Goal: Task Accomplishment & Management: Manage account settings

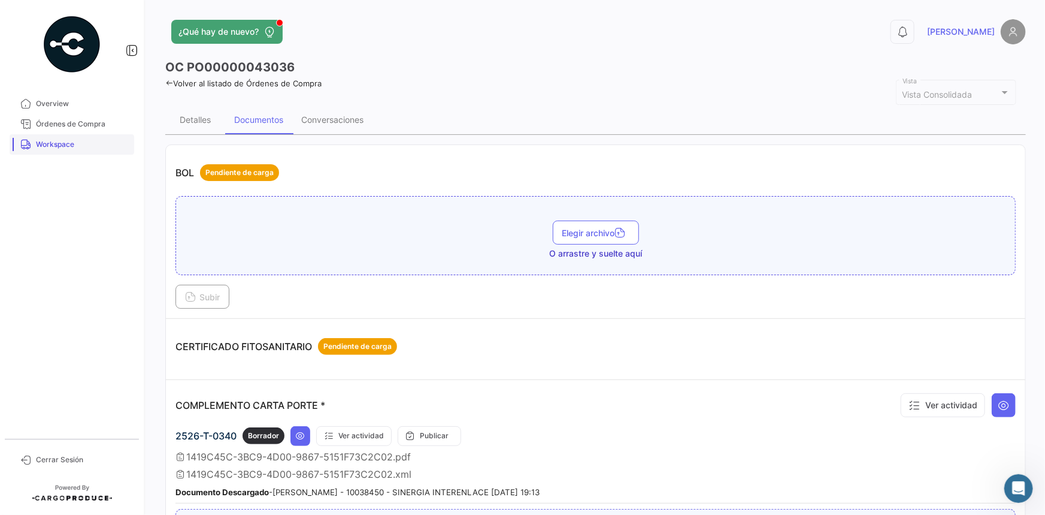
scroll to position [980, 0]
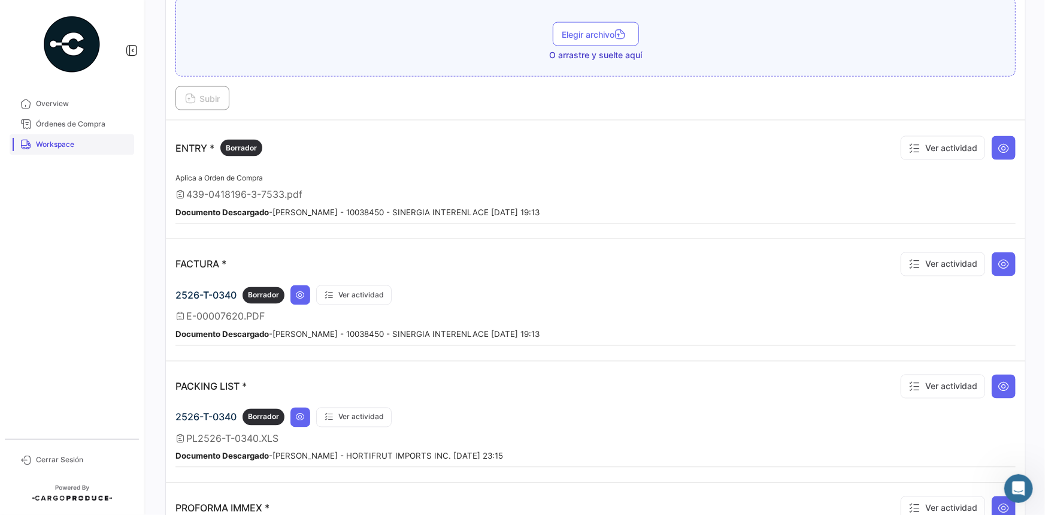
click at [110, 152] on link "Workspace" at bounding box center [72, 144] width 125 height 20
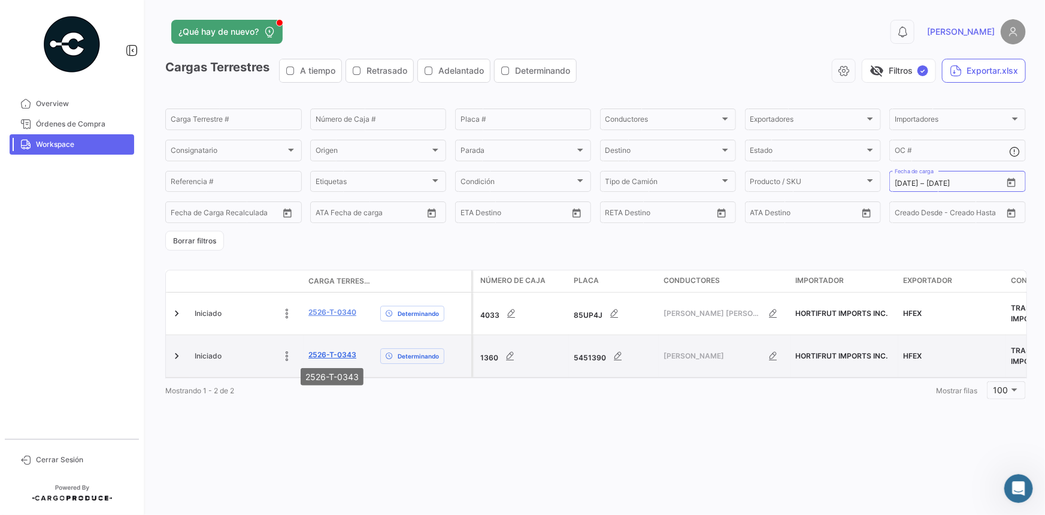
click at [343, 357] on link "2526-T-0343" at bounding box center [333, 354] width 48 height 11
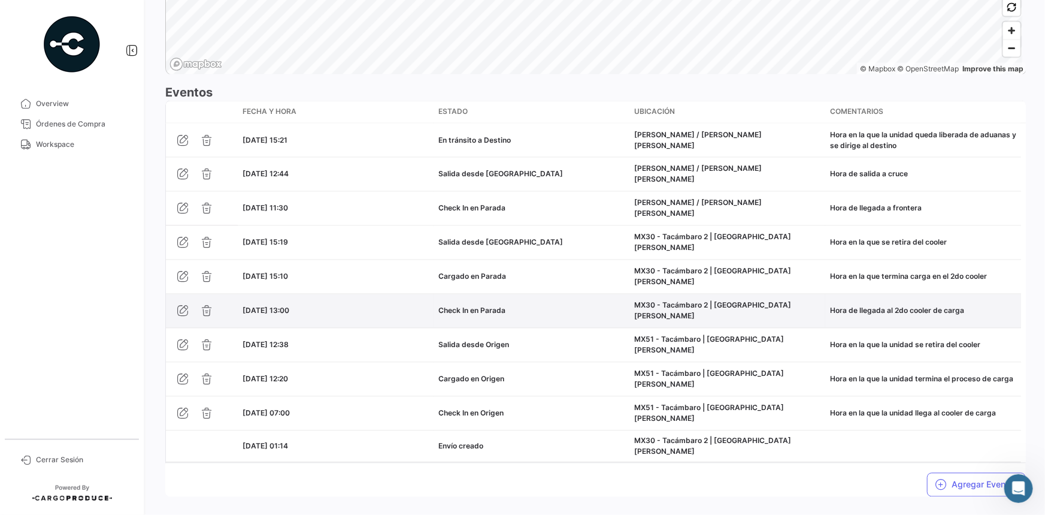
scroll to position [999, 0]
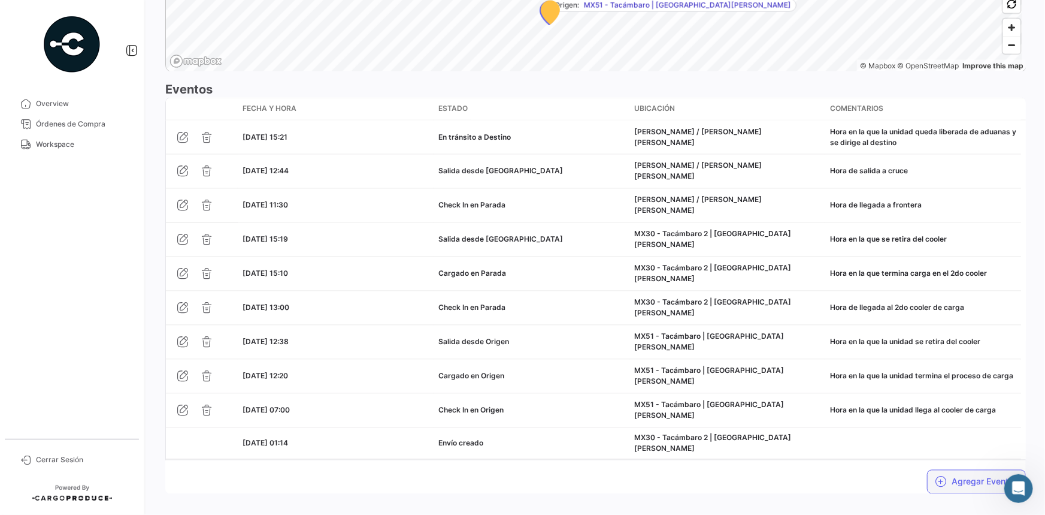
click at [956, 470] on button "Agregar Eventos" at bounding box center [976, 482] width 99 height 24
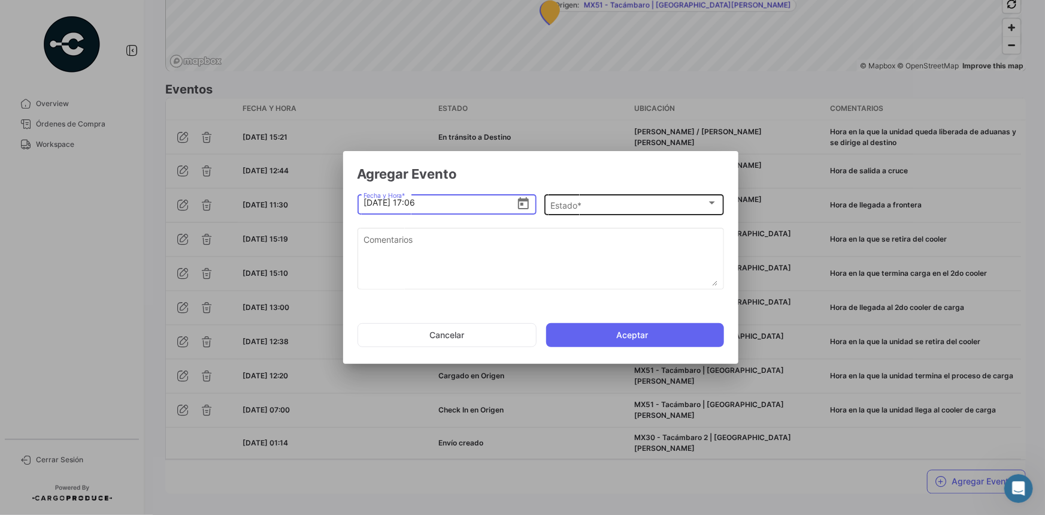
click at [601, 207] on div "Estado *" at bounding box center [629, 205] width 156 height 10
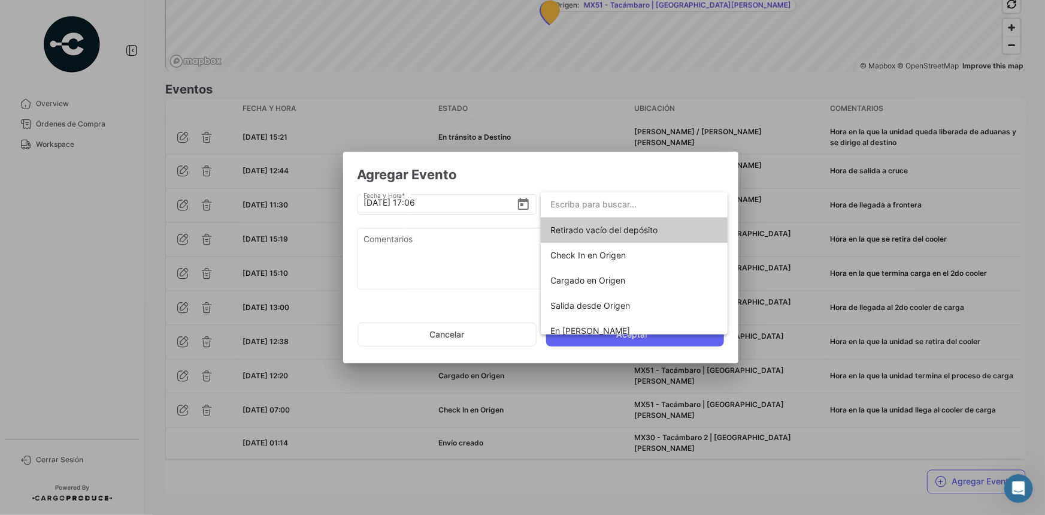
click at [522, 207] on div at bounding box center [522, 257] width 1045 height 515
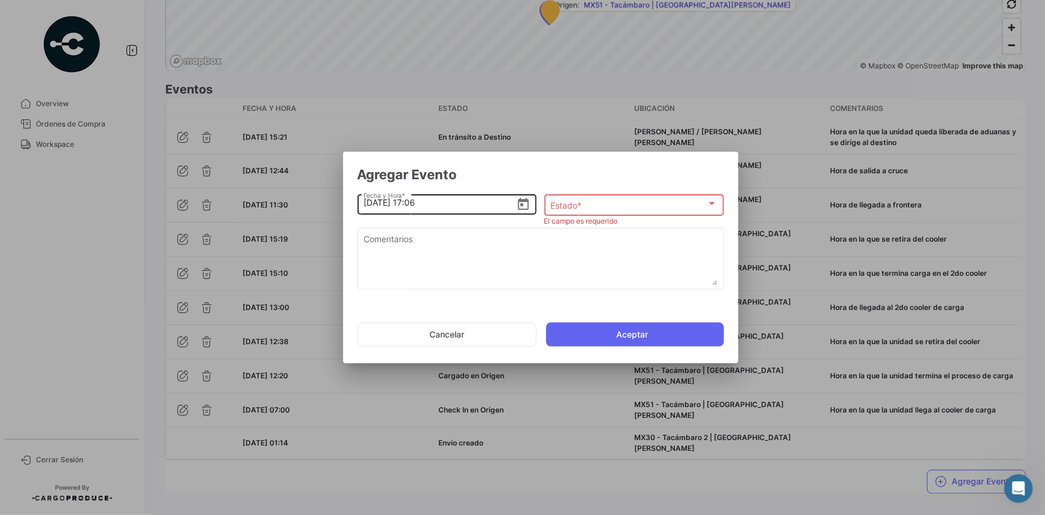
click at [521, 206] on icon "Open calendar" at bounding box center [523, 204] width 14 height 14
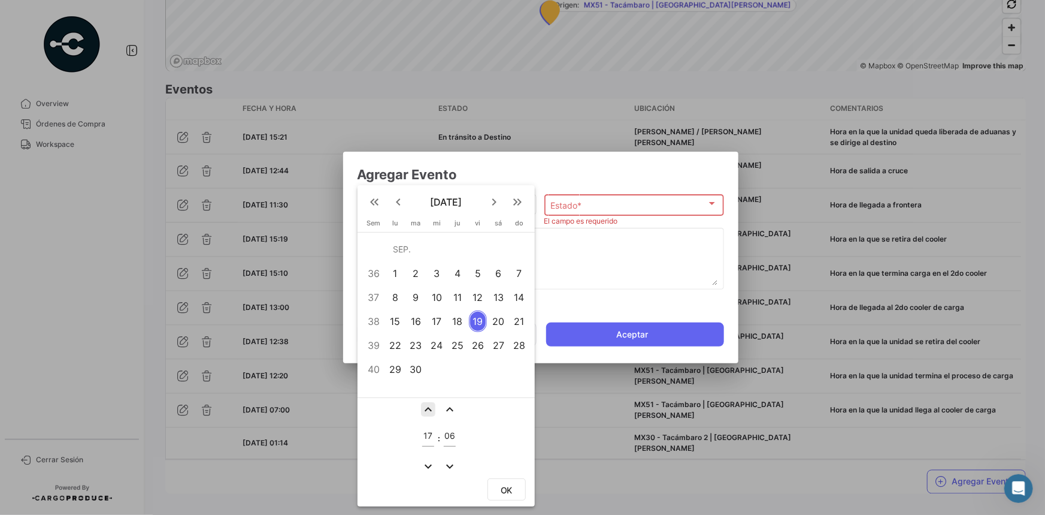
click at [431, 407] on mat-icon "expand_less" at bounding box center [428, 409] width 14 height 14
click at [430, 461] on mat-icon "expand_more" at bounding box center [428, 466] width 14 height 14
type input "16"
click at [452, 403] on mat-icon "expand_less" at bounding box center [450, 409] width 14 height 14
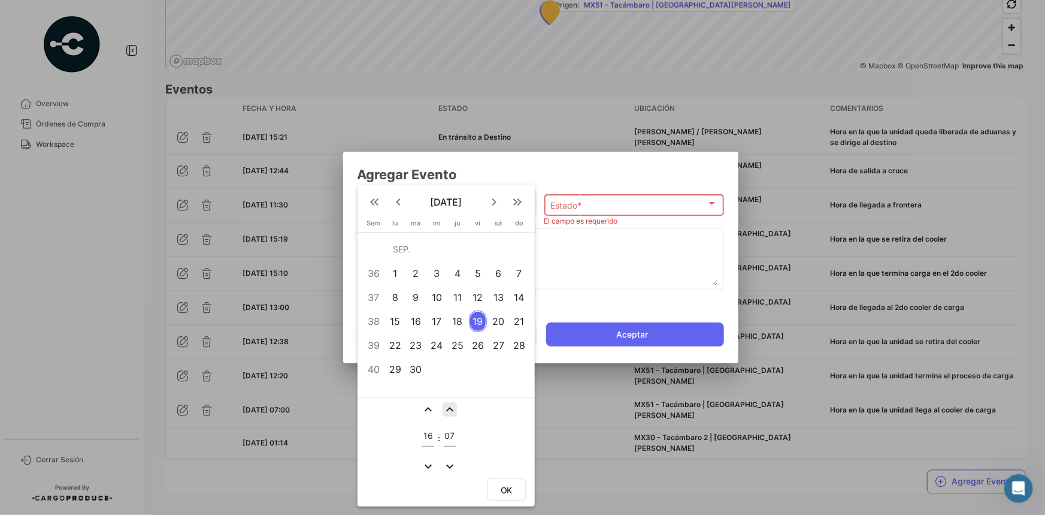
click at [452, 403] on mat-icon "expand_less" at bounding box center [450, 409] width 14 height 14
click at [451, 403] on mat-icon "expand_less" at bounding box center [450, 409] width 14 height 14
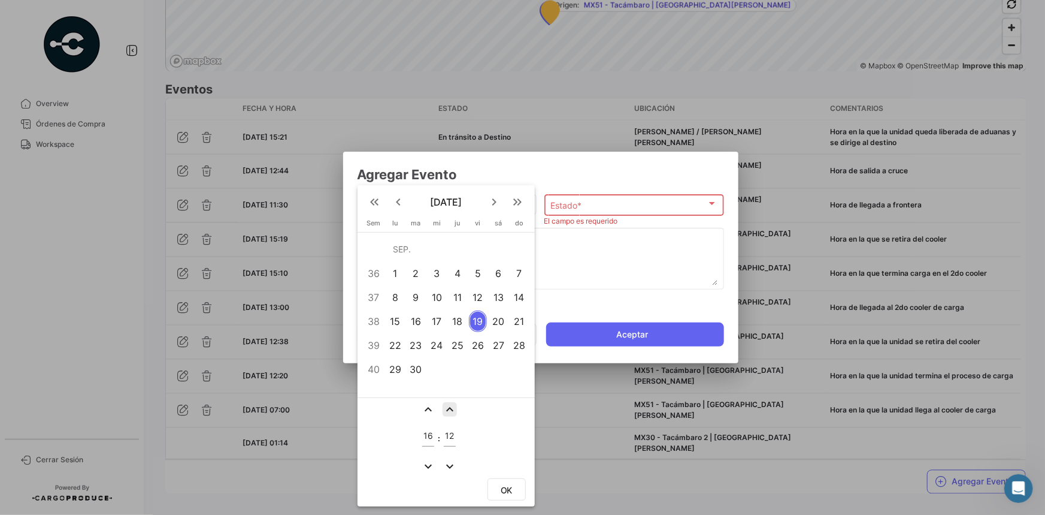
click at [451, 403] on mat-icon "expand_less" at bounding box center [450, 409] width 14 height 14
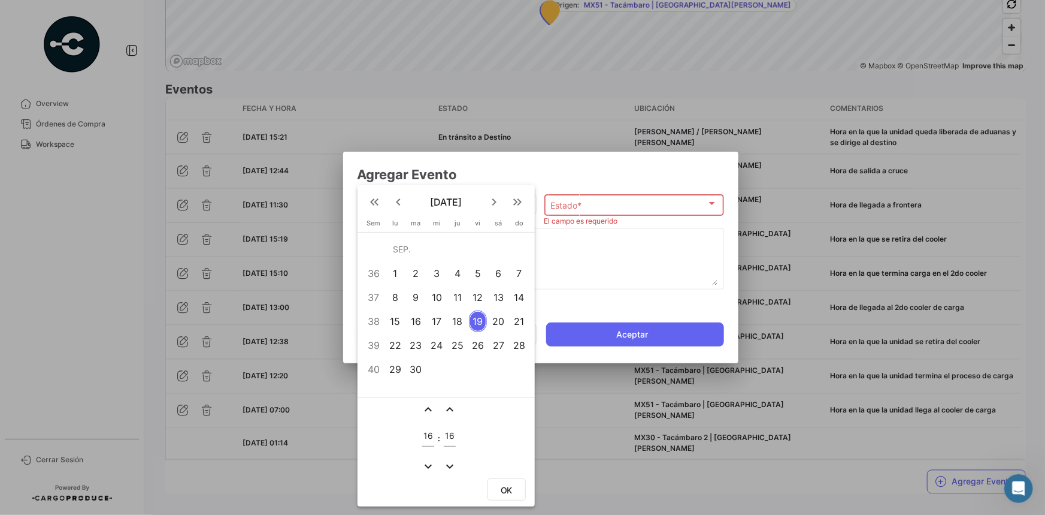
type input "17"
click at [615, 253] on div at bounding box center [522, 257] width 1045 height 515
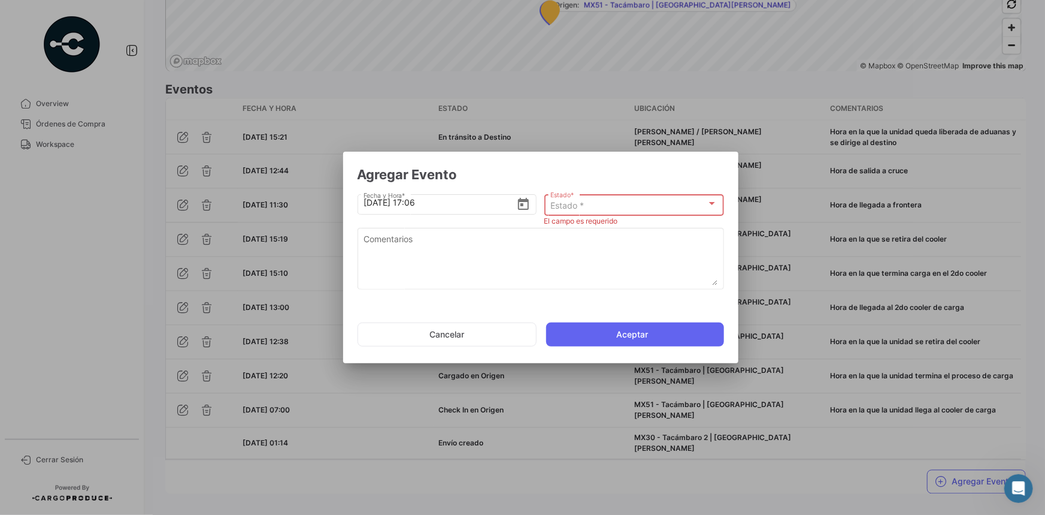
click at [630, 202] on div "Estado *" at bounding box center [629, 206] width 156 height 10
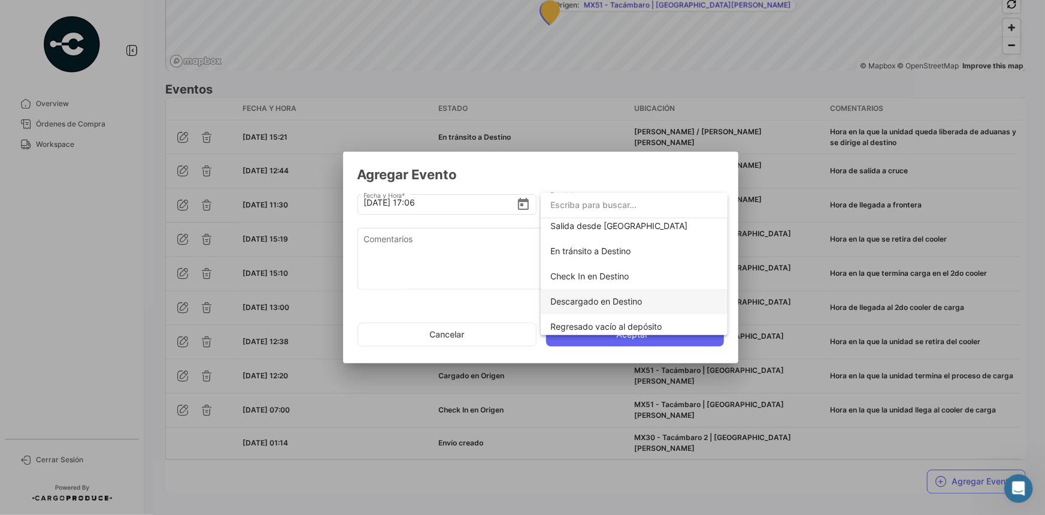
scroll to position [210, 0]
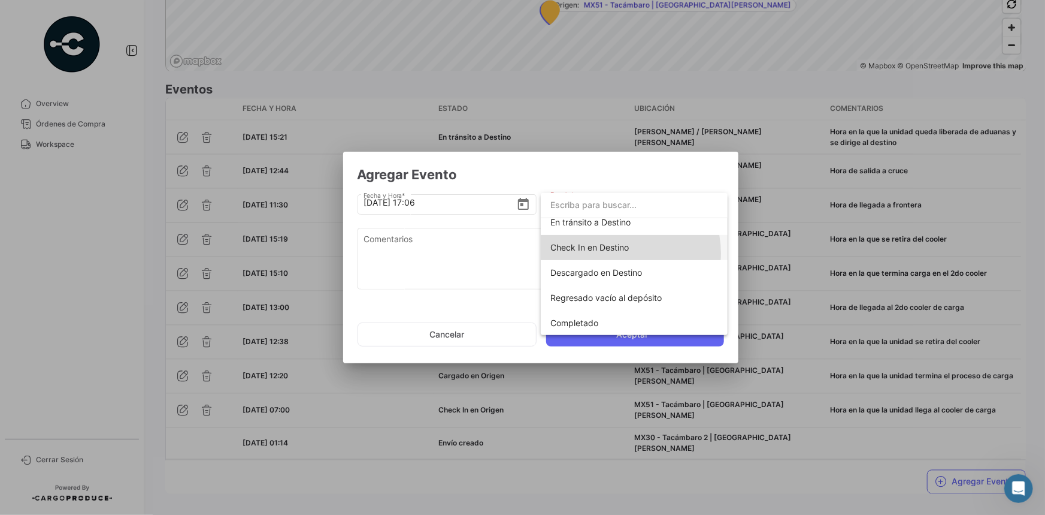
click at [620, 253] on span "Check In en Destino" at bounding box center [635, 247] width 168 height 25
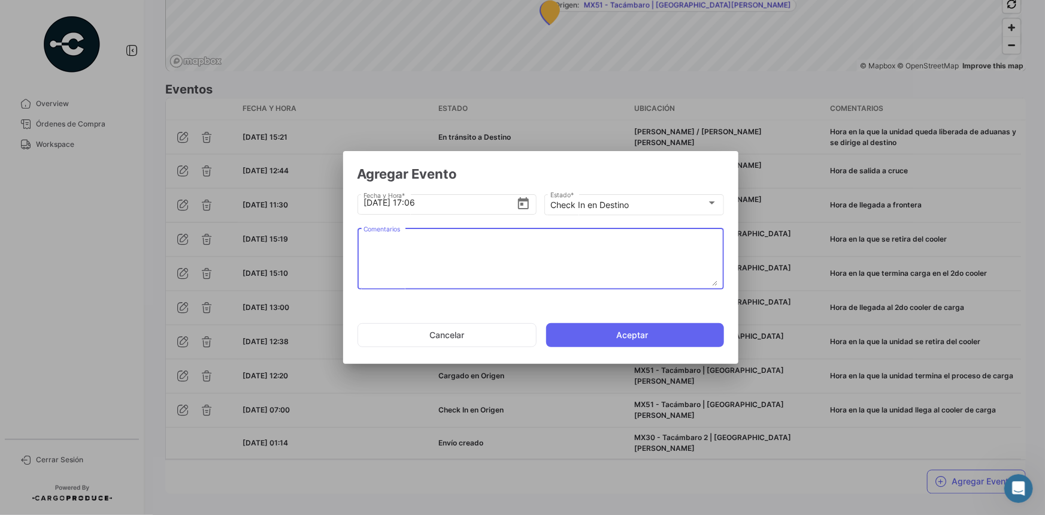
click at [497, 249] on textarea "Comentarios" at bounding box center [541, 259] width 354 height 53
paste textarea "Hora de arribo al destino"
type textarea "Hora de arribo al destino"
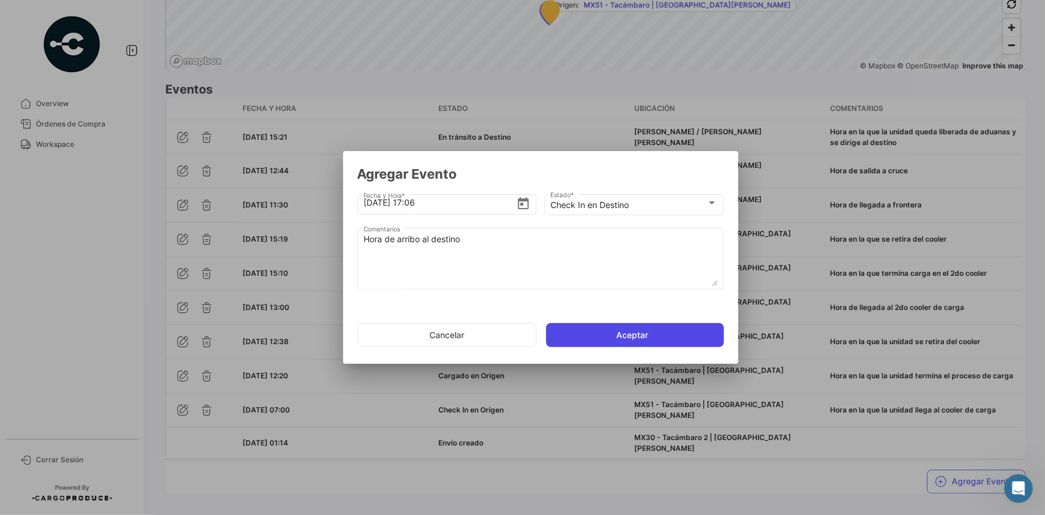
click at [584, 338] on button "Aceptar" at bounding box center [635, 335] width 178 height 24
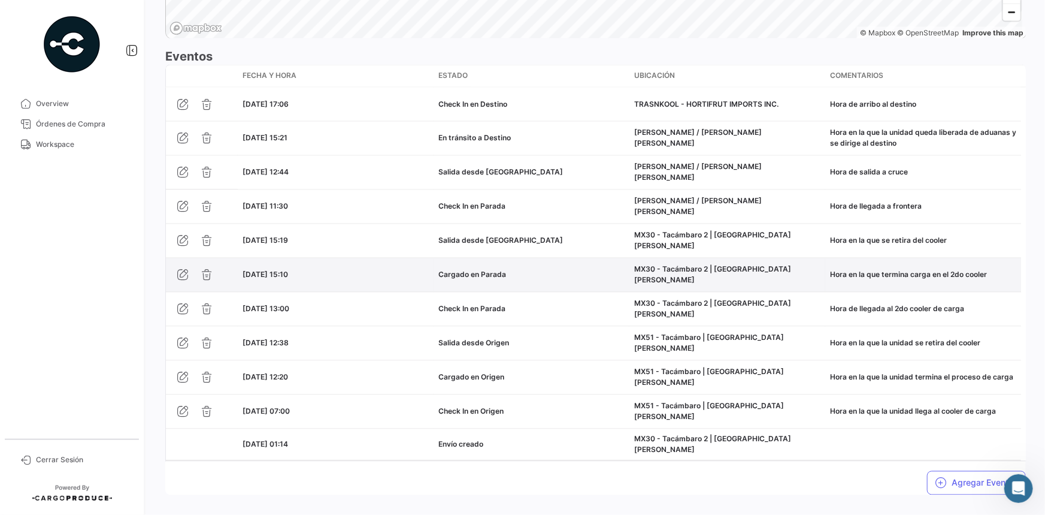
scroll to position [1033, 0]
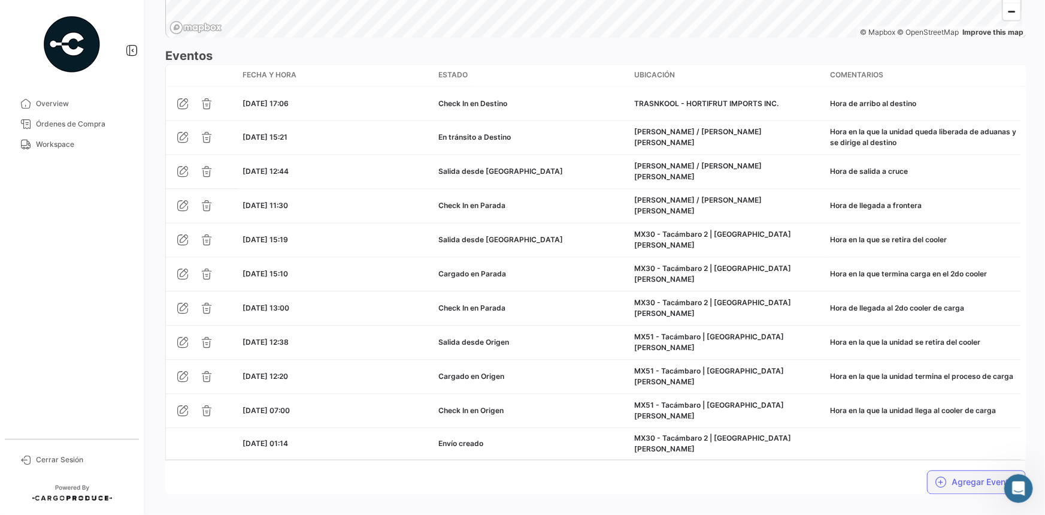
click at [955, 470] on button "Agregar Eventos" at bounding box center [976, 482] width 99 height 24
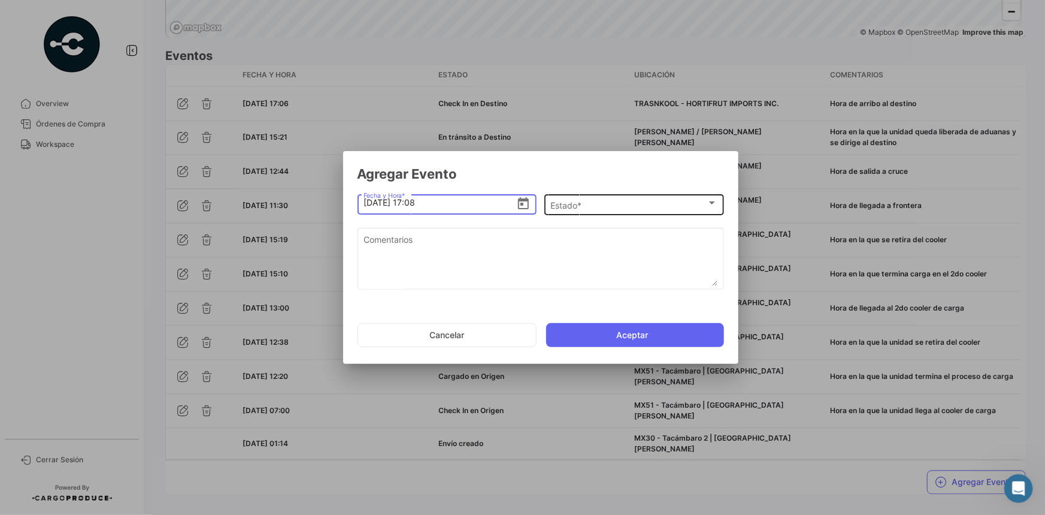
click at [626, 207] on div "Estado *" at bounding box center [629, 205] width 156 height 10
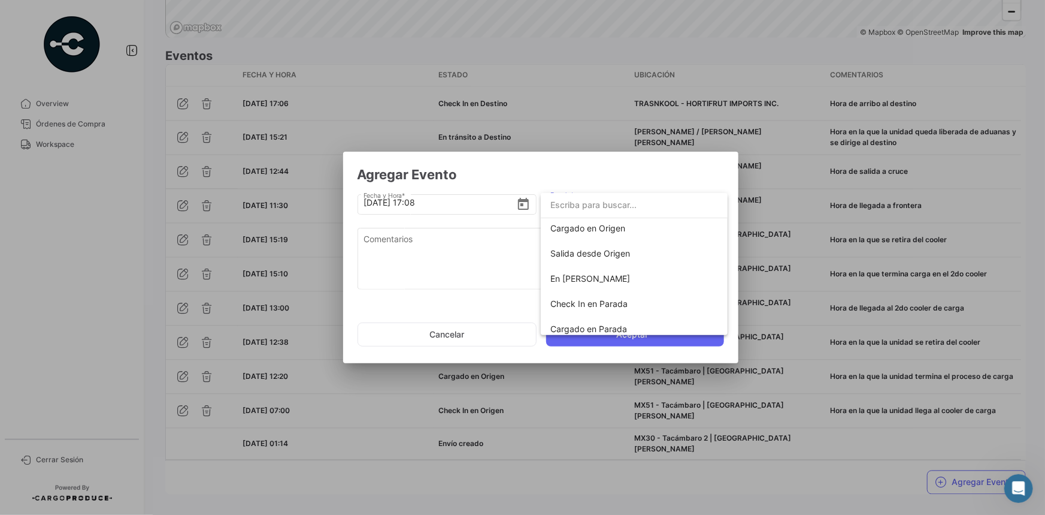
scroll to position [210, 0]
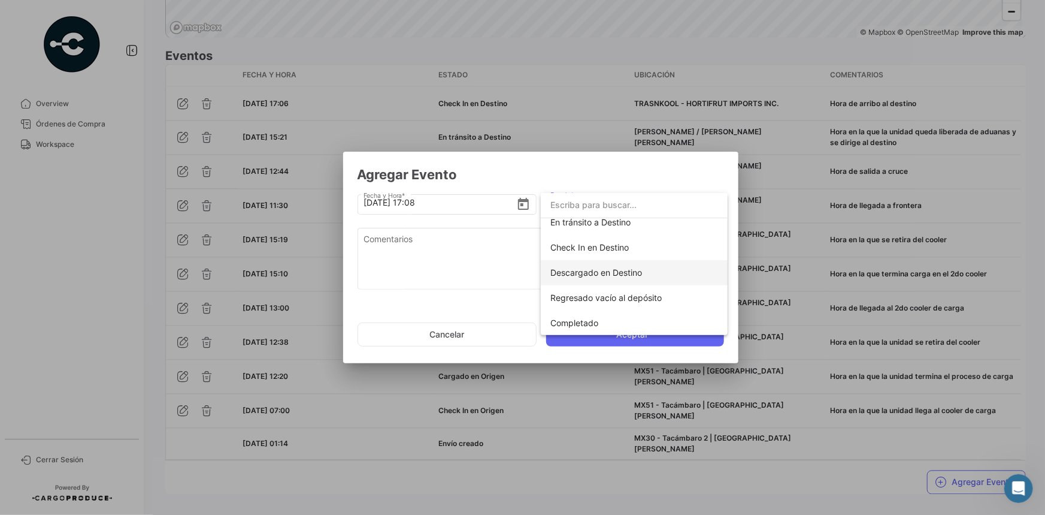
click at [613, 268] on span "Descargado en Destino" at bounding box center [597, 272] width 92 height 10
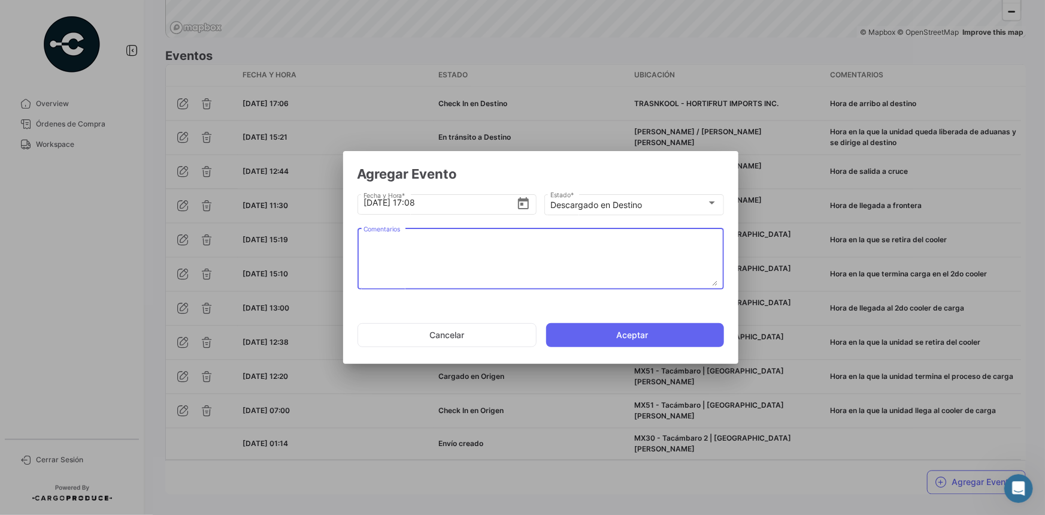
click at [477, 241] on textarea "Comentarios" at bounding box center [541, 259] width 354 height 53
paste textarea "Hora en la que se termina la descarga, la unidad espera documentos de salida"
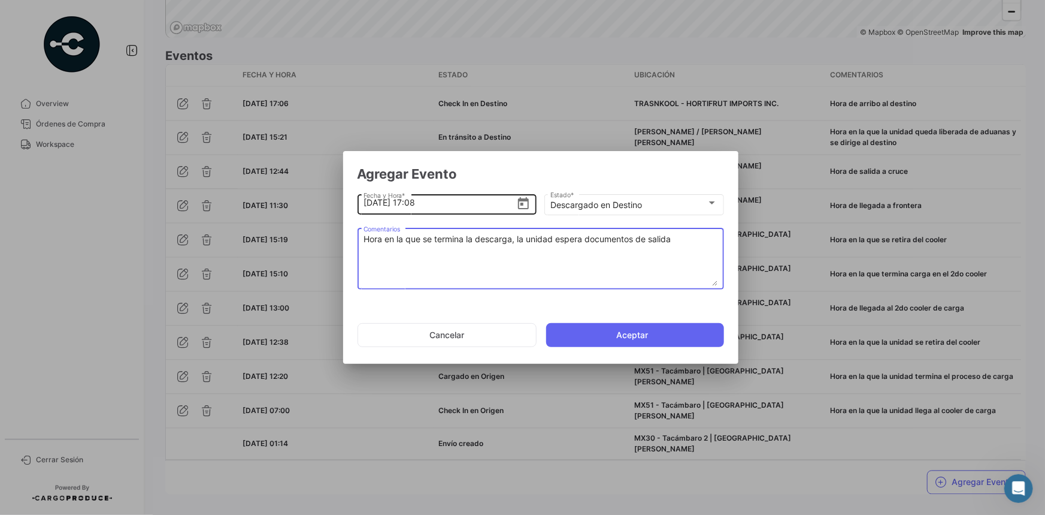
type textarea "Hora en la que se termina la descarga, la unidad espera documentos de salida"
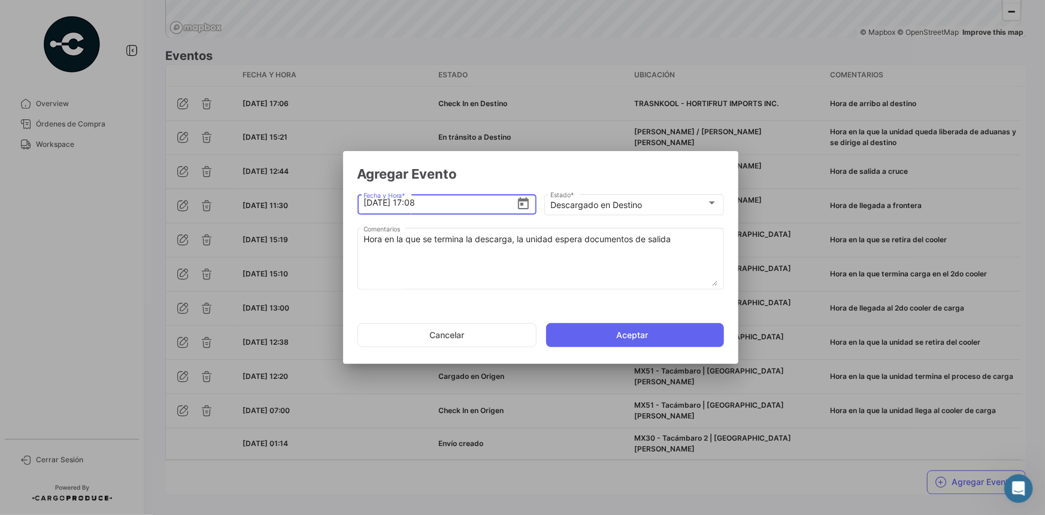
click at [415, 203] on input "[DATE] 17:08" at bounding box center [440, 203] width 153 height 42
type input "[DATE] 16:56"
click at [603, 335] on button "Aceptar" at bounding box center [635, 335] width 178 height 24
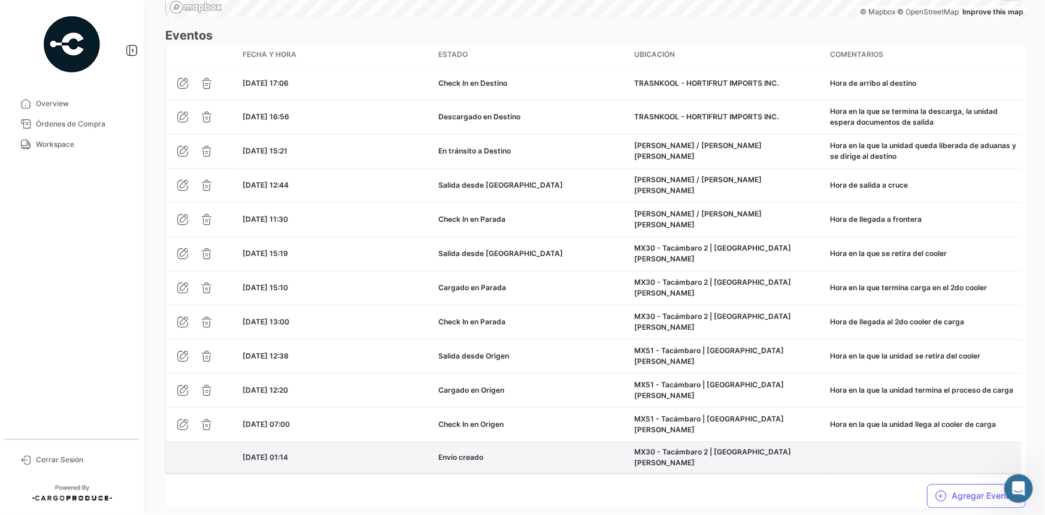
scroll to position [1067, 0]
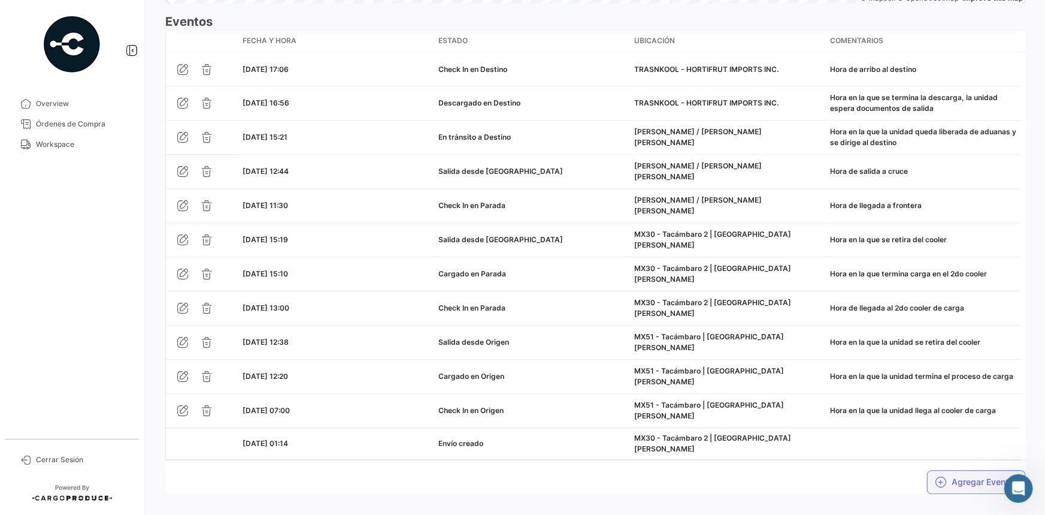
click at [965, 470] on button "Agregar Eventos" at bounding box center [976, 482] width 99 height 24
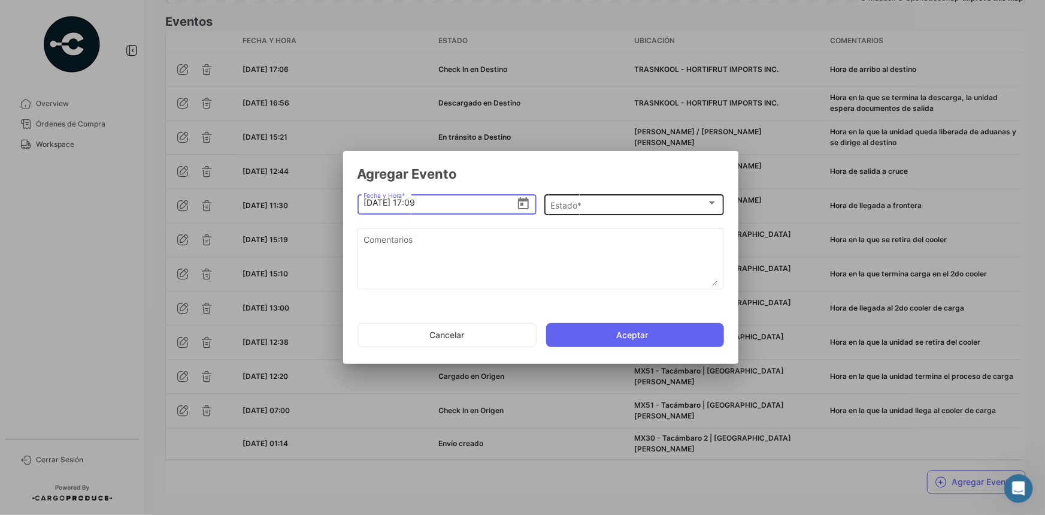
click at [587, 194] on div "Estado * Estado *" at bounding box center [634, 203] width 167 height 23
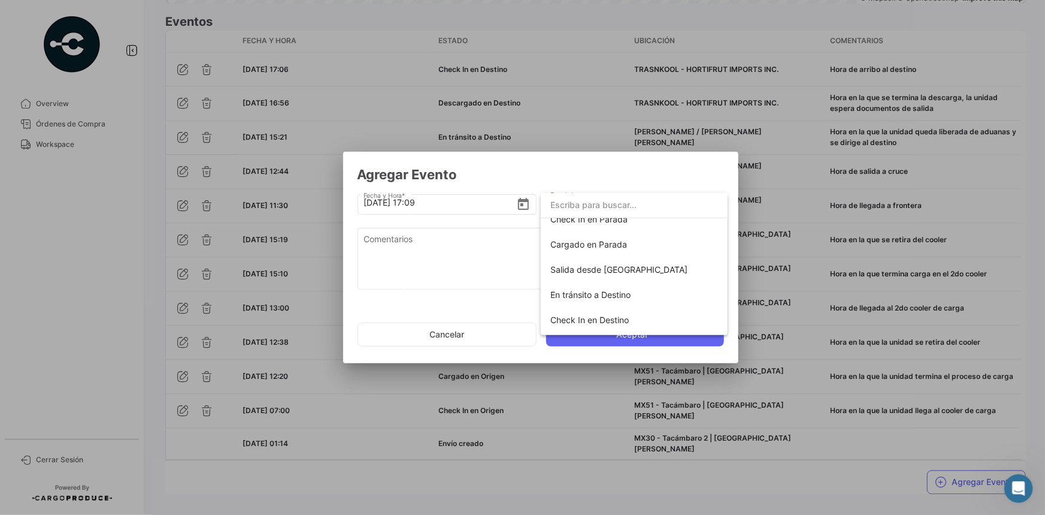
scroll to position [210, 0]
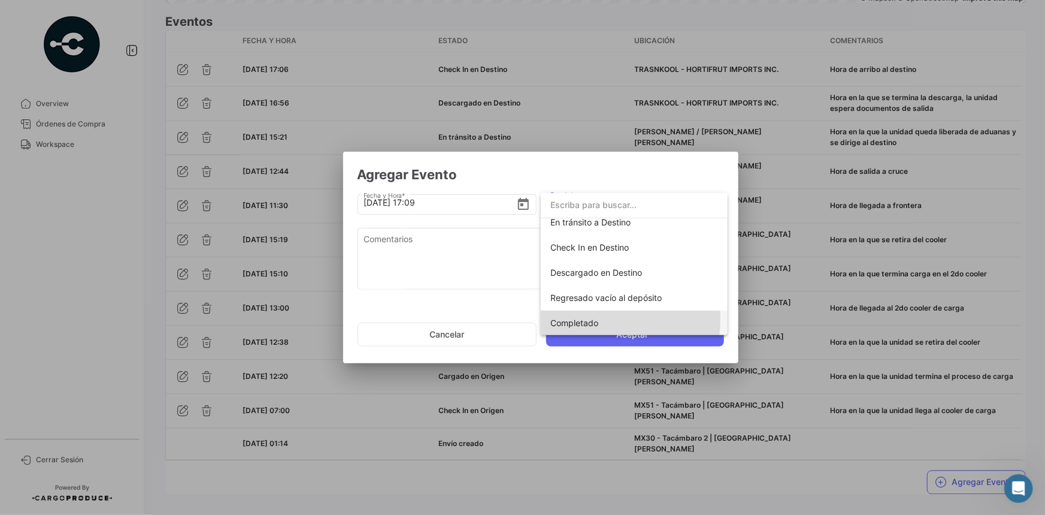
click at [599, 319] on span "Completado" at bounding box center [635, 322] width 168 height 25
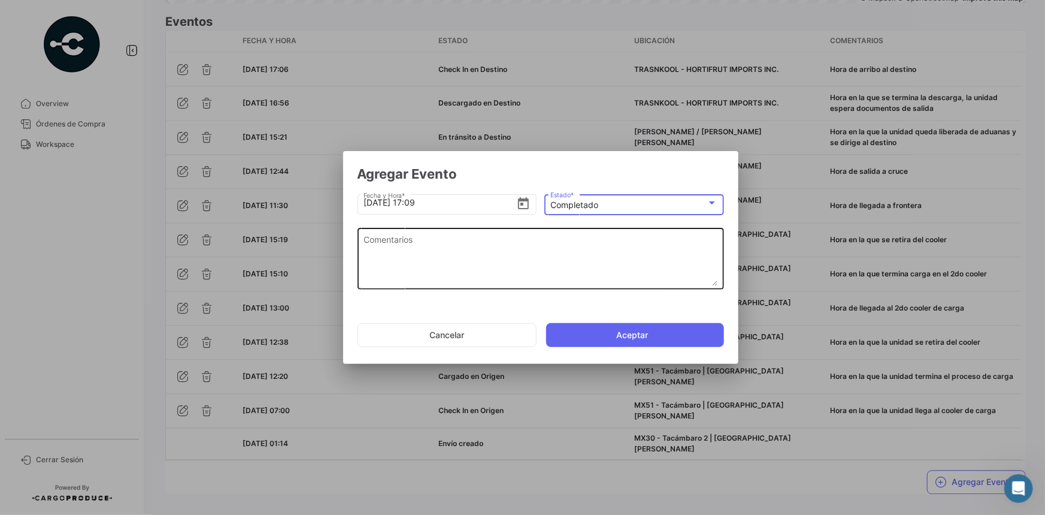
click at [521, 257] on textarea "Comentarios" at bounding box center [541, 259] width 354 height 53
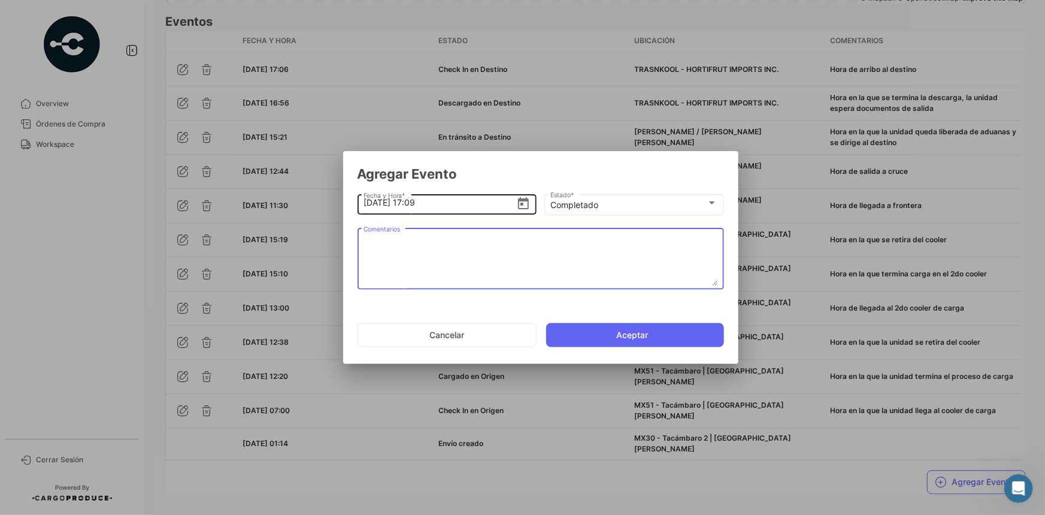
paste textarea "Fin del viaje, [PERSON_NAME] en la que se retira de la bodega del cliente"
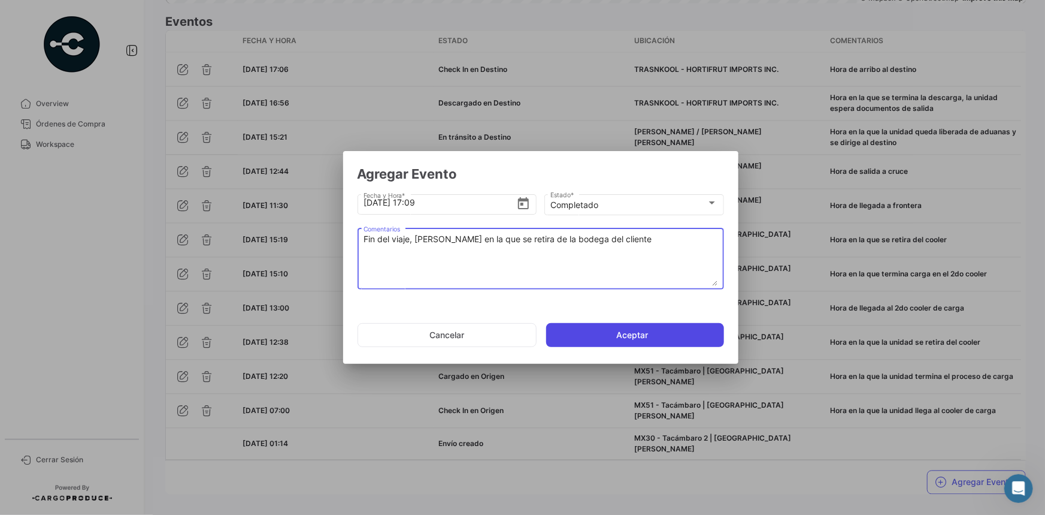
type textarea "Fin del viaje, [PERSON_NAME] en la que se retira de la bodega del cliente"
click at [610, 335] on button "Aceptar" at bounding box center [635, 335] width 178 height 24
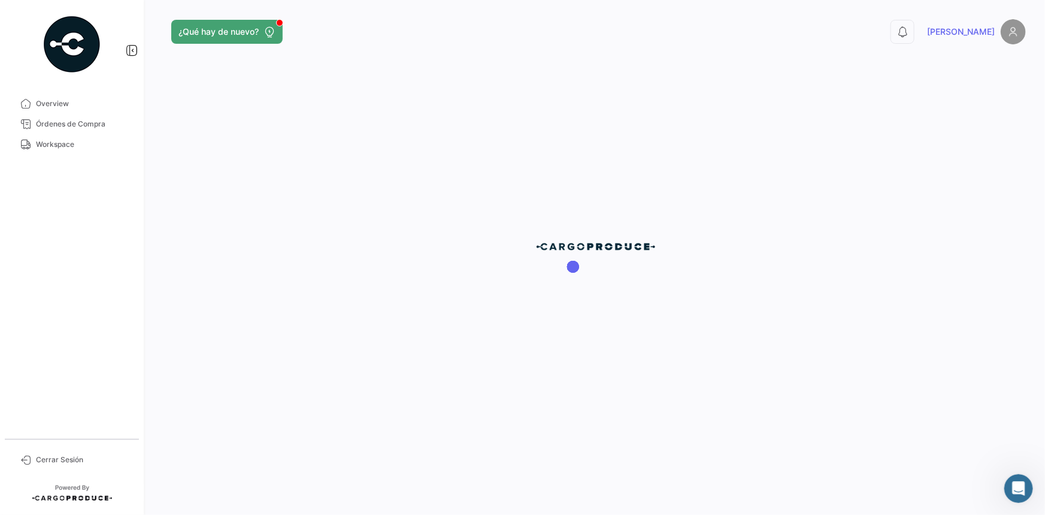
scroll to position [0, 0]
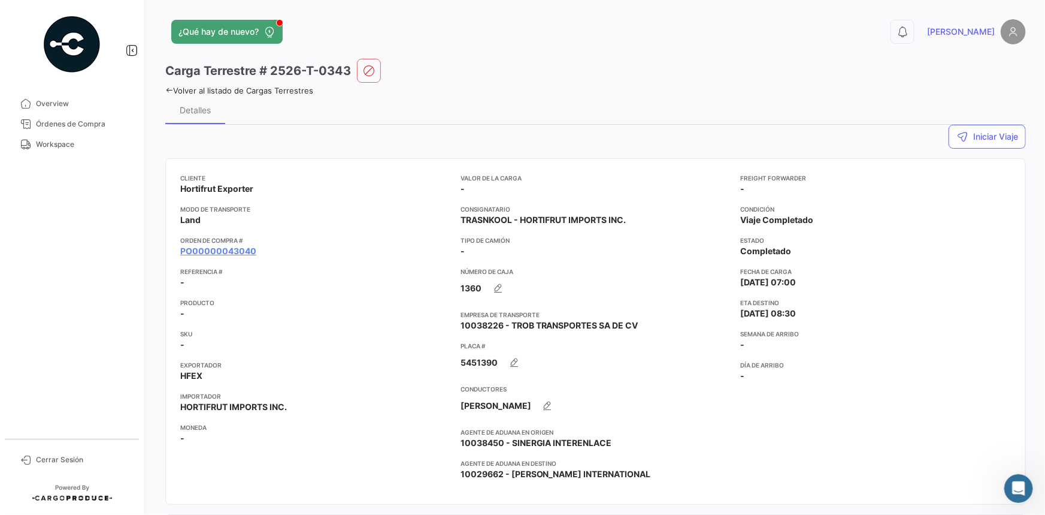
click at [242, 243] on app-card-info-title "Orden de Compra #" at bounding box center [315, 240] width 271 height 10
click at [243, 247] on link "PO00000043040" at bounding box center [218, 251] width 76 height 12
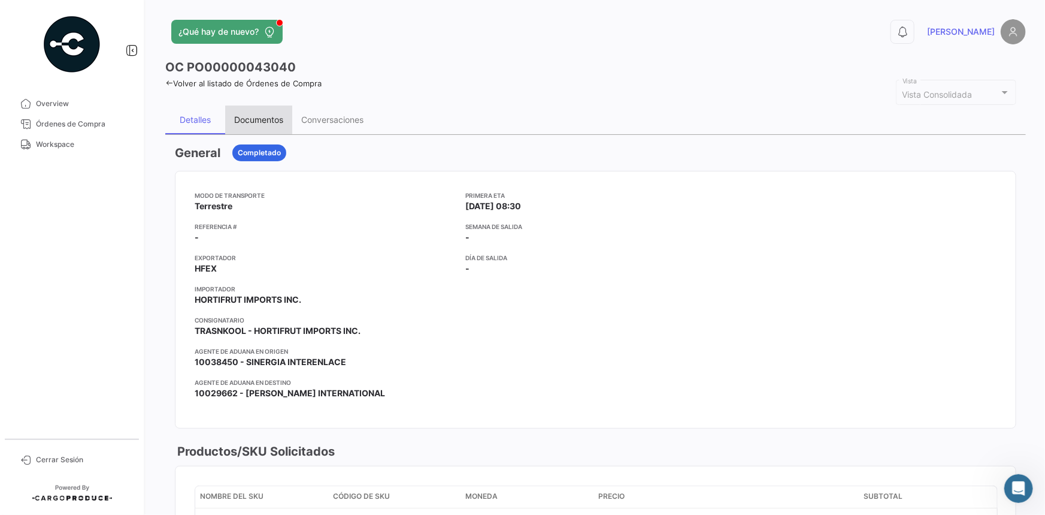
click at [268, 122] on div "Documentos" at bounding box center [258, 119] width 49 height 10
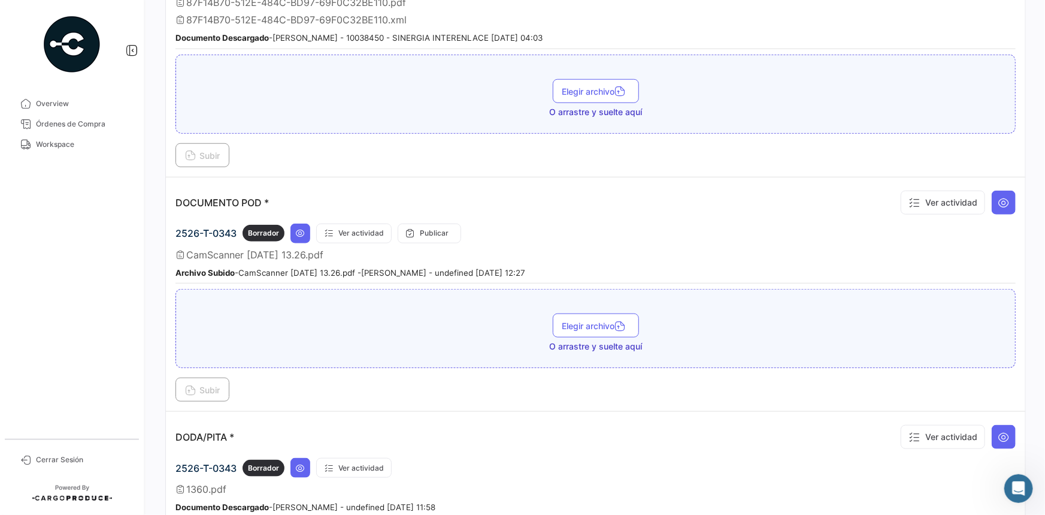
scroll to position [490, 0]
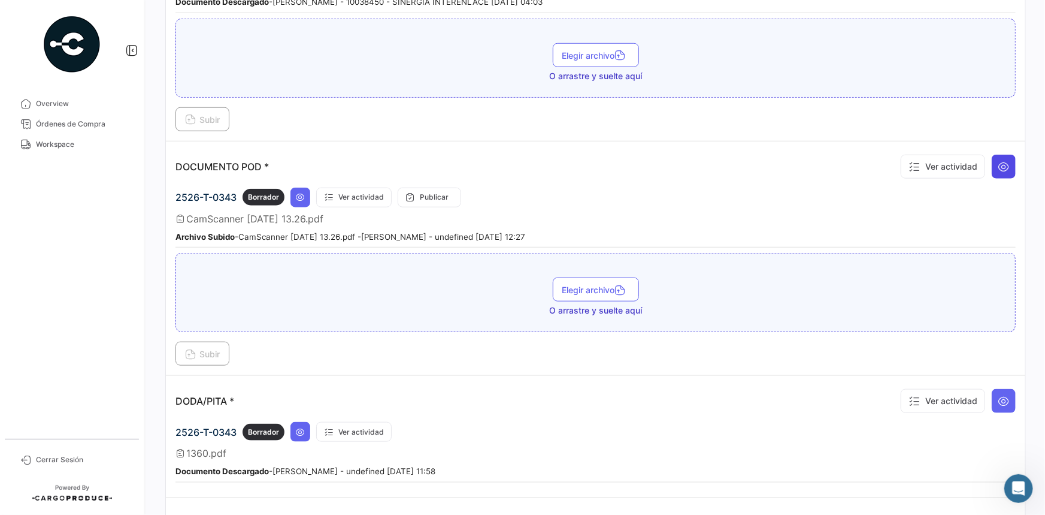
click at [998, 163] on icon at bounding box center [1004, 167] width 12 height 12
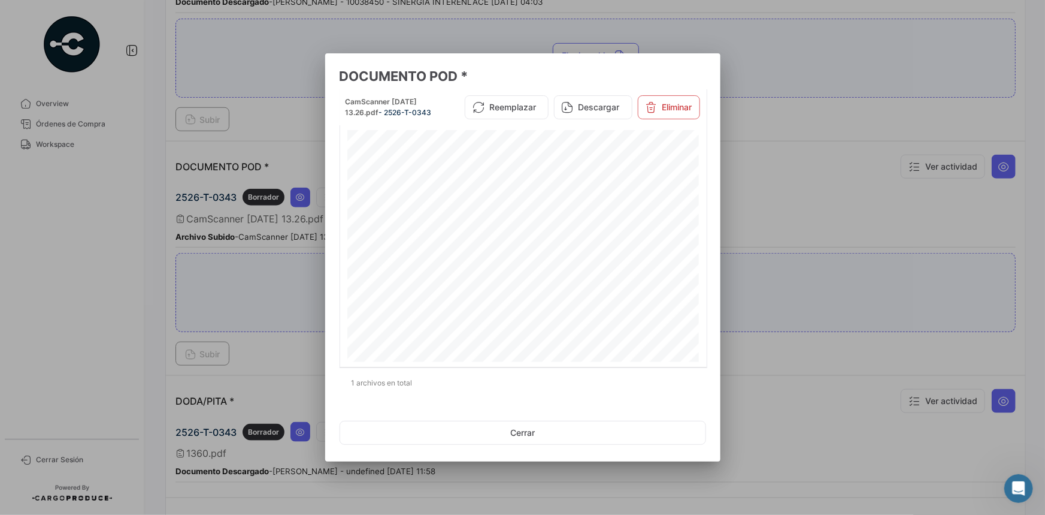
click at [746, 204] on div at bounding box center [522, 257] width 1045 height 515
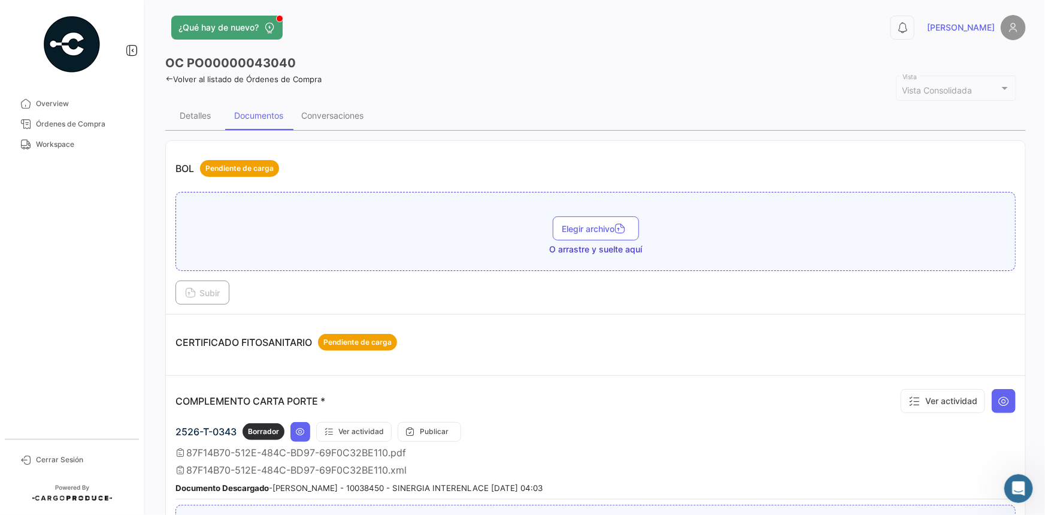
scroll to position [0, 0]
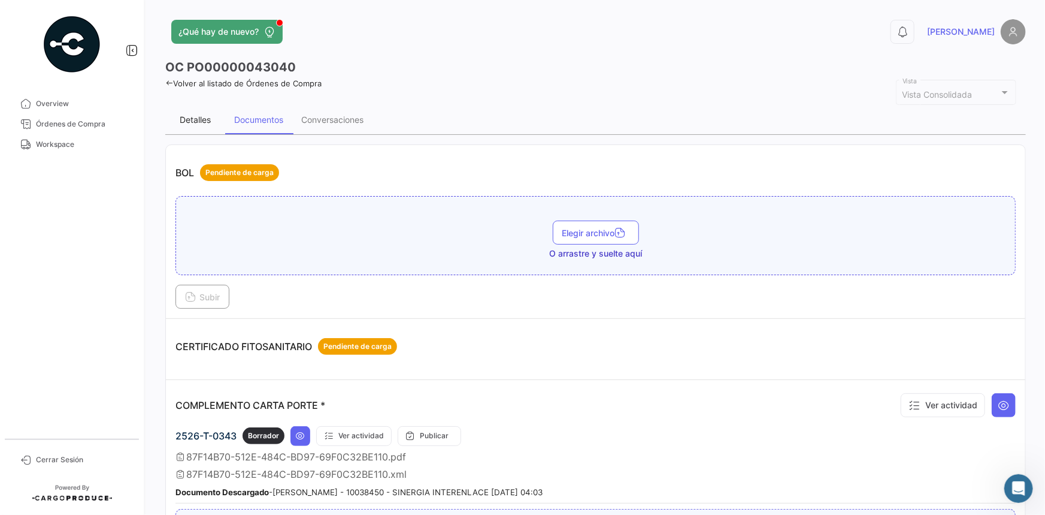
click at [204, 117] on div "Detalles" at bounding box center [195, 119] width 31 height 10
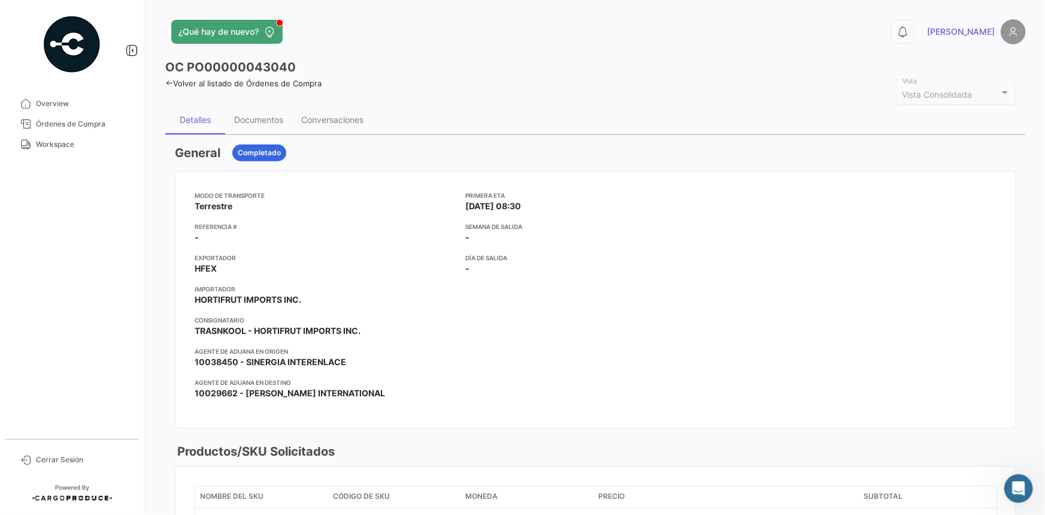
click at [165, 79] on icon at bounding box center [169, 83] width 8 height 8
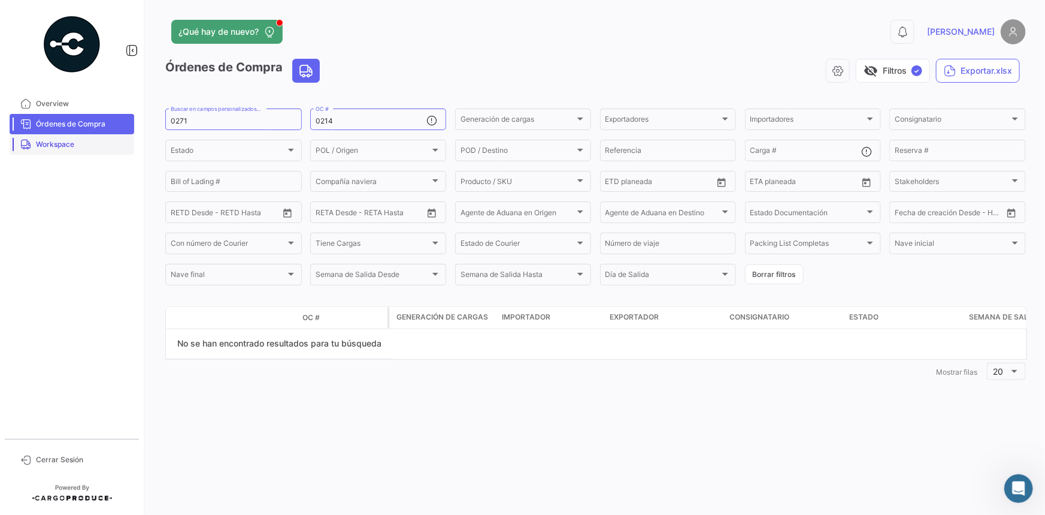
click at [90, 151] on link "Workspace" at bounding box center [72, 144] width 125 height 20
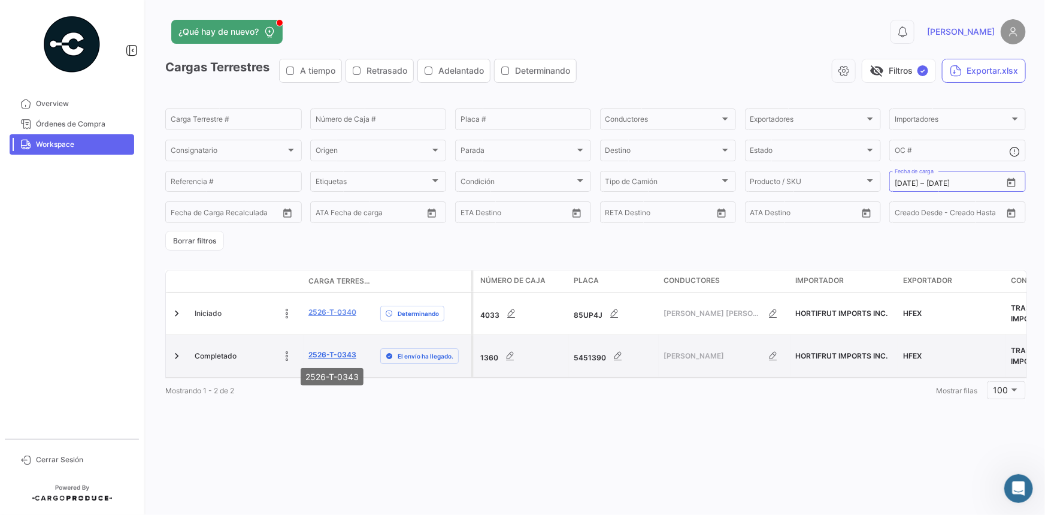
click at [329, 352] on link "2526-T-0343" at bounding box center [333, 354] width 48 height 11
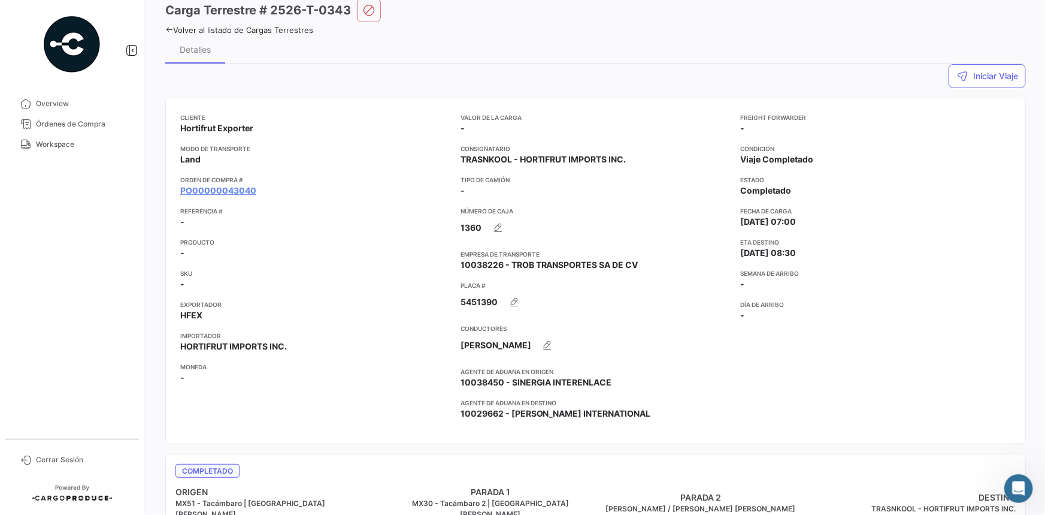
scroll to position [54, 0]
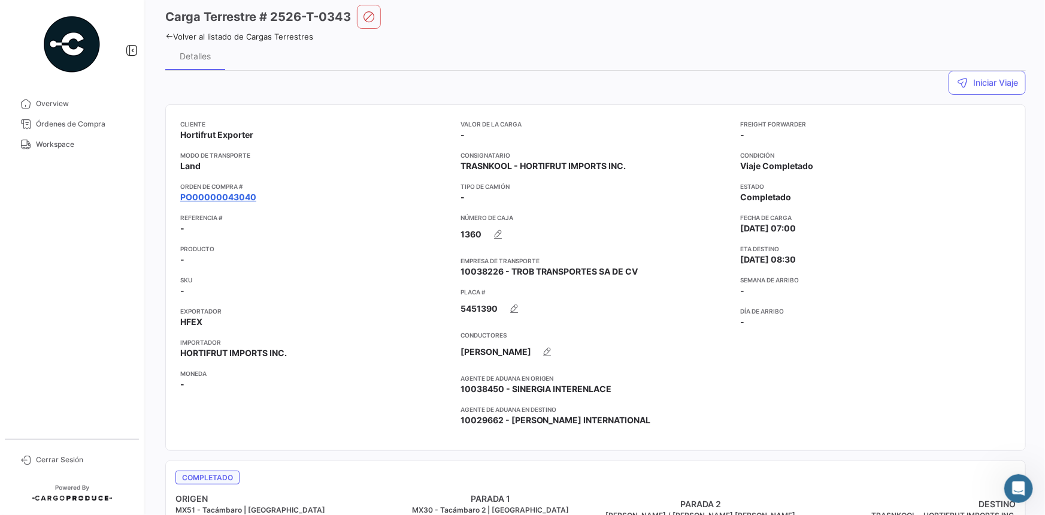
click at [243, 195] on link "PO00000043040" at bounding box center [218, 197] width 76 height 12
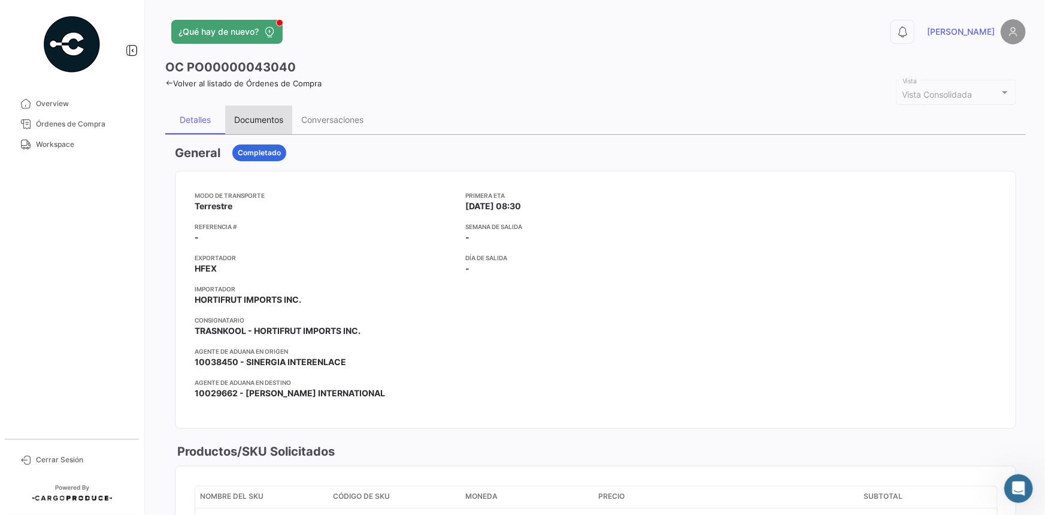
click at [258, 123] on div "Documentos" at bounding box center [258, 119] width 49 height 10
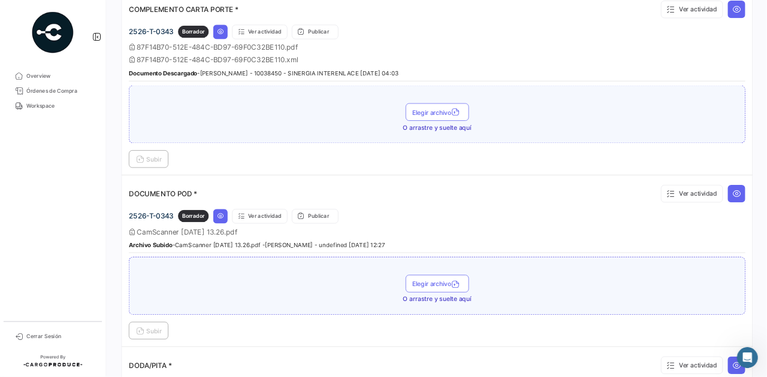
scroll to position [436, 0]
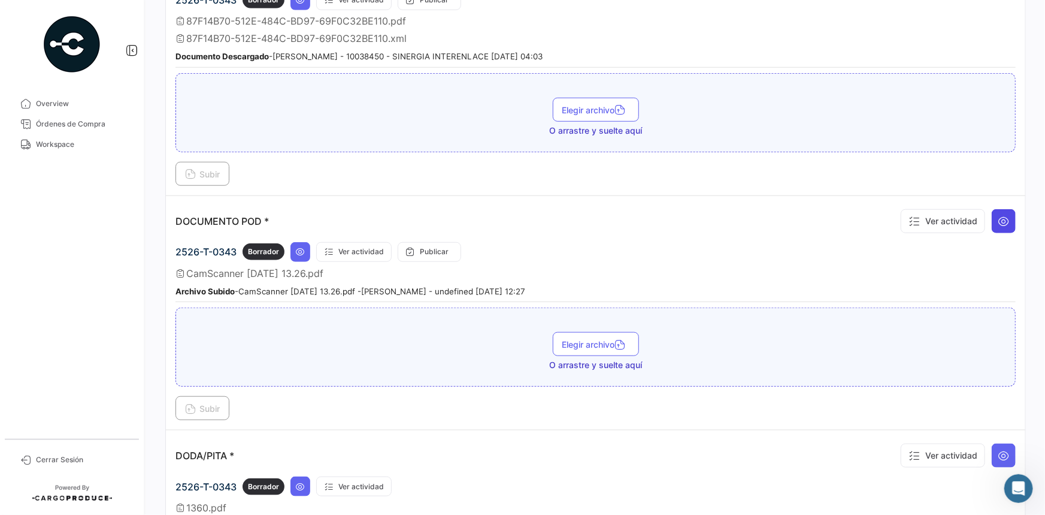
click at [996, 225] on button at bounding box center [1004, 221] width 24 height 24
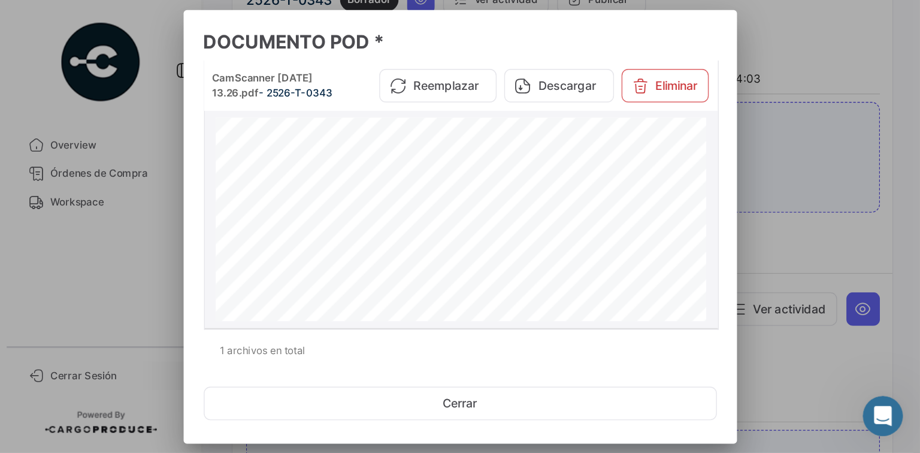
scroll to position [159, 0]
click at [468, 72] on button "Eliminar" at bounding box center [475, 61] width 62 height 24
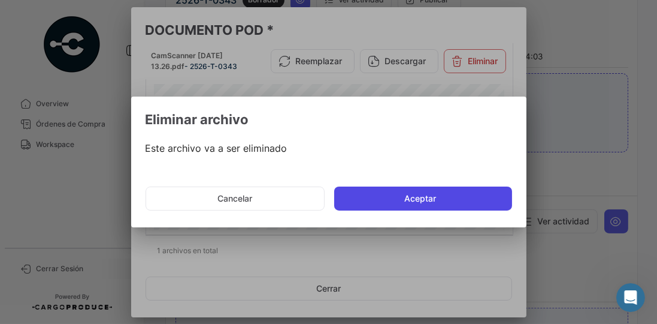
click at [434, 198] on button "Aceptar" at bounding box center [423, 198] width 178 height 24
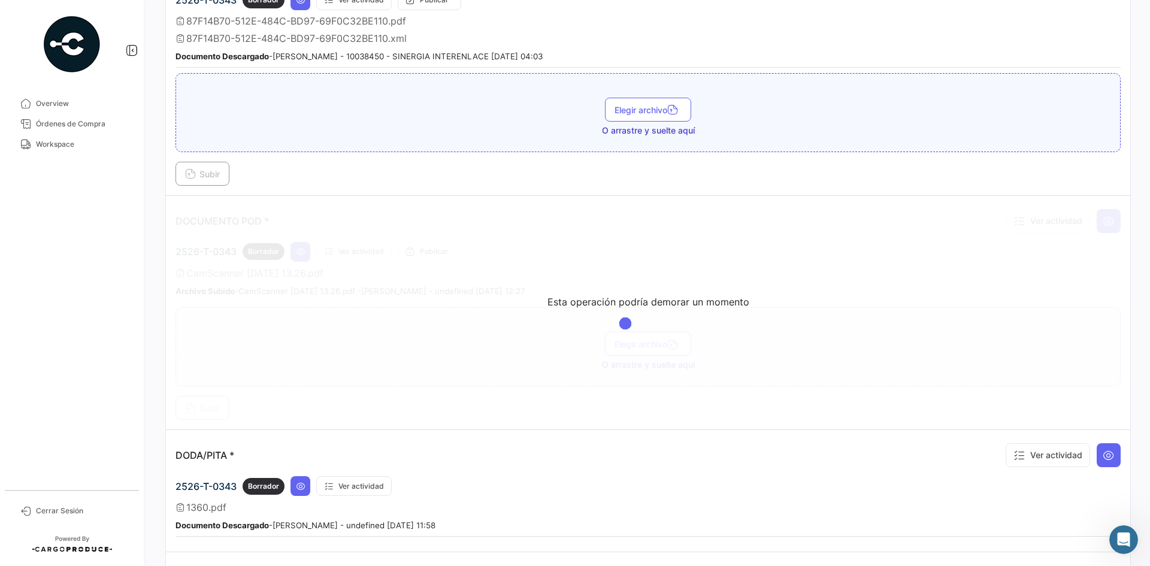
scroll to position [436, 0]
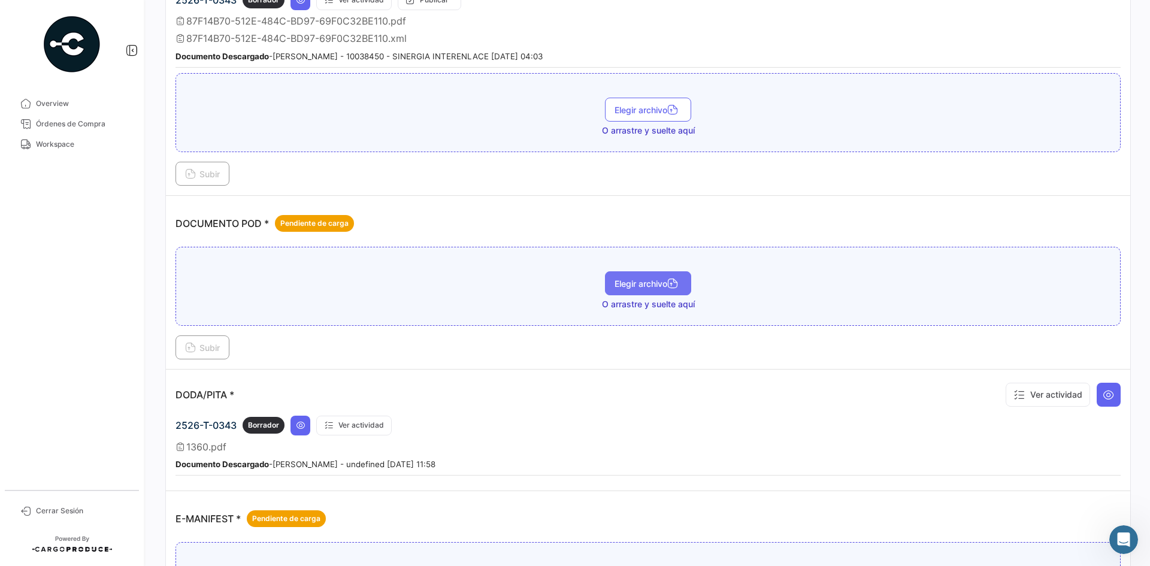
click at [649, 287] on span "Elegir archivo" at bounding box center [648, 284] width 67 height 10
click at [220, 350] on span "Subir" at bounding box center [202, 348] width 35 height 10
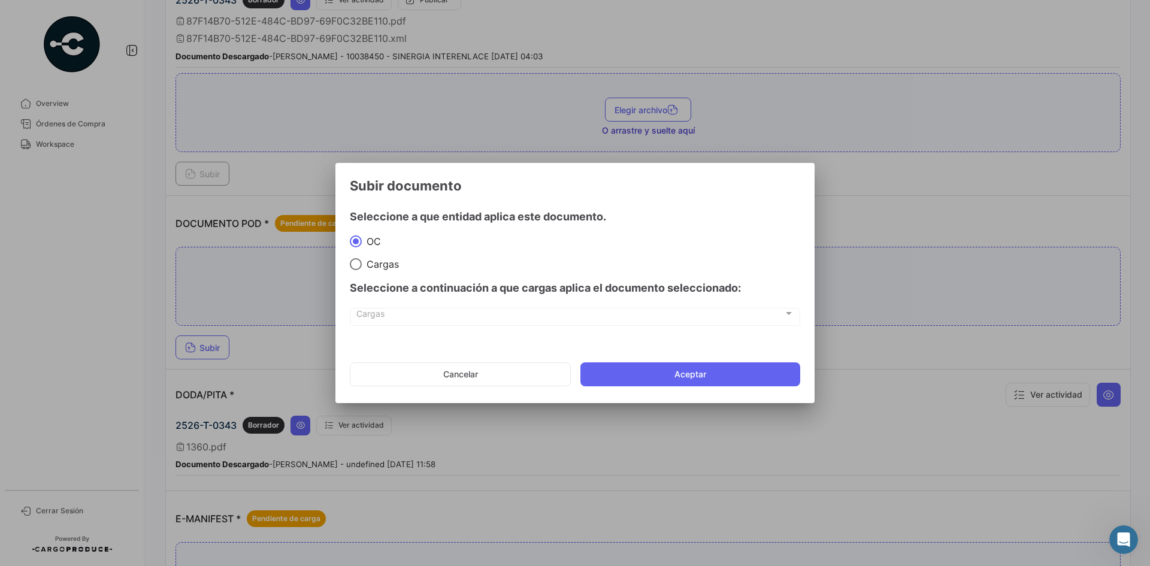
click at [379, 271] on div "Seleccione a continuación a que cargas aplica el documento seleccionado:" at bounding box center [575, 288] width 451 height 36
click at [383, 268] on span "Cargas" at bounding box center [380, 264] width 37 height 12
click at [362, 268] on input "Cargas" at bounding box center [356, 264] width 12 height 12
radio input "true"
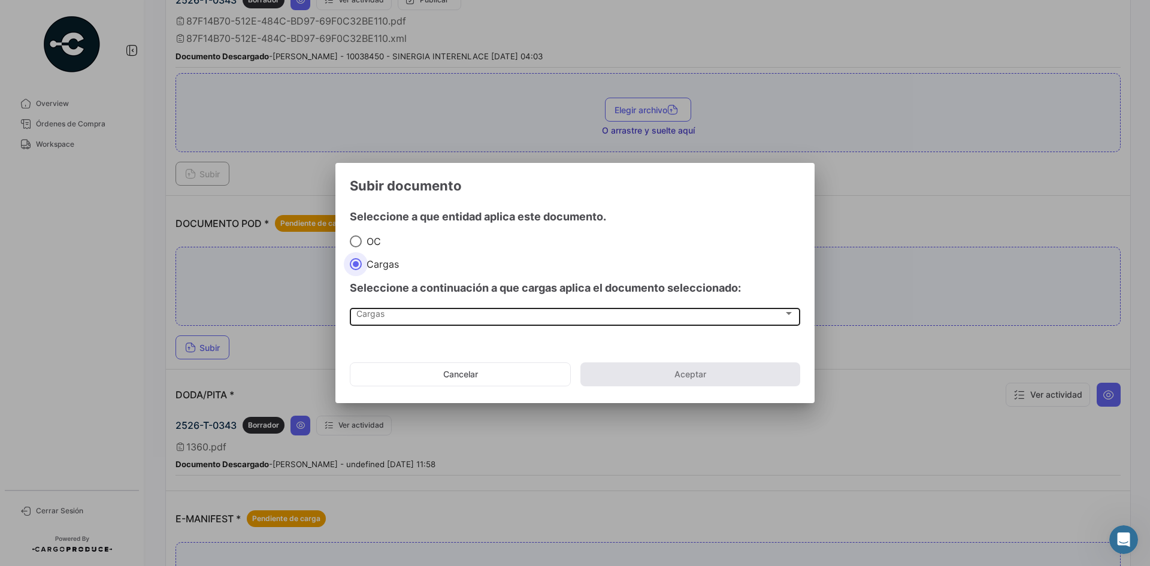
click at [400, 316] on div "Cargas" at bounding box center [569, 316] width 427 height 10
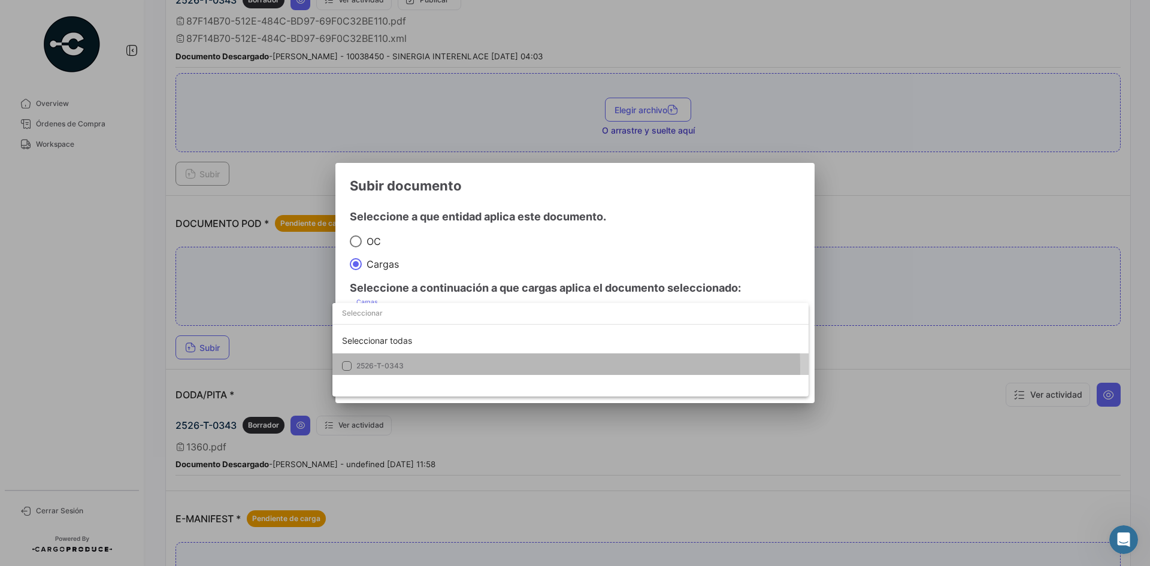
click at [378, 370] on span "2526-T-0343" at bounding box center [379, 365] width 47 height 9
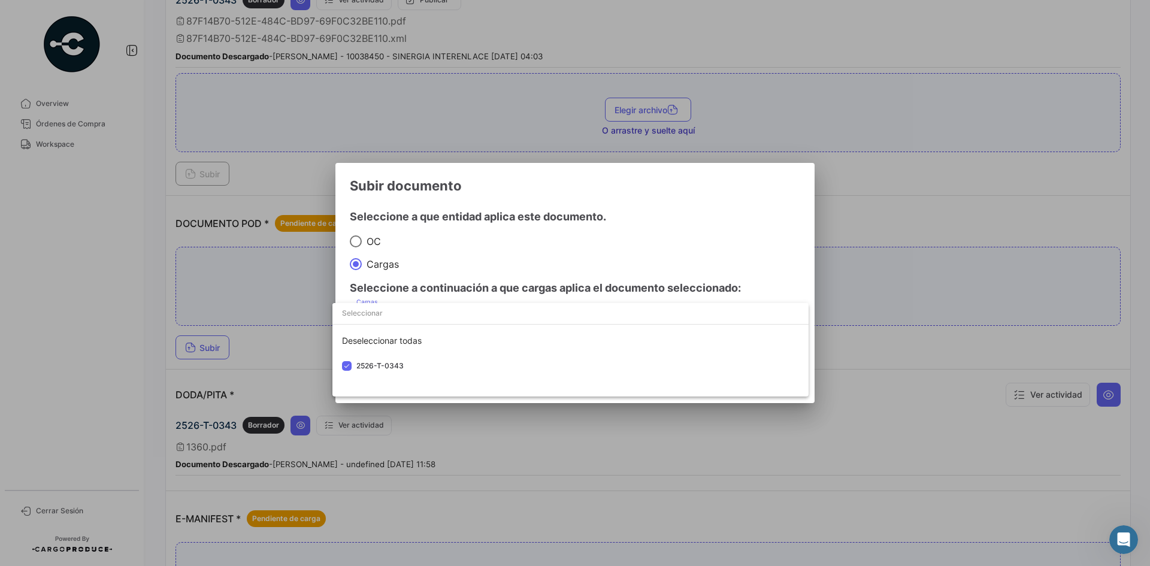
click at [681, 186] on div at bounding box center [575, 283] width 1150 height 566
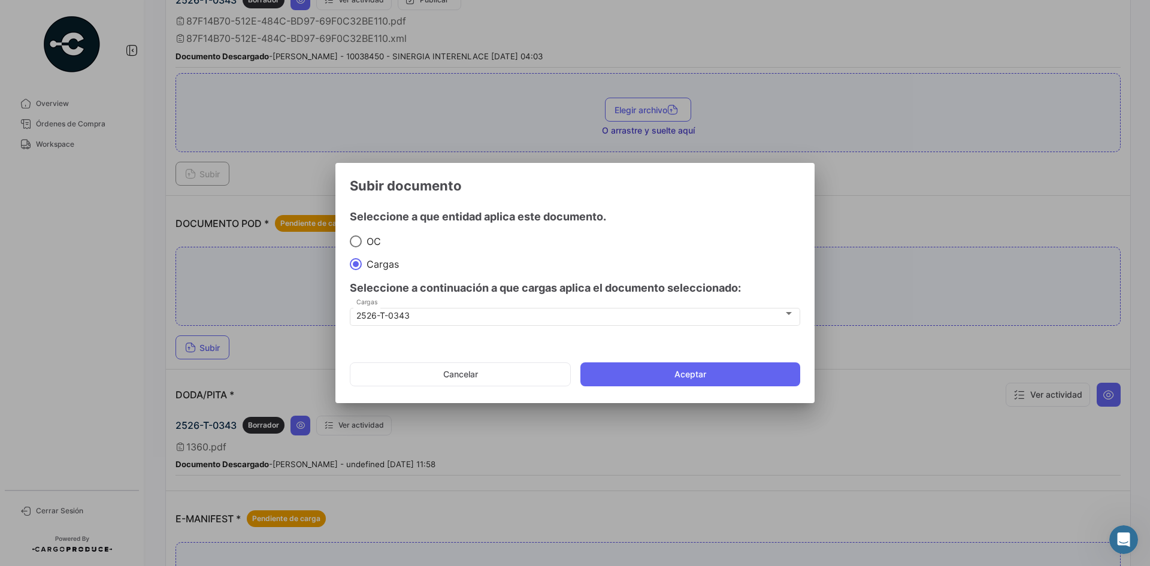
click at [661, 392] on mat-dialog-actions "Cancelar Aceptar" at bounding box center [575, 374] width 451 height 41
click at [661, 373] on button "Aceptar" at bounding box center [691, 374] width 220 height 24
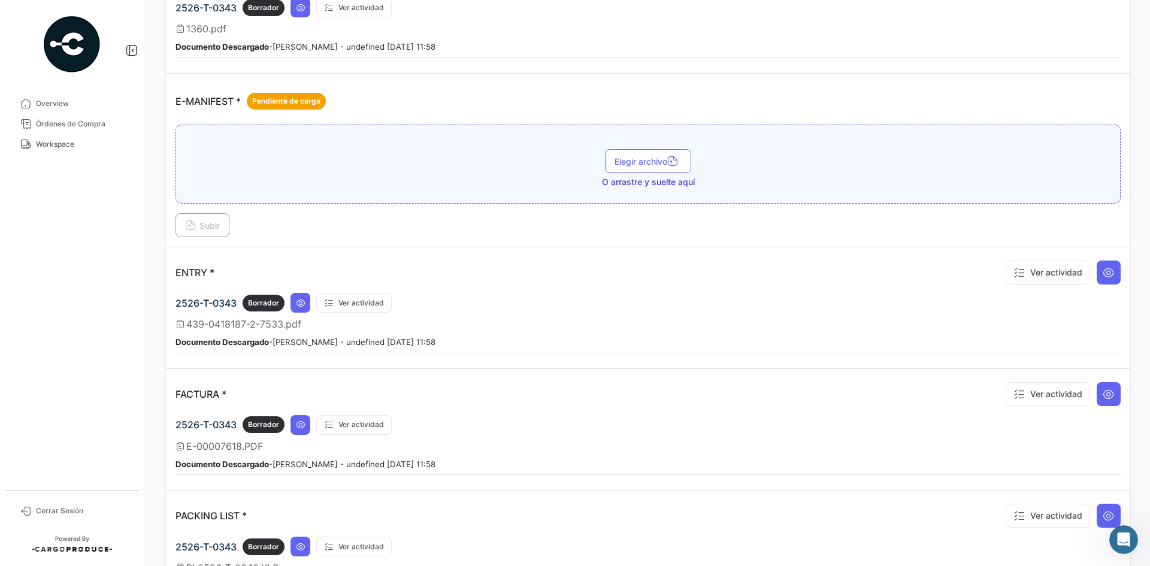
scroll to position [915, 0]
click at [1045, 397] on icon at bounding box center [1109, 394] width 12 height 12
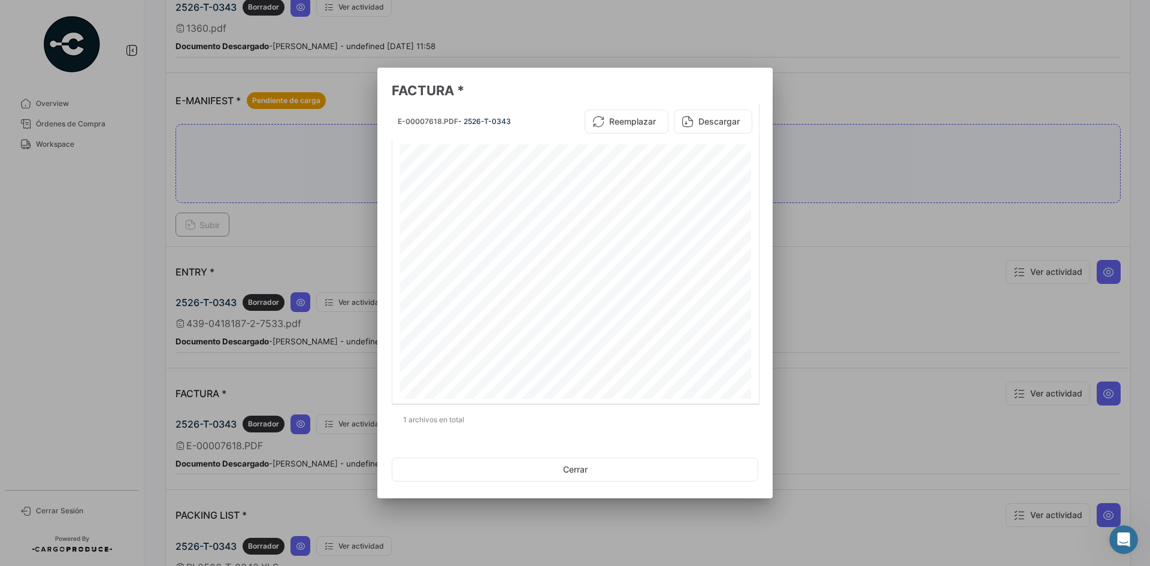
click at [826, 240] on div at bounding box center [575, 283] width 1150 height 566
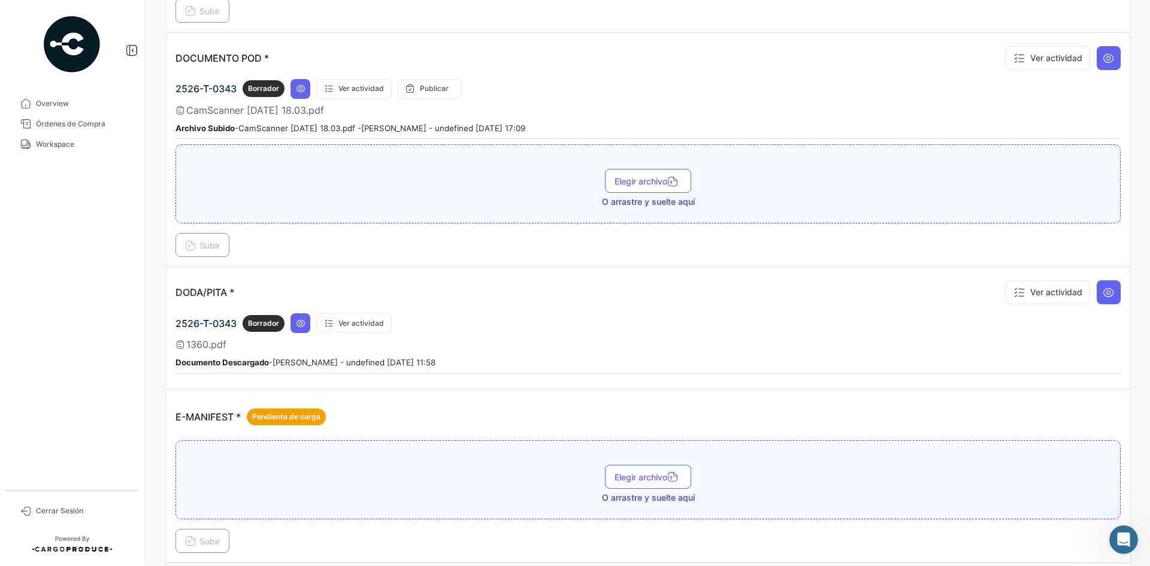
scroll to position [555, 0]
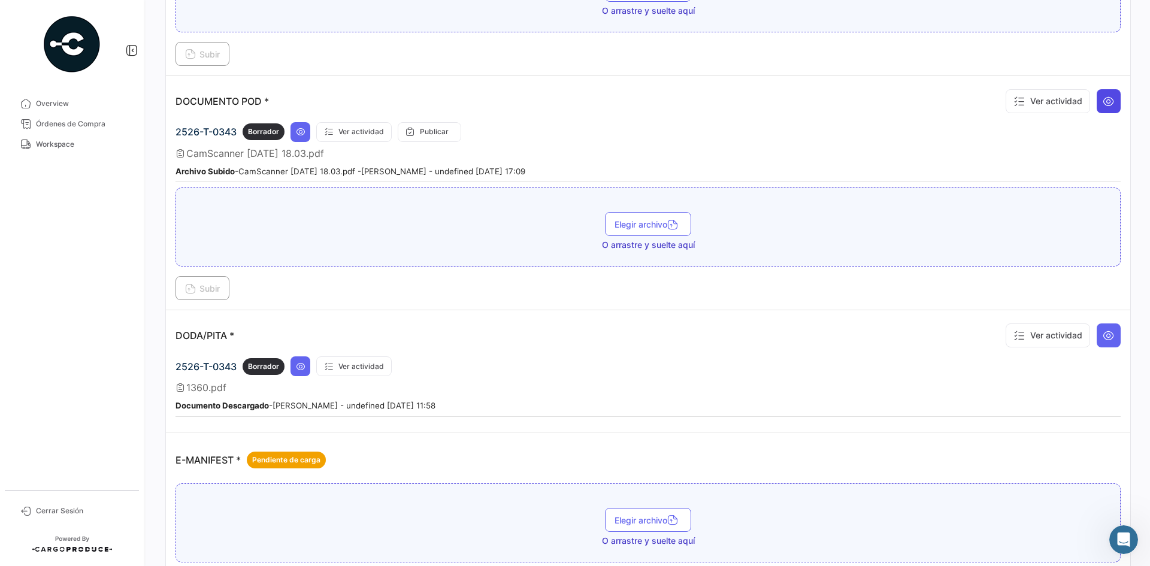
click at [1045, 110] on button at bounding box center [1109, 101] width 24 height 24
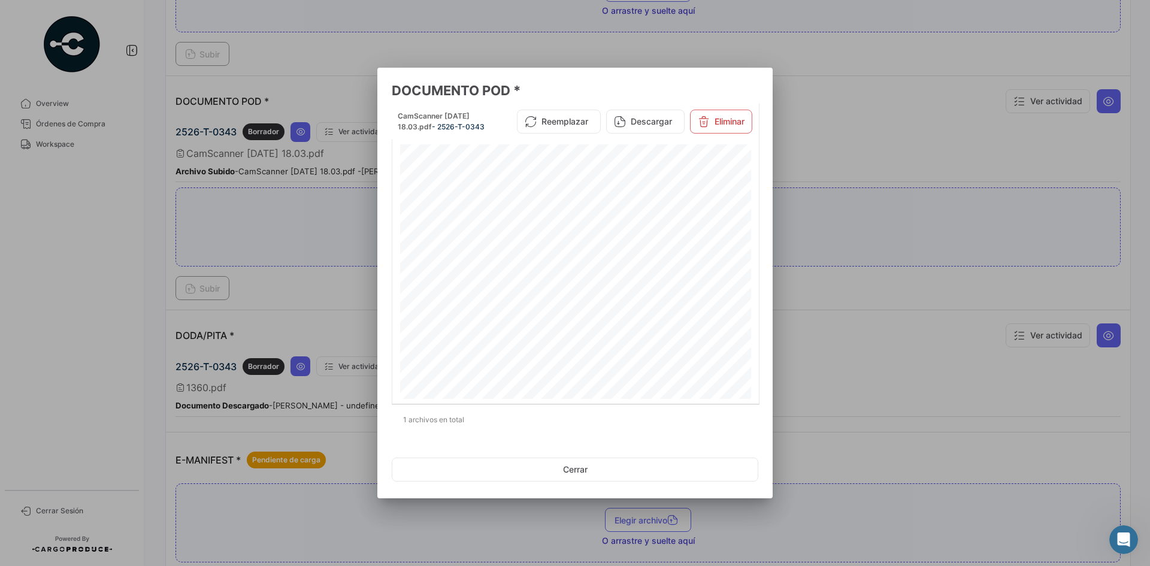
click at [856, 137] on div at bounding box center [575, 283] width 1150 height 566
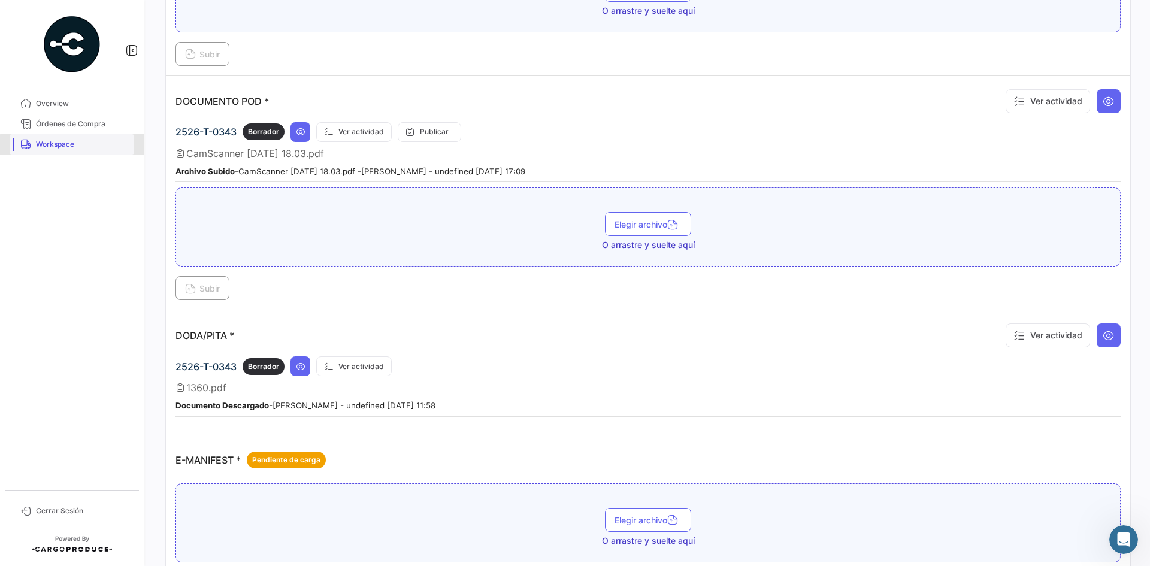
click at [86, 145] on span "Workspace" at bounding box center [82, 144] width 93 height 11
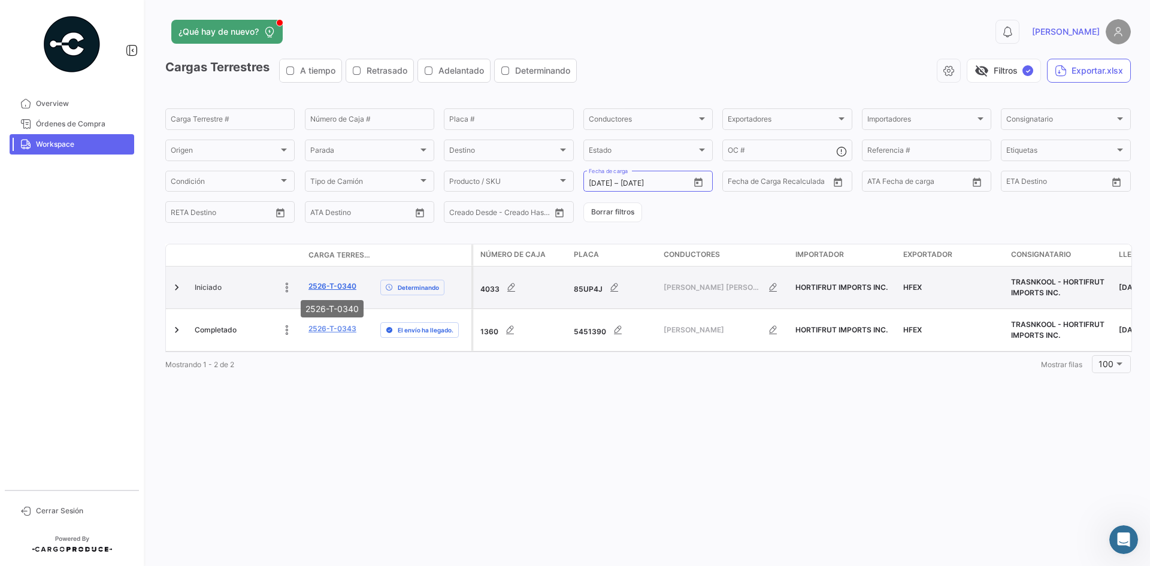
click at [345, 286] on link "2526-T-0340" at bounding box center [333, 286] width 48 height 11
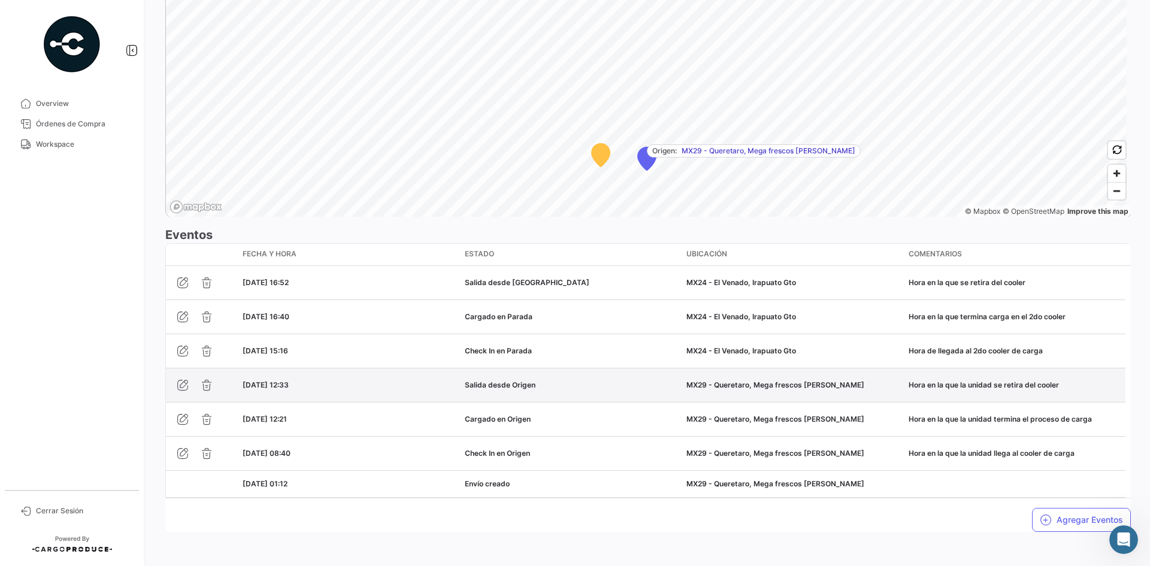
scroll to position [867, 0]
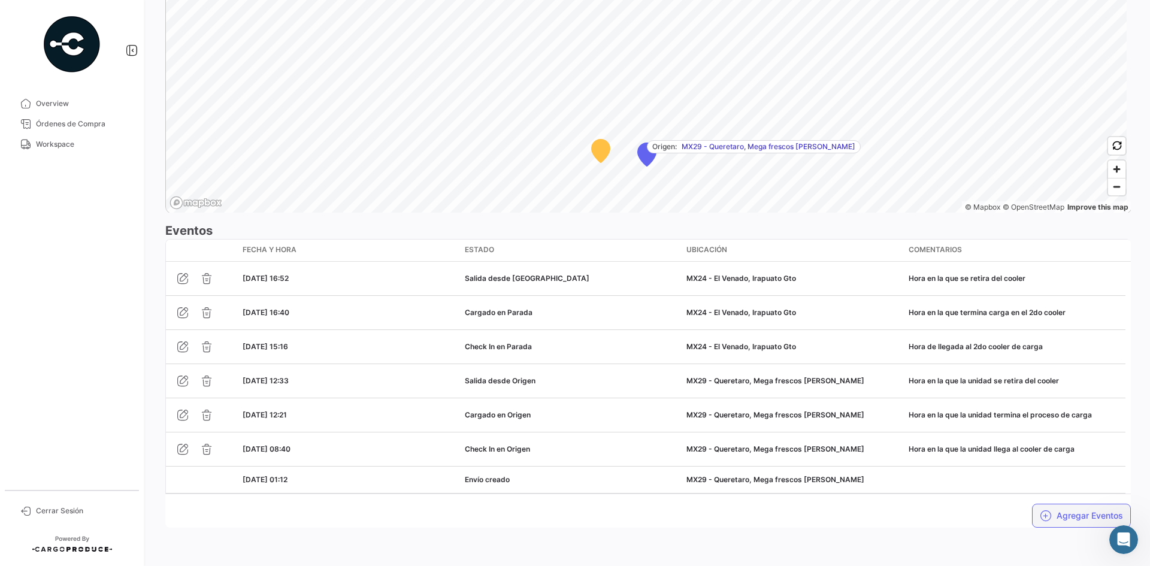
click at [1045, 514] on button "Agregar Eventos" at bounding box center [1081, 516] width 99 height 24
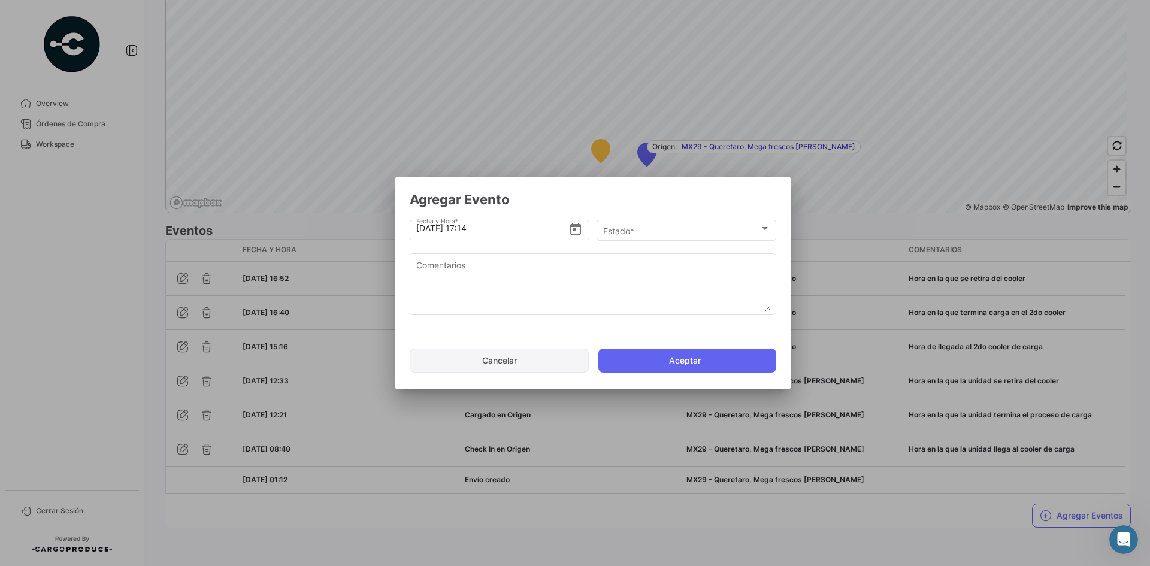
click at [490, 373] on mat-dialog-actions "Cancelar Aceptar" at bounding box center [593, 360] width 367 height 41
click at [507, 362] on button "Cancelar" at bounding box center [499, 361] width 179 height 24
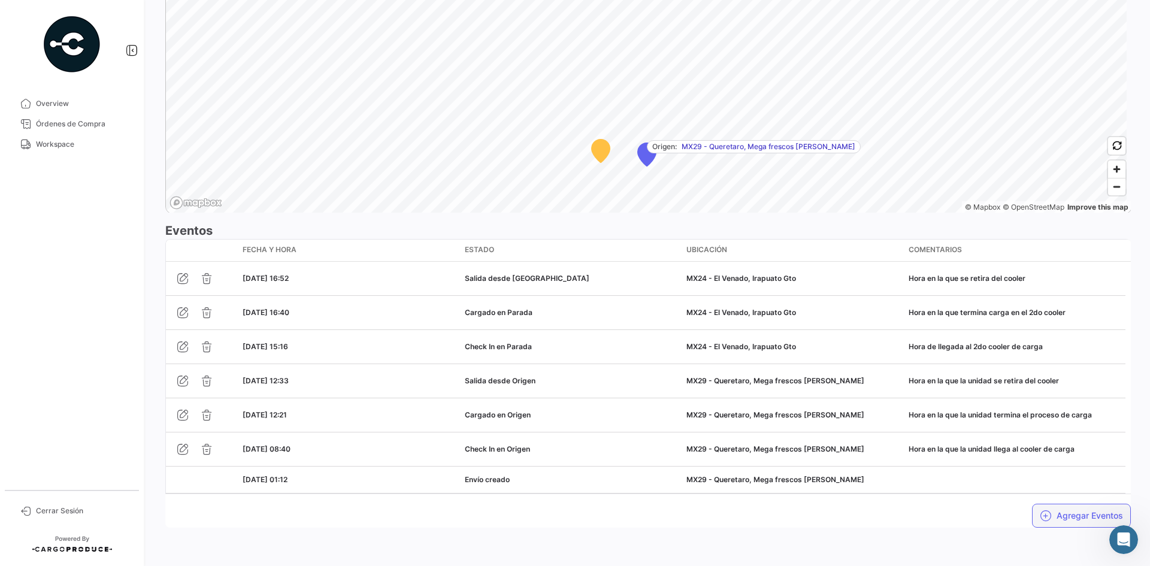
click at [1045, 514] on button "Agregar Eventos" at bounding box center [1081, 516] width 99 height 24
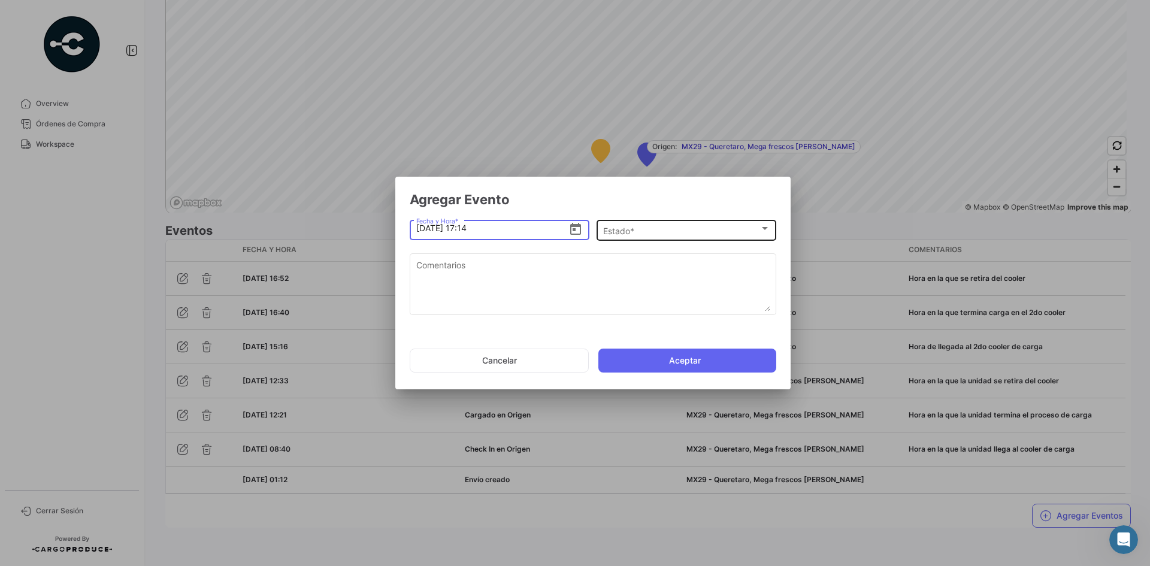
click at [654, 236] on div "Estado *" at bounding box center [681, 231] width 156 height 10
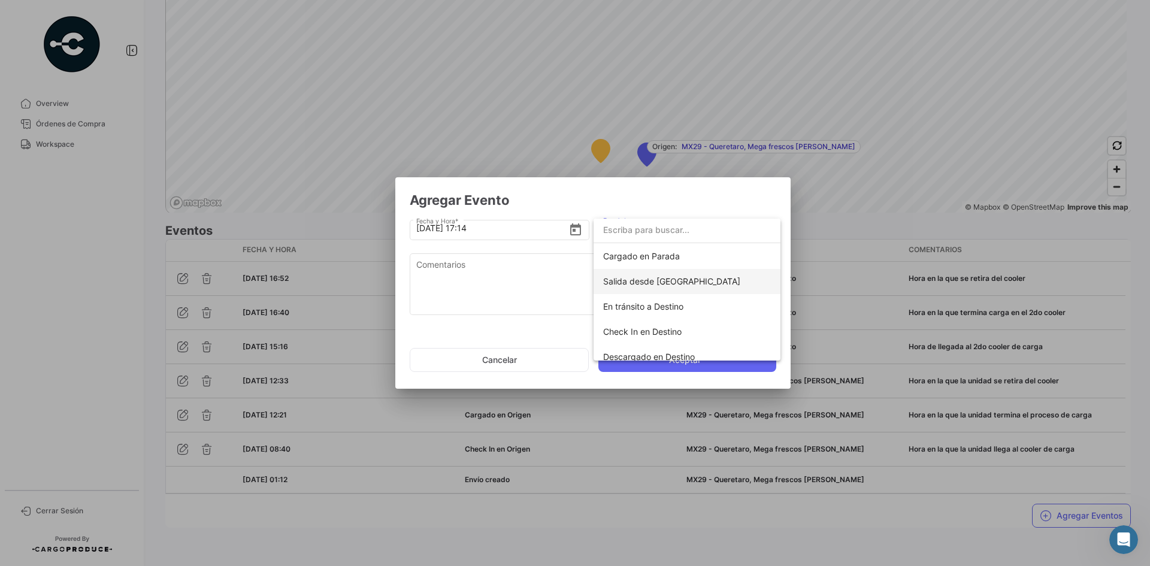
scroll to position [150, 0]
click at [669, 259] on span "Cargado en Parada" at bounding box center [641, 257] width 77 height 10
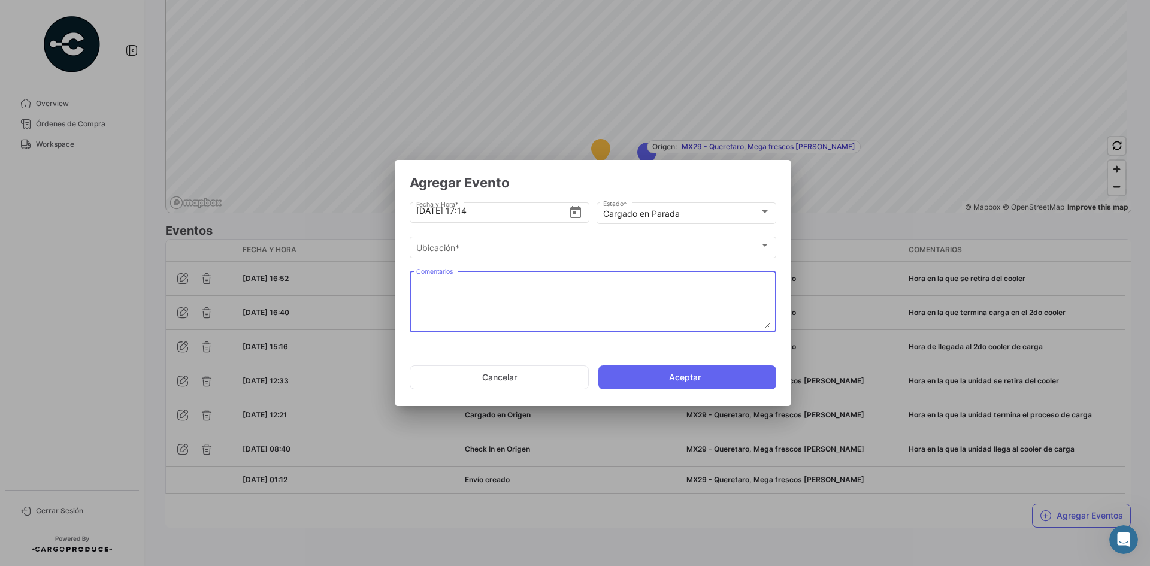
click at [505, 298] on textarea "Comentarios" at bounding box center [593, 302] width 354 height 53
paste textarea "Hora de llegada a frontera"
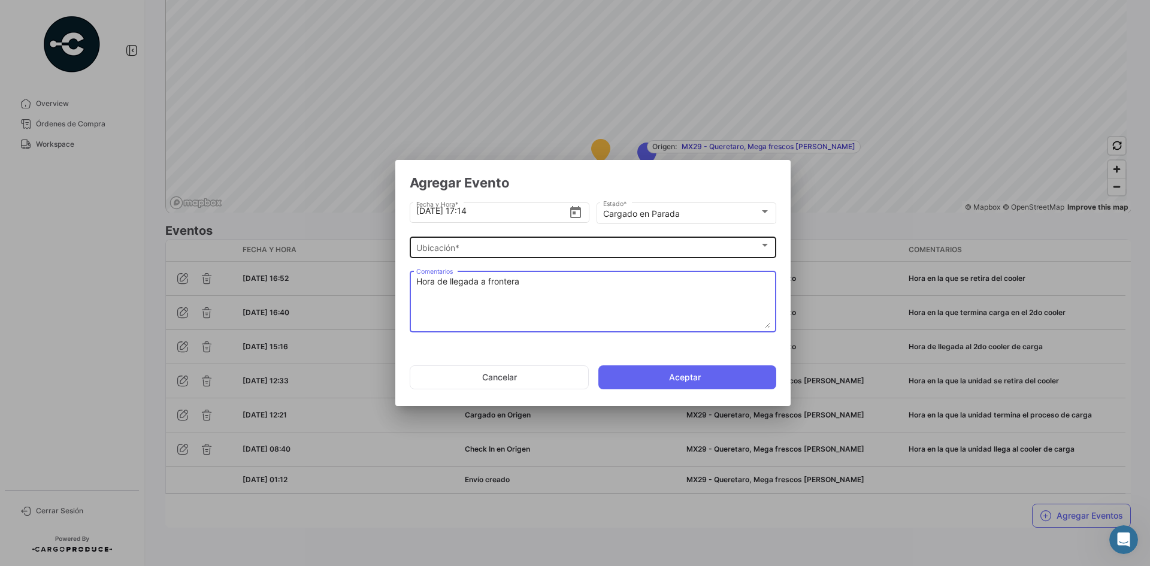
type textarea "Hora de llegada a frontera"
click at [522, 249] on div "Ubicación *" at bounding box center [587, 248] width 343 height 10
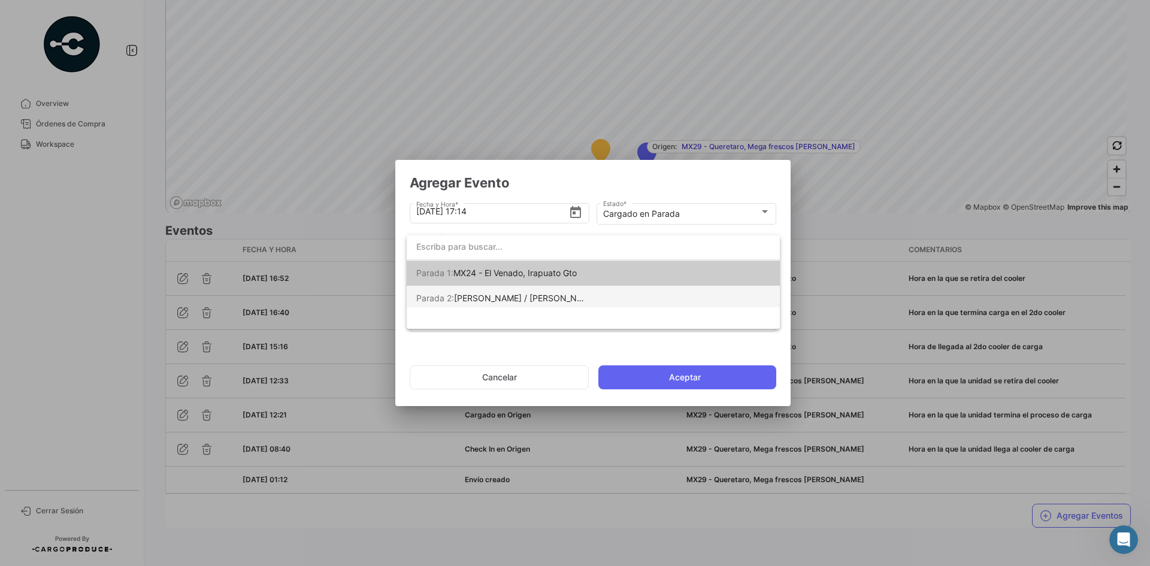
click at [524, 294] on span "[PERSON_NAME] / [PERSON_NAME] [PERSON_NAME]" at bounding box center [560, 298] width 213 height 10
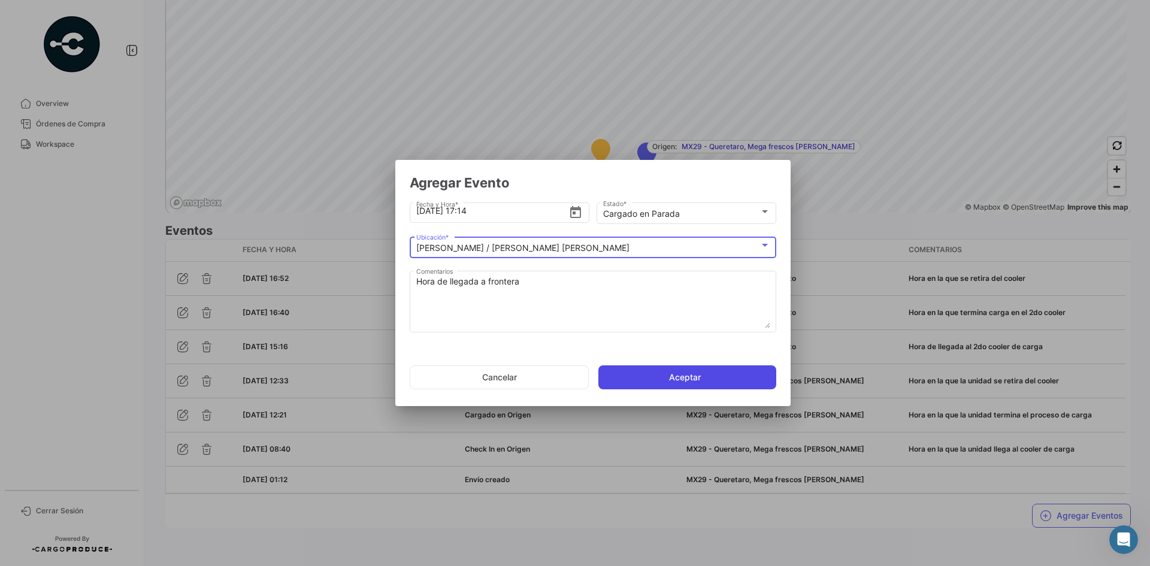
click at [669, 377] on button "Aceptar" at bounding box center [688, 377] width 178 height 24
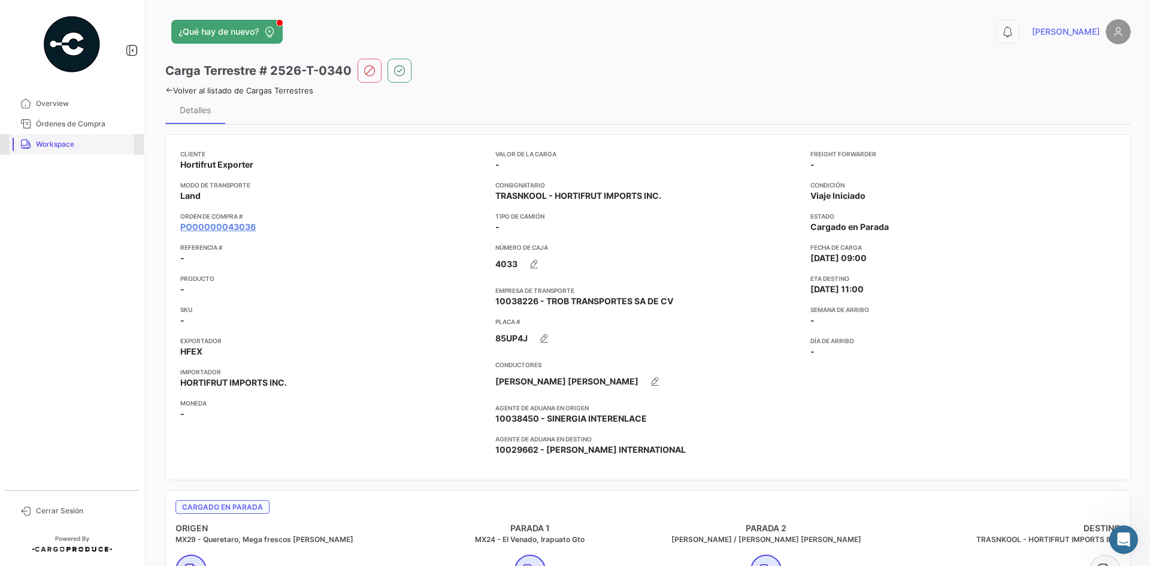
click at [81, 150] on link "Workspace" at bounding box center [72, 144] width 125 height 20
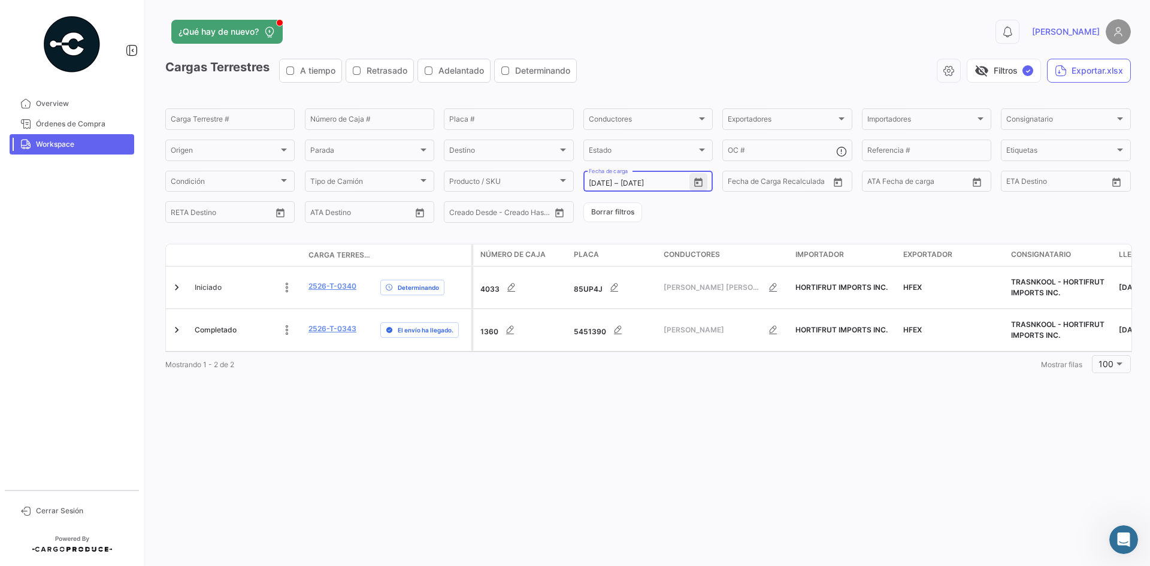
click at [700, 184] on icon "Open calendar" at bounding box center [698, 182] width 11 height 11
click at [660, 330] on div "17" at bounding box center [661, 328] width 19 height 22
type input "[DATE]"
click at [659, 329] on div "17" at bounding box center [661, 328] width 19 height 22
type input "[DATE]"
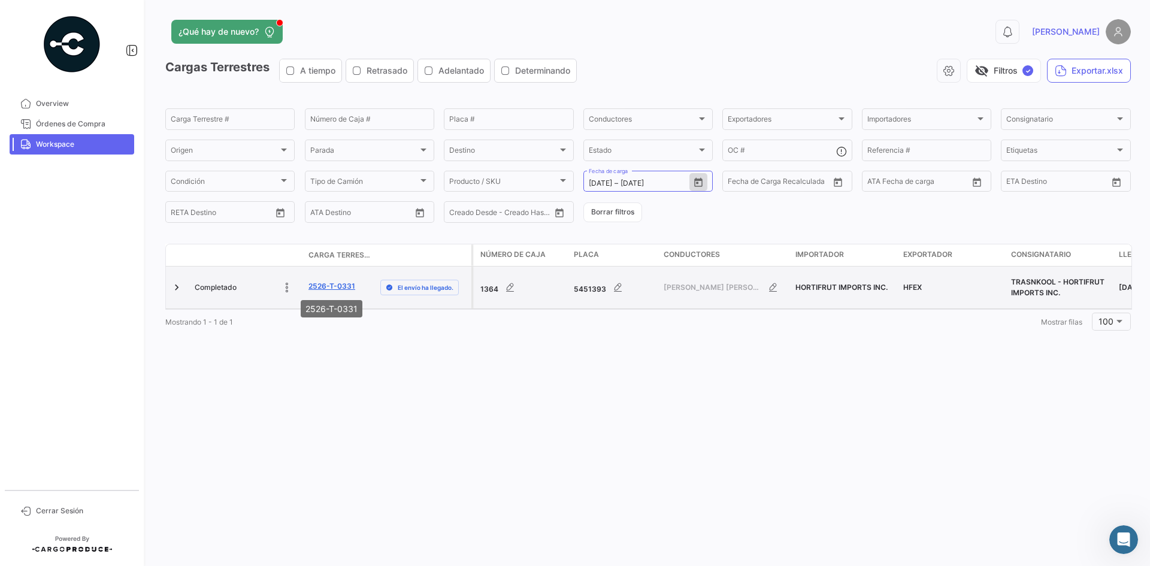
click at [337, 287] on link "2526-T-0331" at bounding box center [332, 286] width 47 height 11
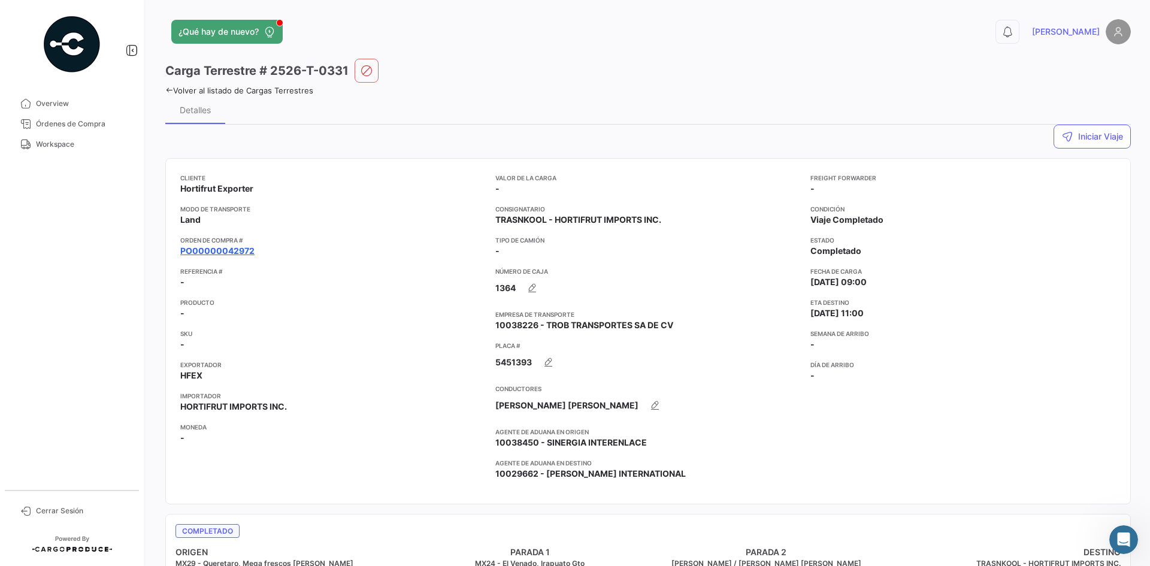
click at [246, 247] on link "PO00000042972" at bounding box center [217, 251] width 74 height 12
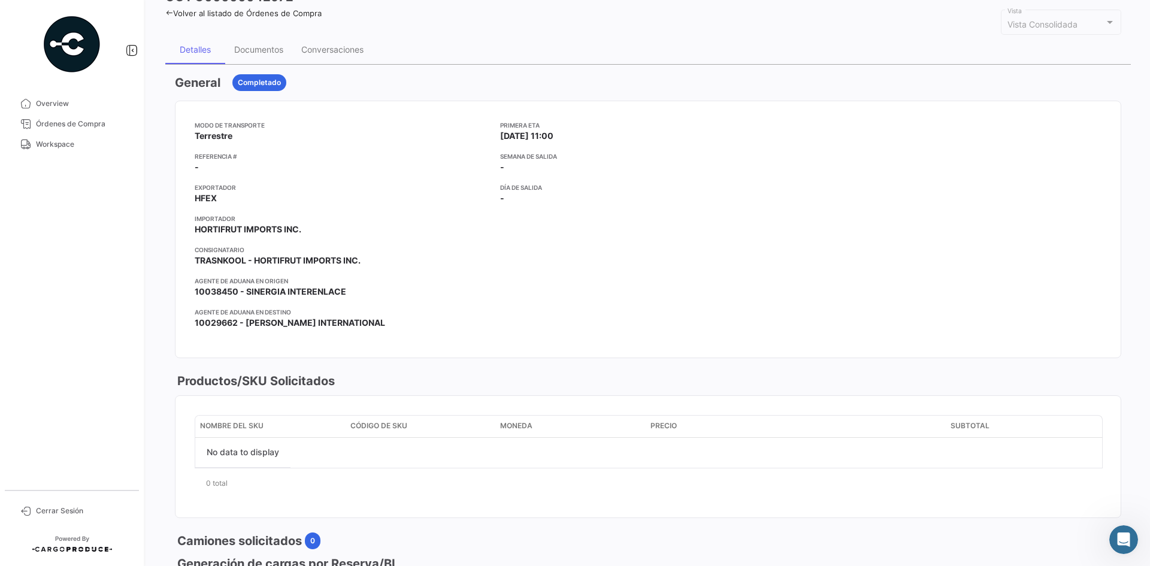
scroll to position [60, 0]
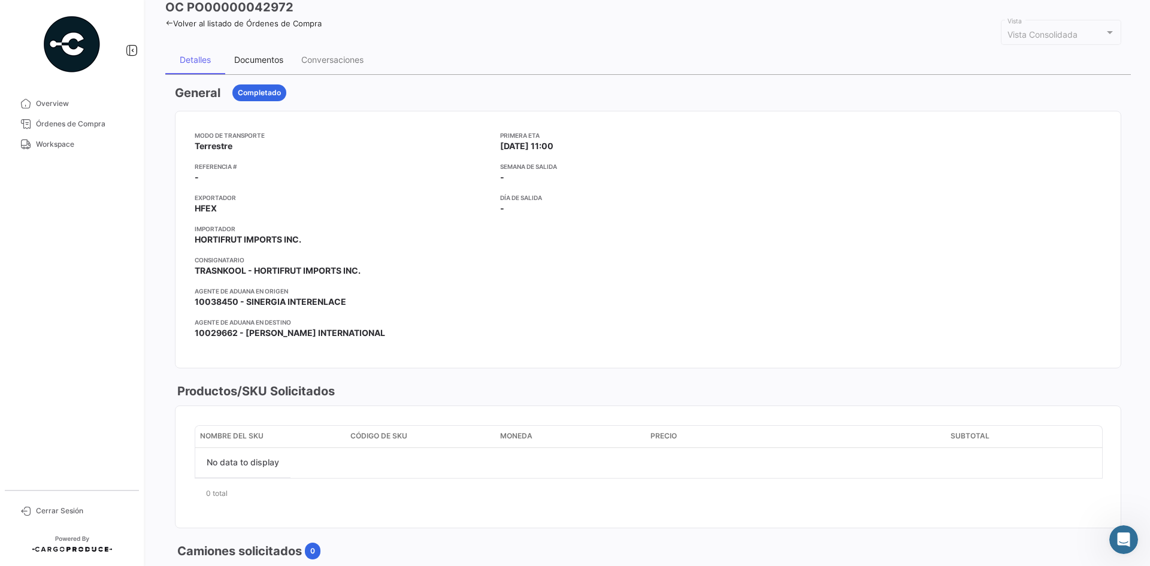
click at [259, 64] on div "Documentos" at bounding box center [258, 60] width 49 height 10
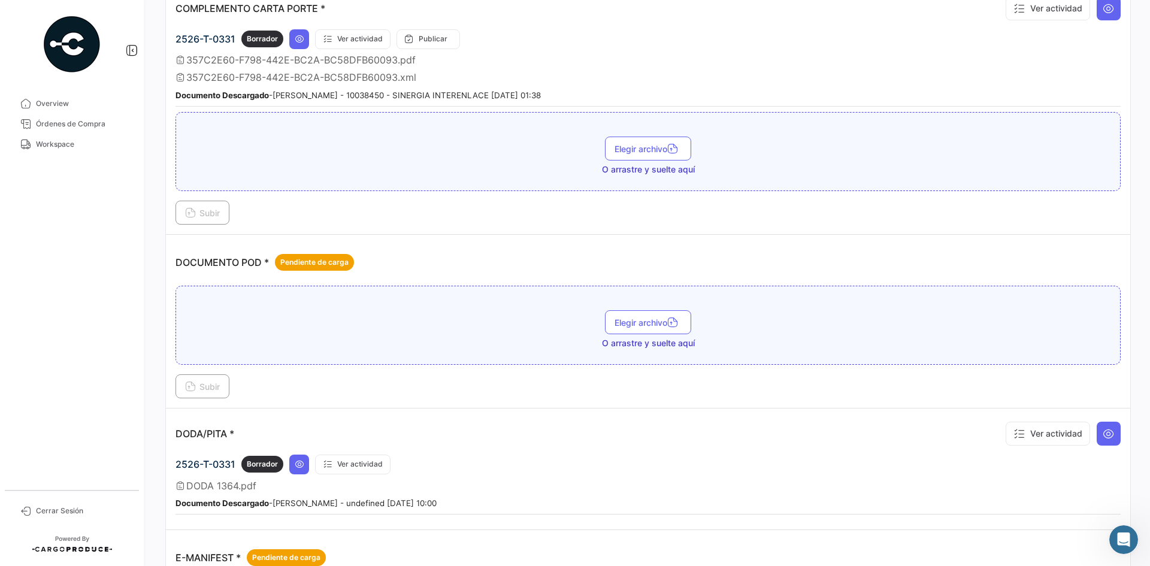
scroll to position [419, 0]
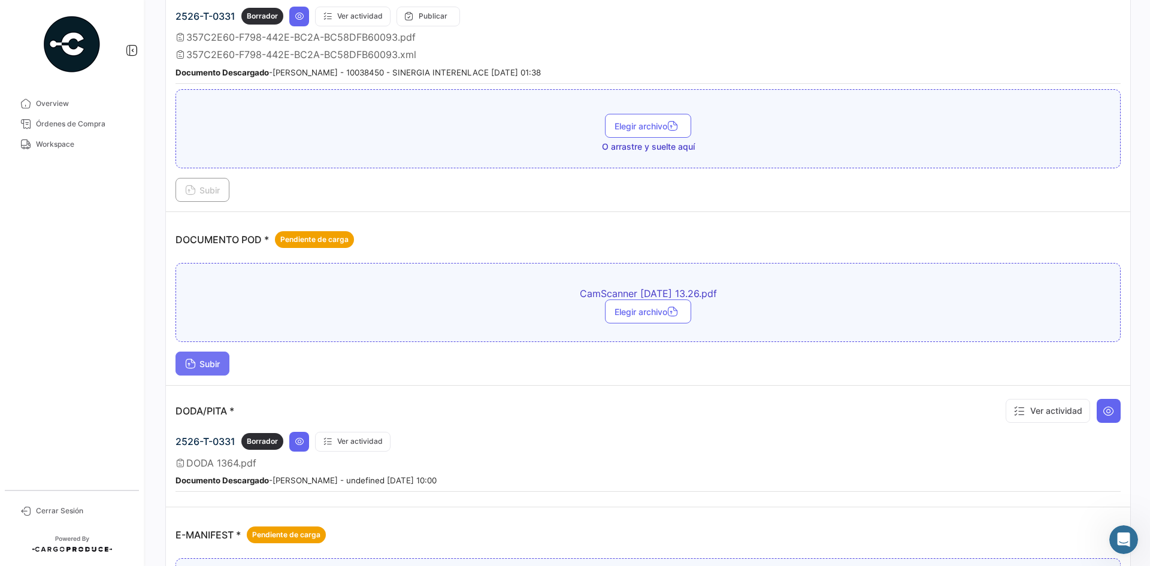
click at [211, 364] on span "Subir" at bounding box center [202, 364] width 35 height 10
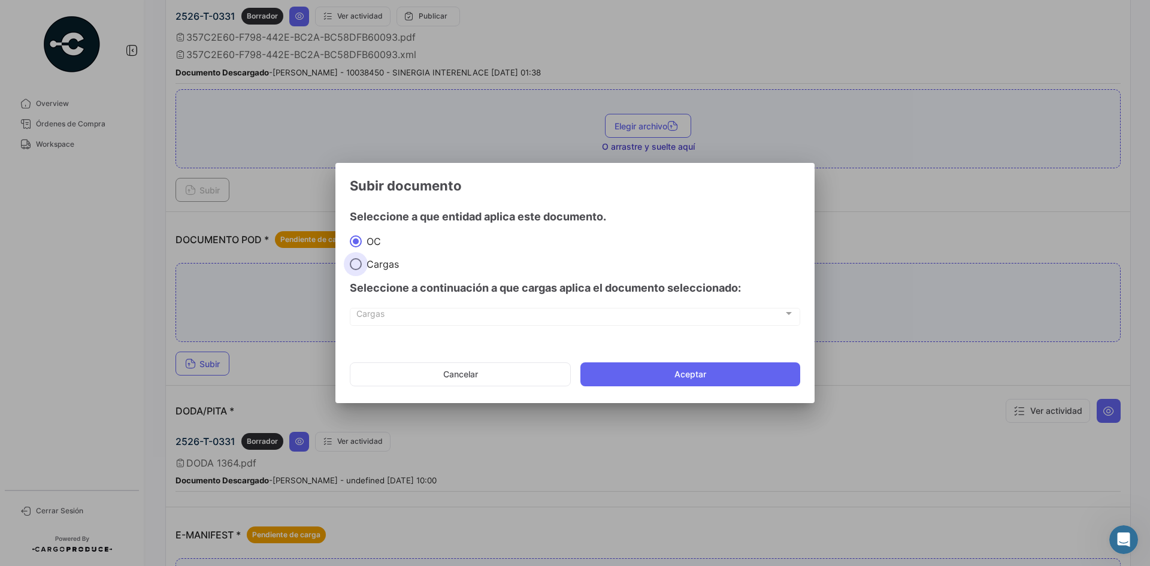
click at [372, 265] on span "Cargas" at bounding box center [380, 264] width 37 height 12
click at [362, 265] on input "Cargas" at bounding box center [356, 264] width 12 height 12
radio input "true"
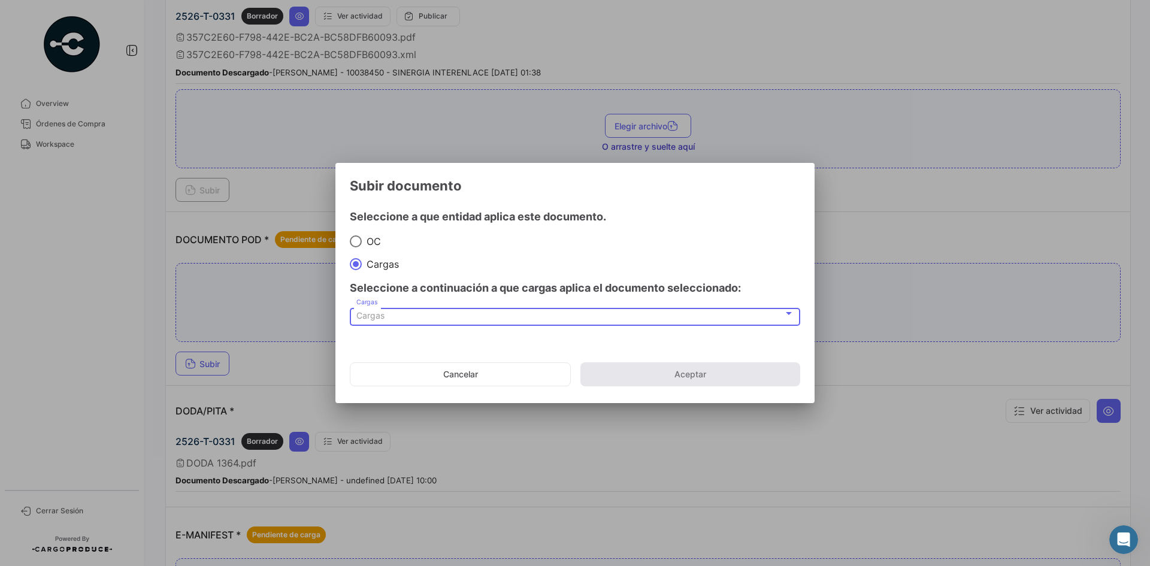
click at [412, 318] on div "Cargas" at bounding box center [569, 316] width 427 height 10
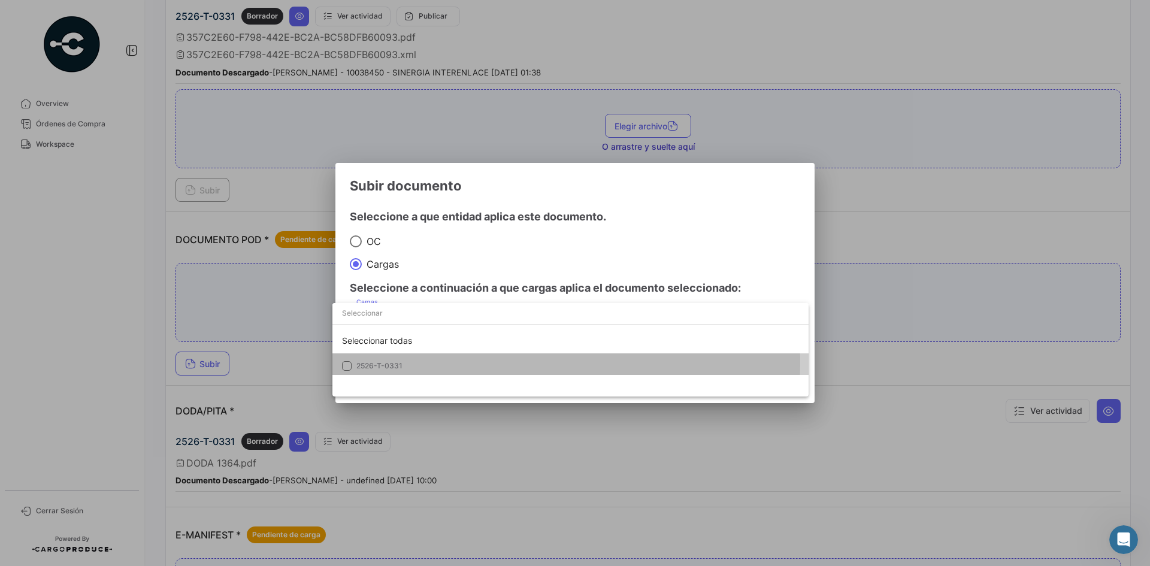
click at [402, 362] on span "2526-T-0331" at bounding box center [379, 365] width 46 height 9
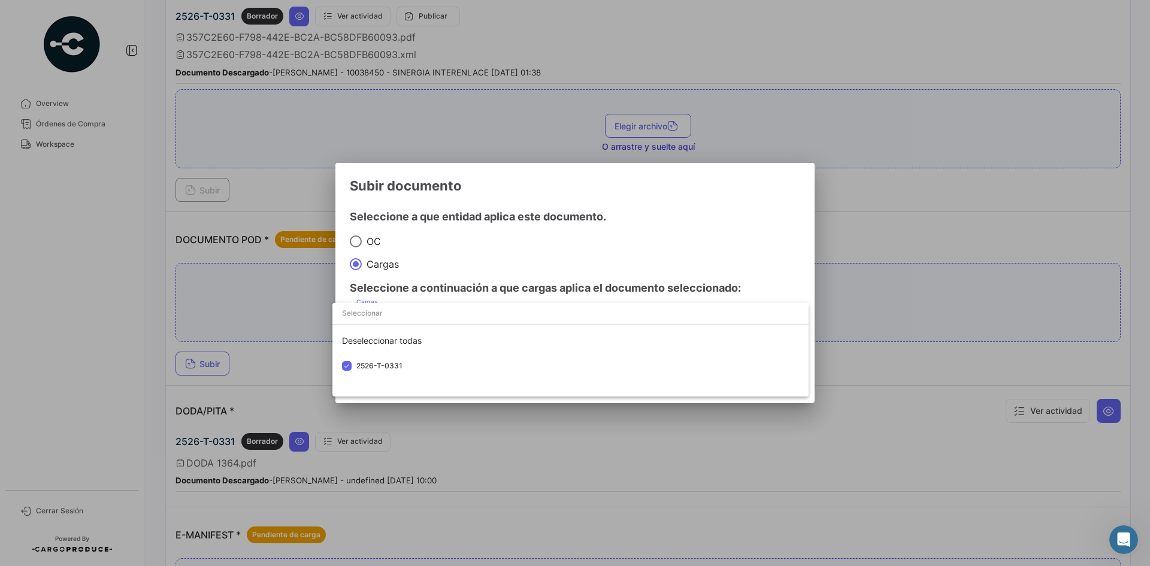
click at [676, 197] on div at bounding box center [575, 283] width 1150 height 566
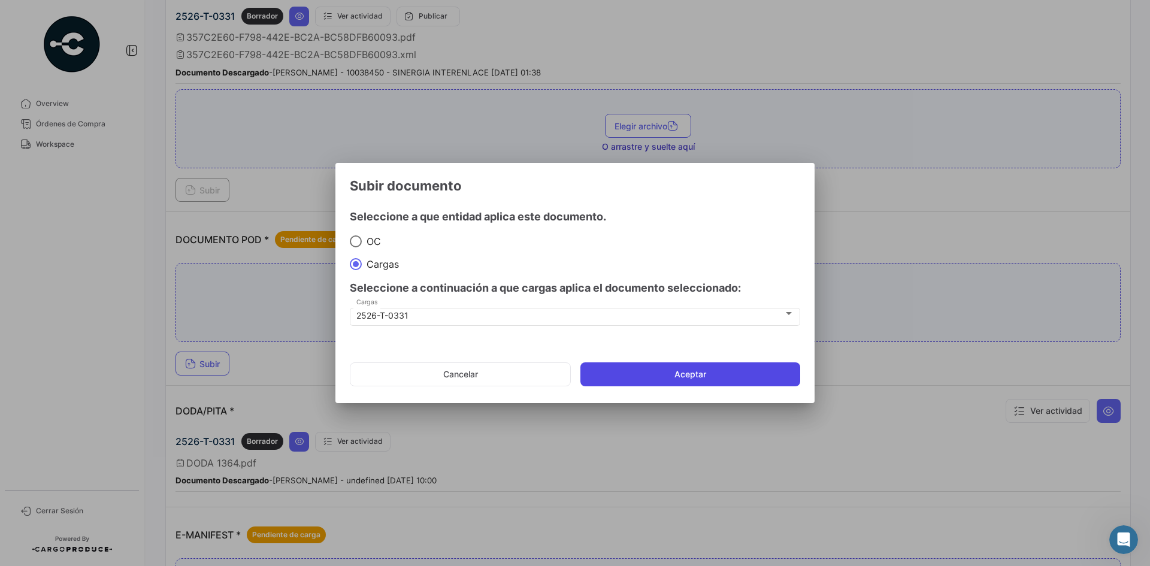
click at [681, 368] on button "Aceptar" at bounding box center [691, 374] width 220 height 24
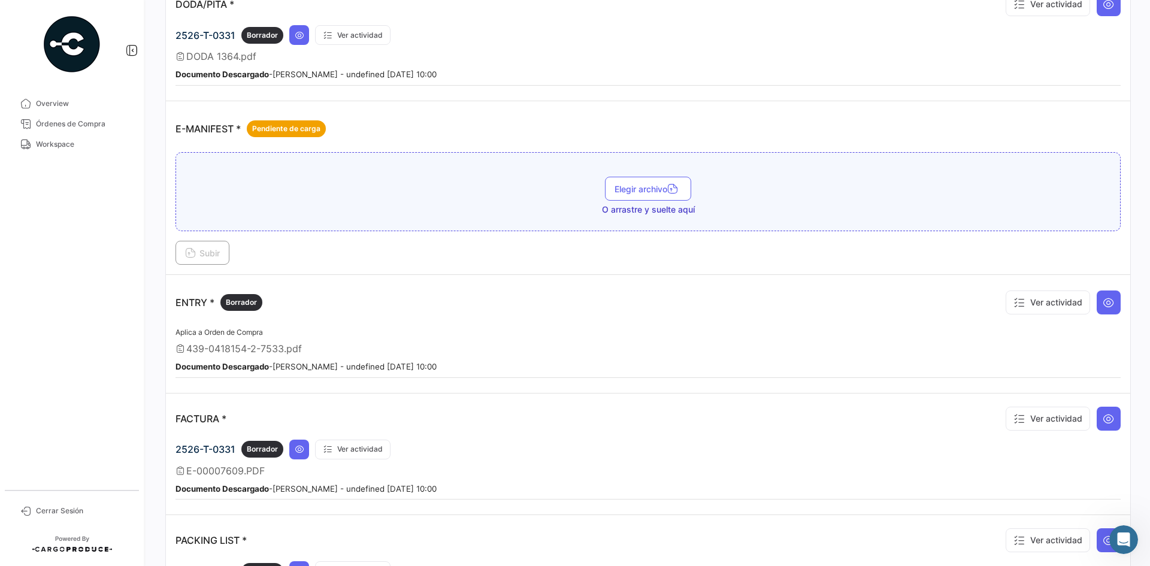
scroll to position [899, 0]
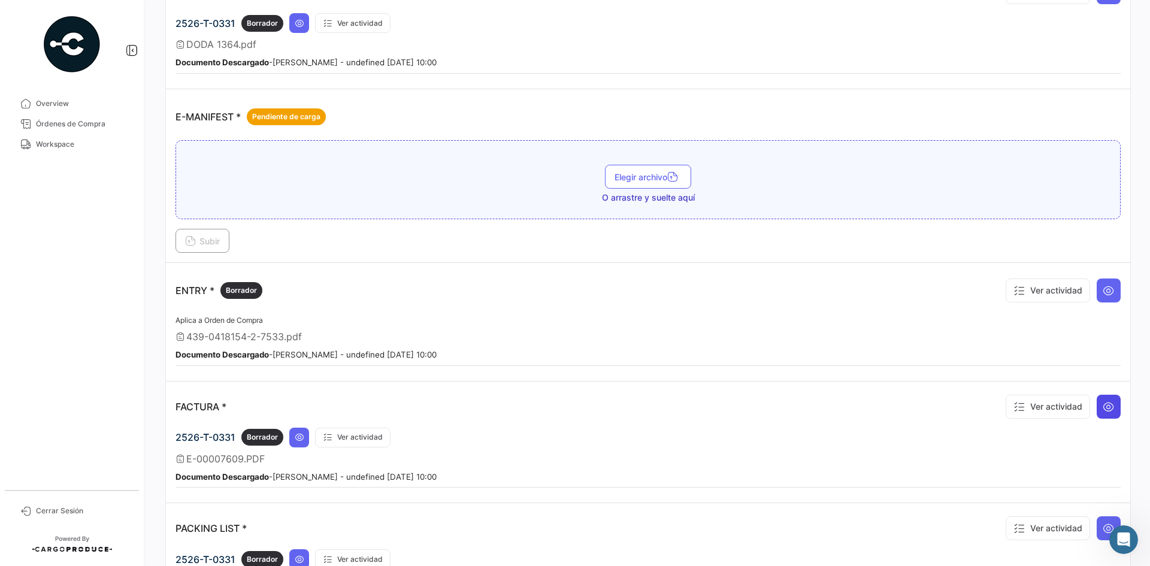
click at [1045, 410] on icon at bounding box center [1109, 407] width 12 height 12
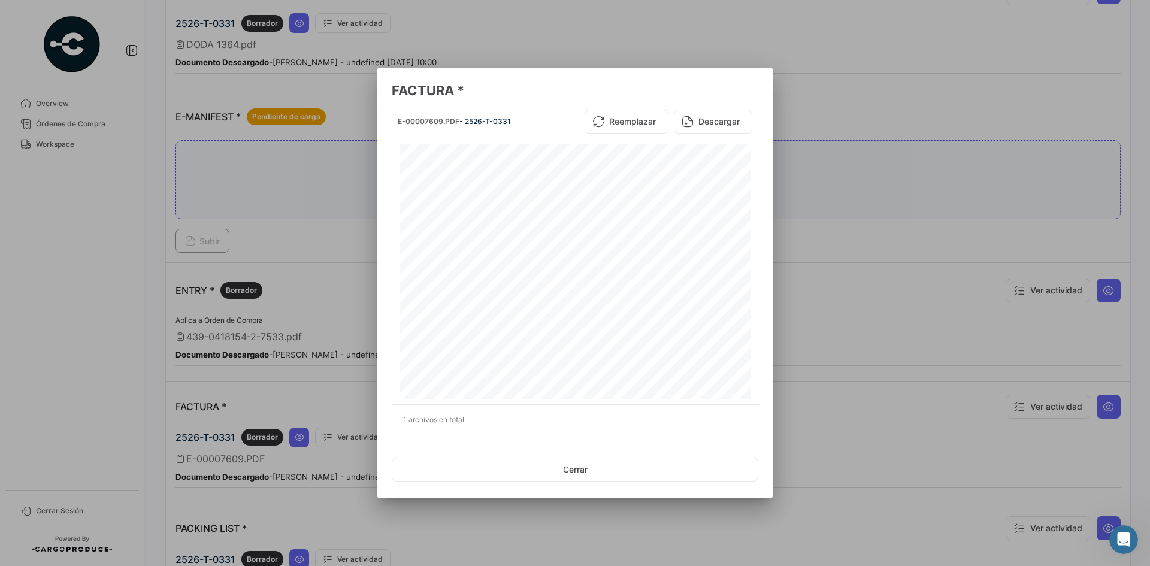
click at [821, 107] on div at bounding box center [575, 283] width 1150 height 566
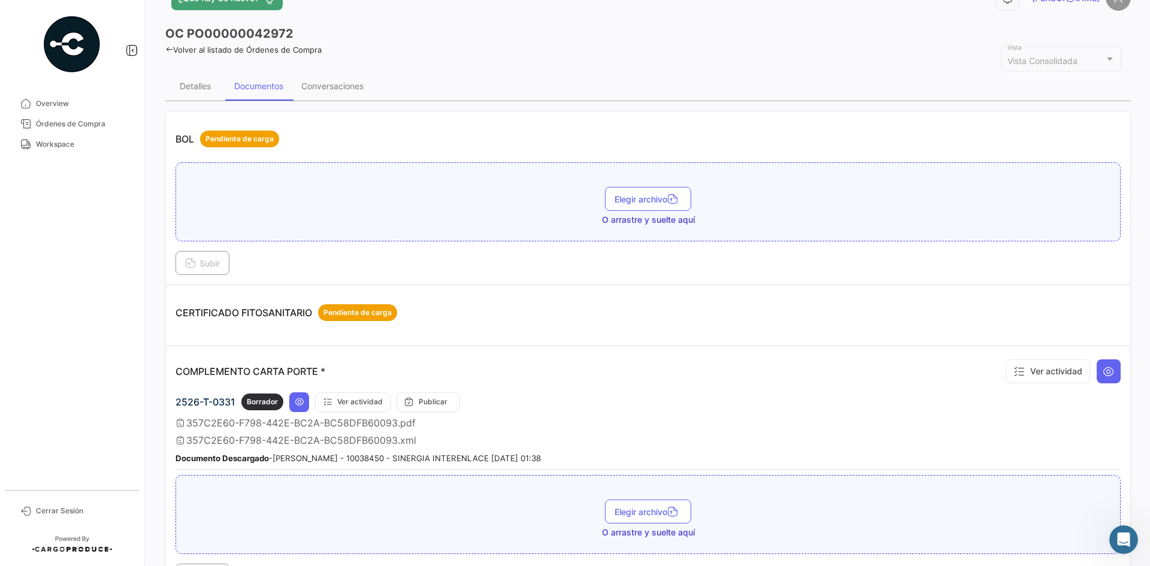
scroll to position [0, 0]
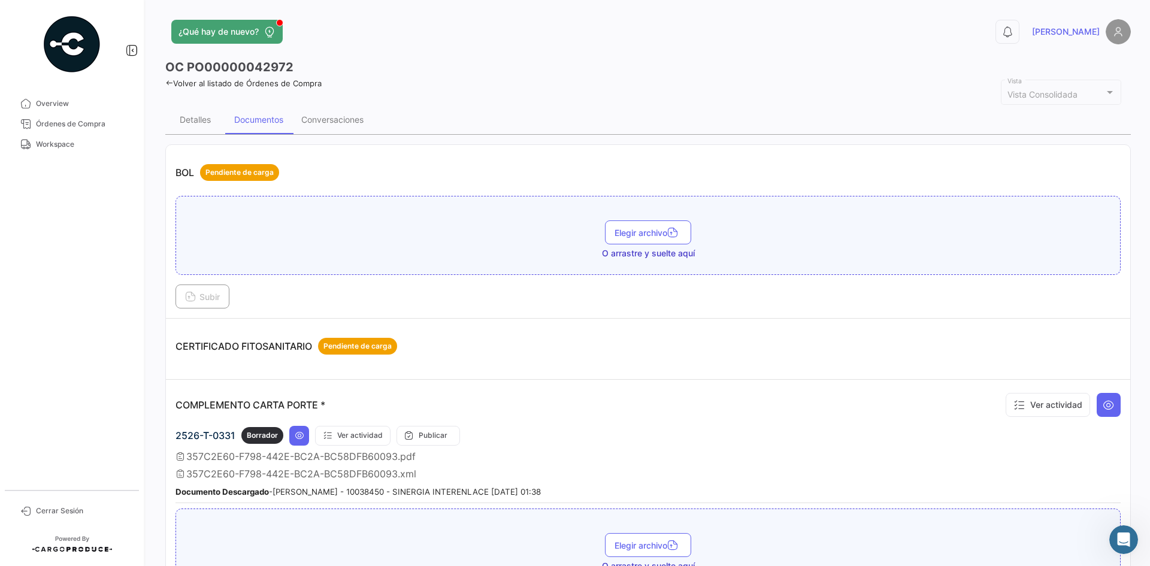
click at [166, 80] on icon at bounding box center [169, 83] width 8 height 8
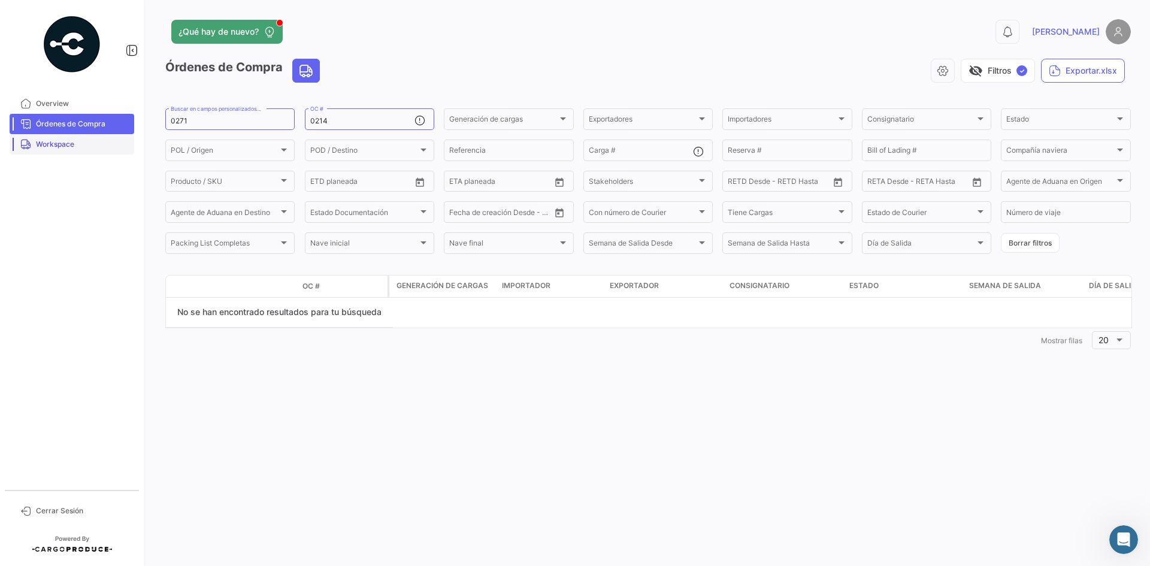
click at [110, 140] on span "Workspace" at bounding box center [82, 144] width 93 height 11
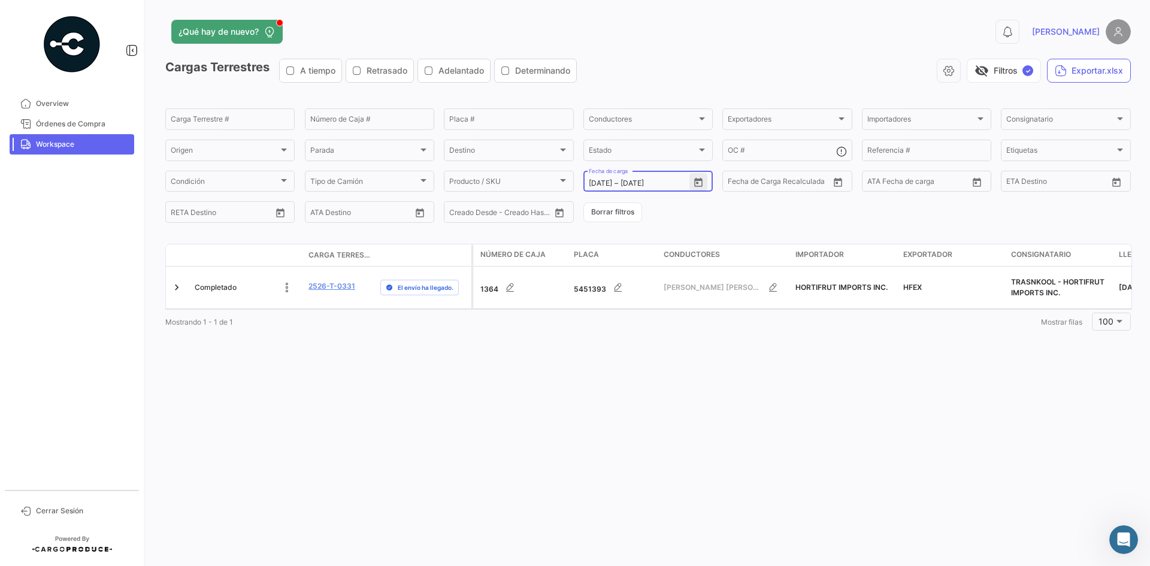
click at [702, 181] on icon "Open calendar" at bounding box center [698, 181] width 8 height 9
click at [643, 330] on div "16" at bounding box center [639, 328] width 19 height 22
type input "[DATE]"
click at [643, 330] on div "16" at bounding box center [639, 328] width 19 height 22
type input "[DATE]"
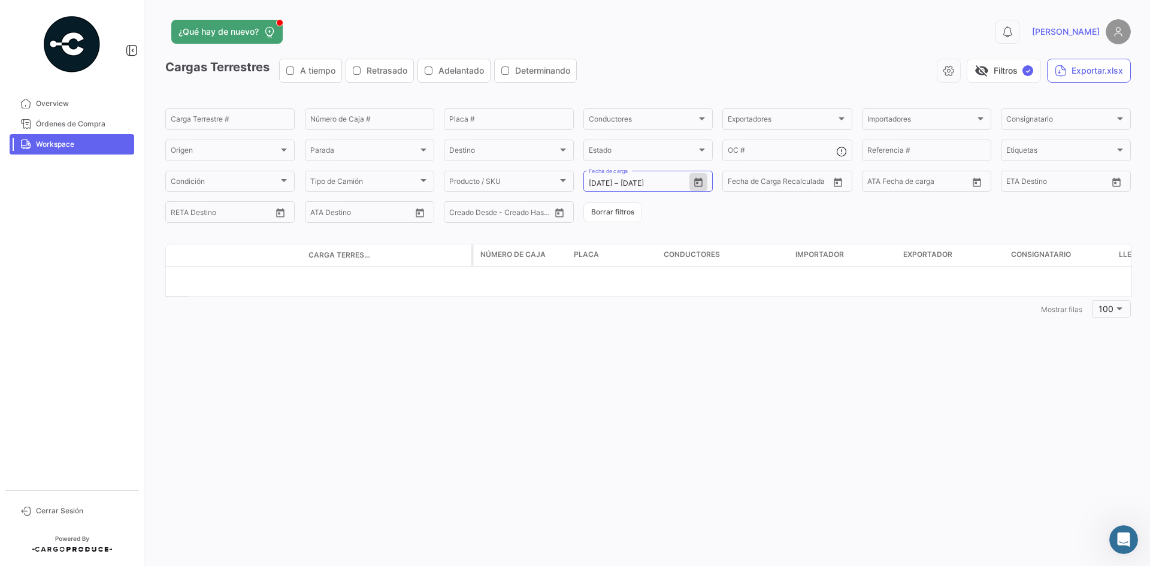
click at [64, 146] on span "Workspace" at bounding box center [82, 144] width 93 height 11
click at [616, 220] on button "Borrar filtros" at bounding box center [613, 212] width 59 height 20
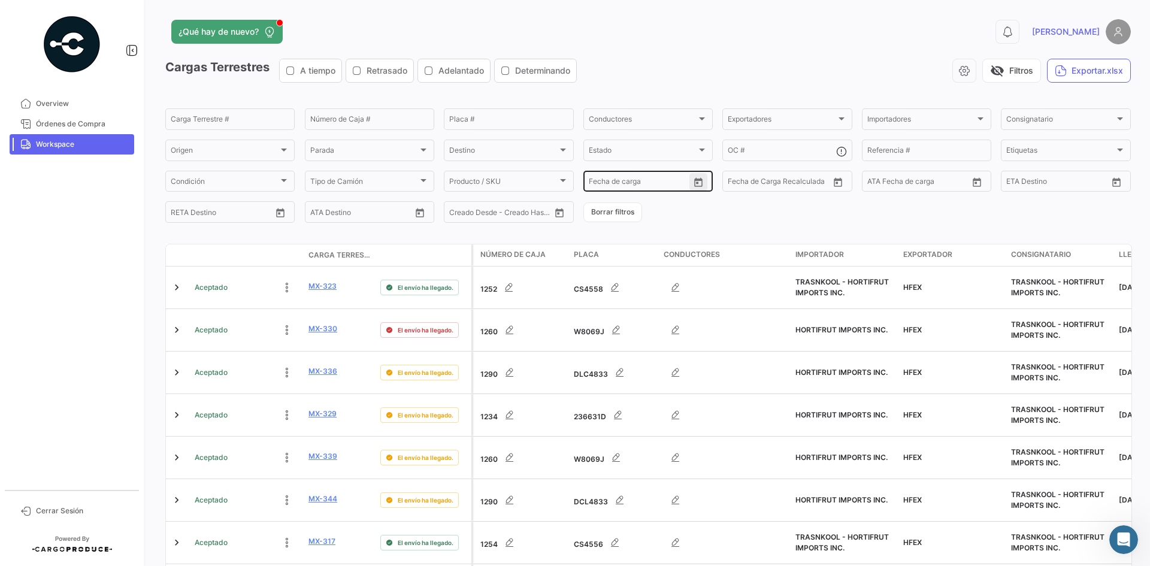
click at [698, 183] on icon "Open calendar" at bounding box center [698, 182] width 11 height 11
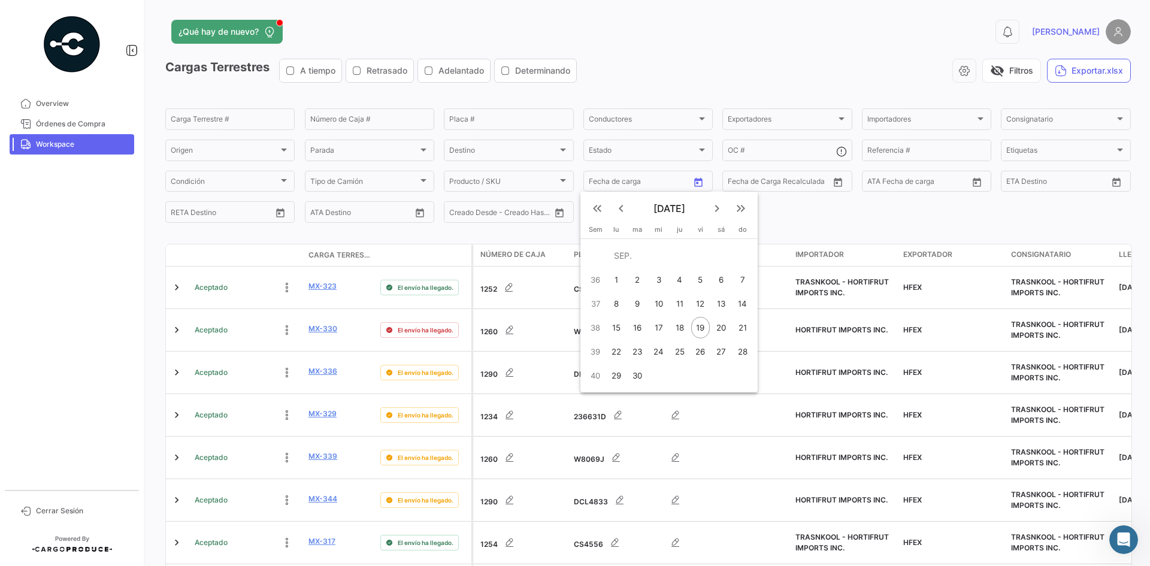
click at [969, 182] on div at bounding box center [575, 283] width 1150 height 566
click at [972, 182] on icon "Open calendar" at bounding box center [977, 182] width 11 height 11
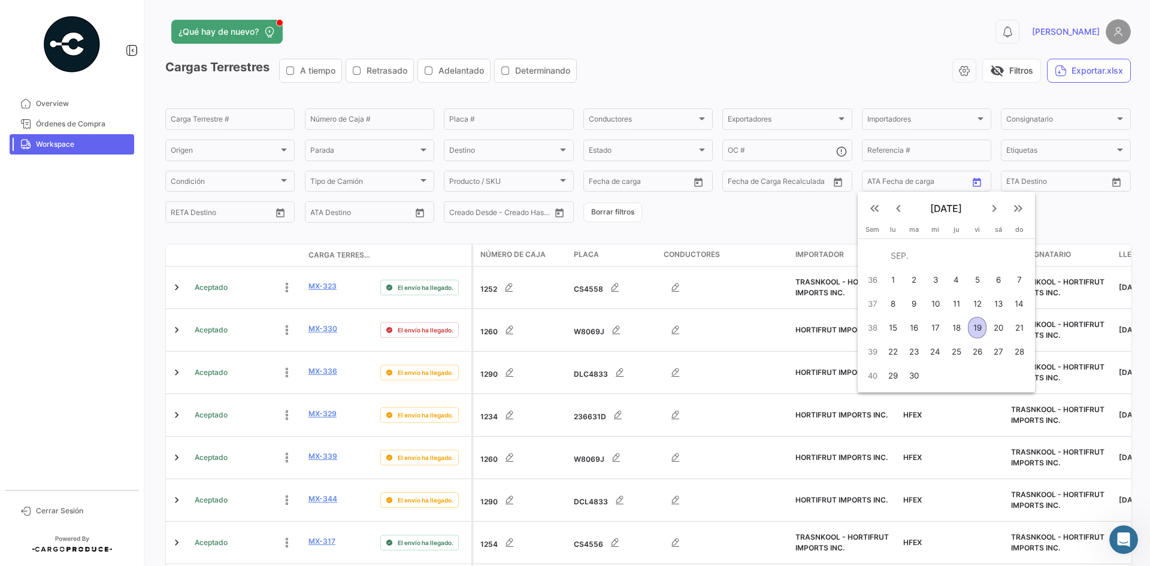
click at [939, 329] on div "17" at bounding box center [935, 328] width 19 height 22
type input "[DATE]"
click at [939, 329] on div "17" at bounding box center [935, 328] width 19 height 22
type input "[DATE]"
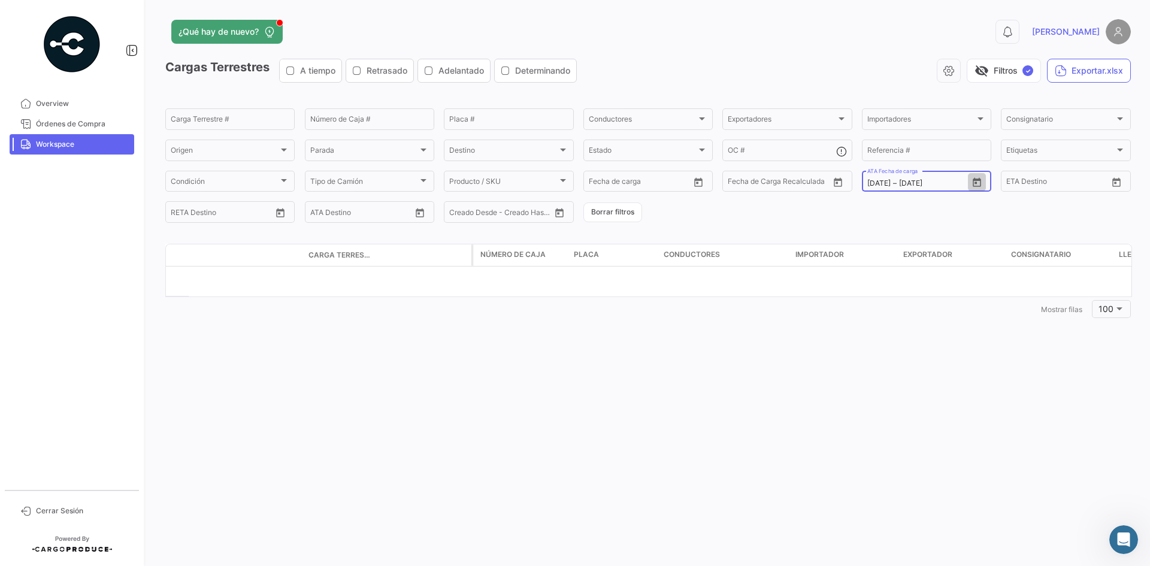
click at [980, 184] on icon "Open calendar" at bounding box center [977, 182] width 11 height 11
click at [922, 331] on div "16" at bounding box center [918, 328] width 19 height 22
type input "[DATE]"
click at [922, 331] on div "16" at bounding box center [918, 328] width 19 height 22
type input "[DATE]"
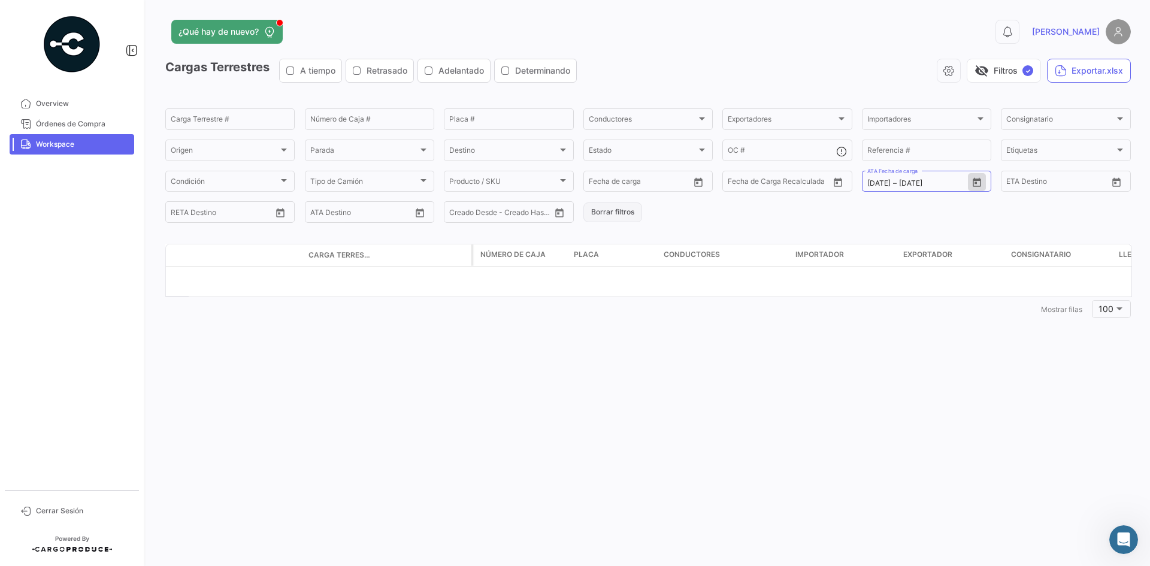
click at [615, 204] on button "Borrar filtros" at bounding box center [613, 212] width 59 height 20
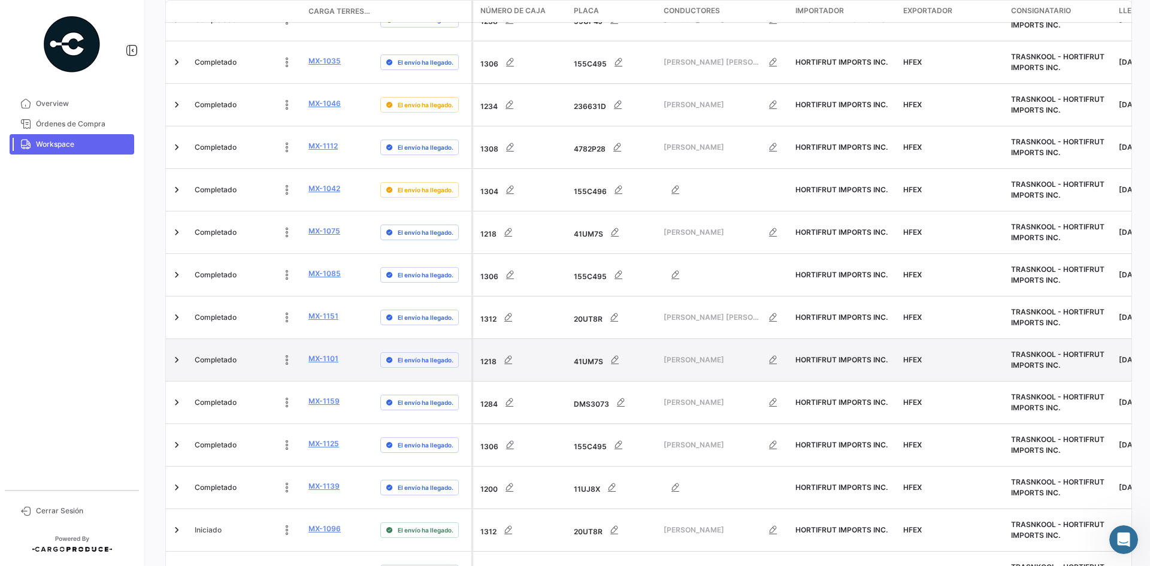
scroll to position [3740, 0]
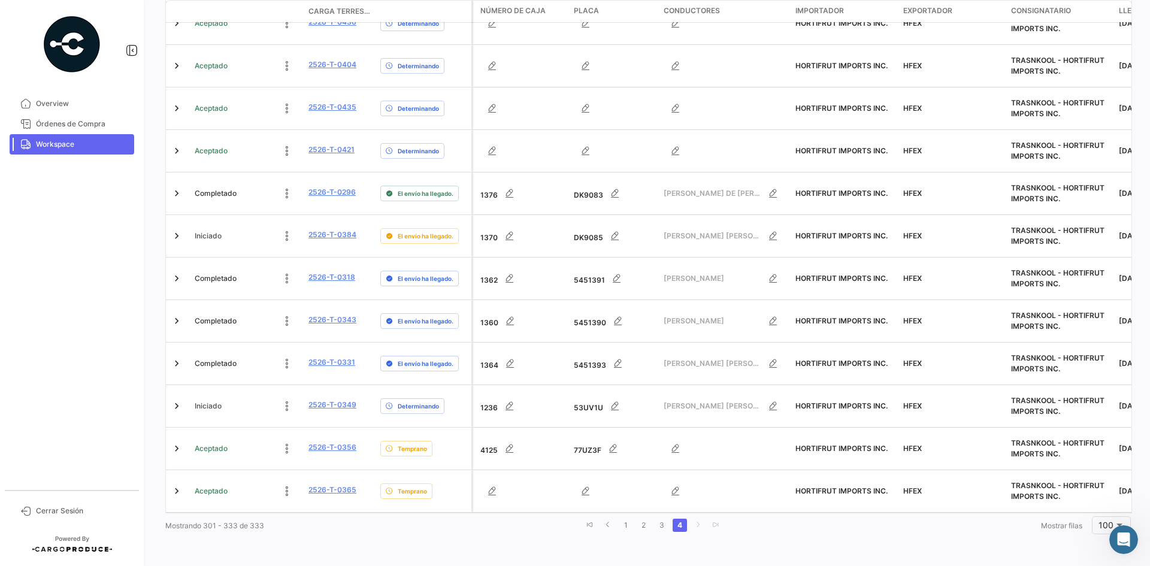
scroll to position [1057, 0]
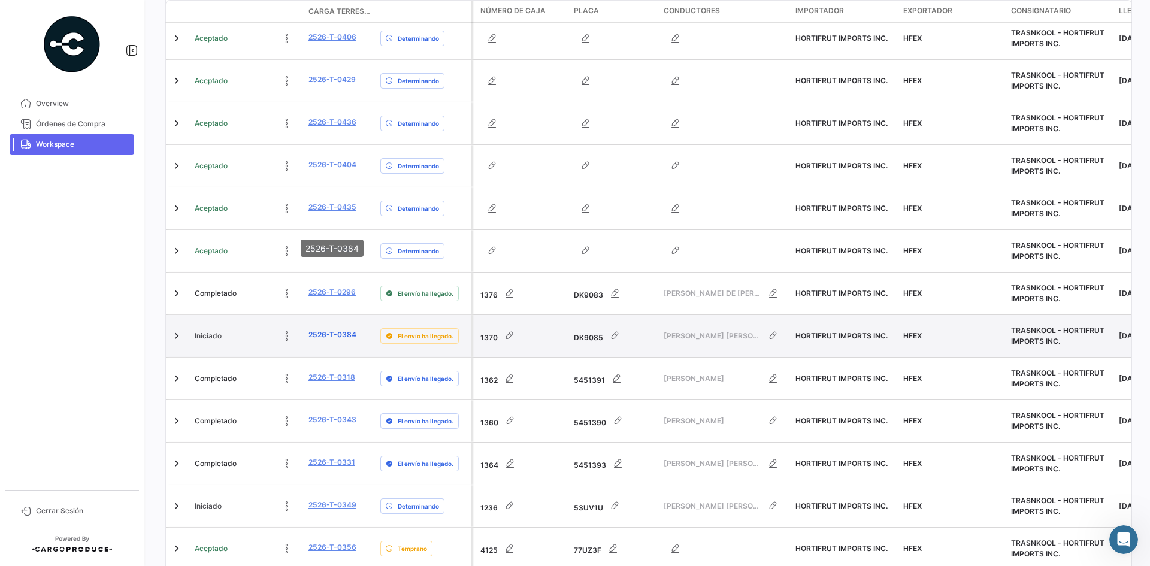
click at [320, 330] on link "2526-T-0384" at bounding box center [333, 335] width 48 height 11
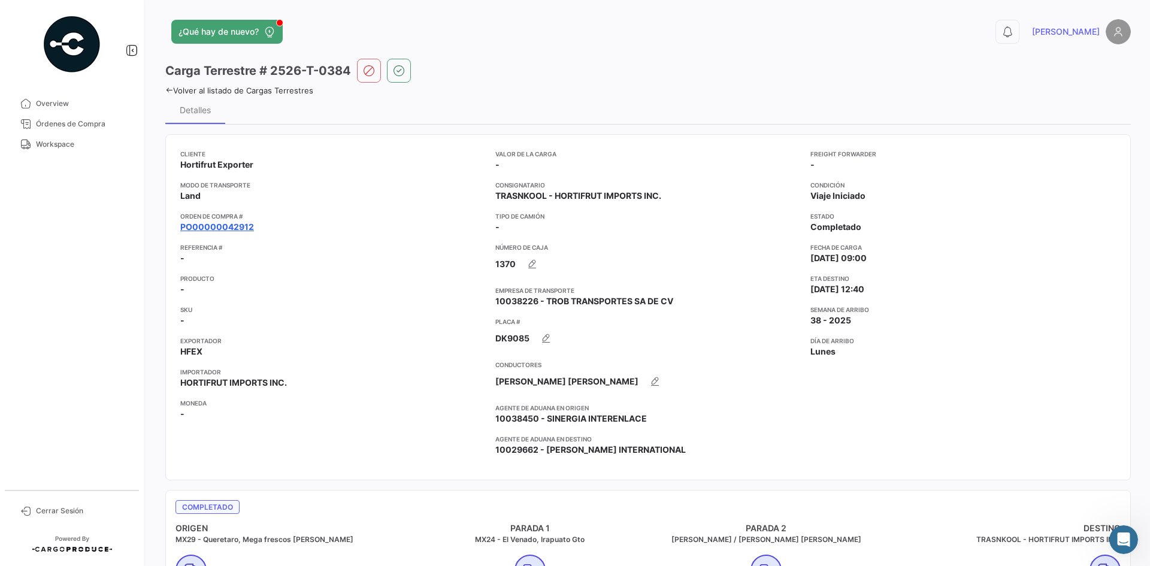
click at [242, 226] on link "PO00000042912" at bounding box center [217, 227] width 74 height 12
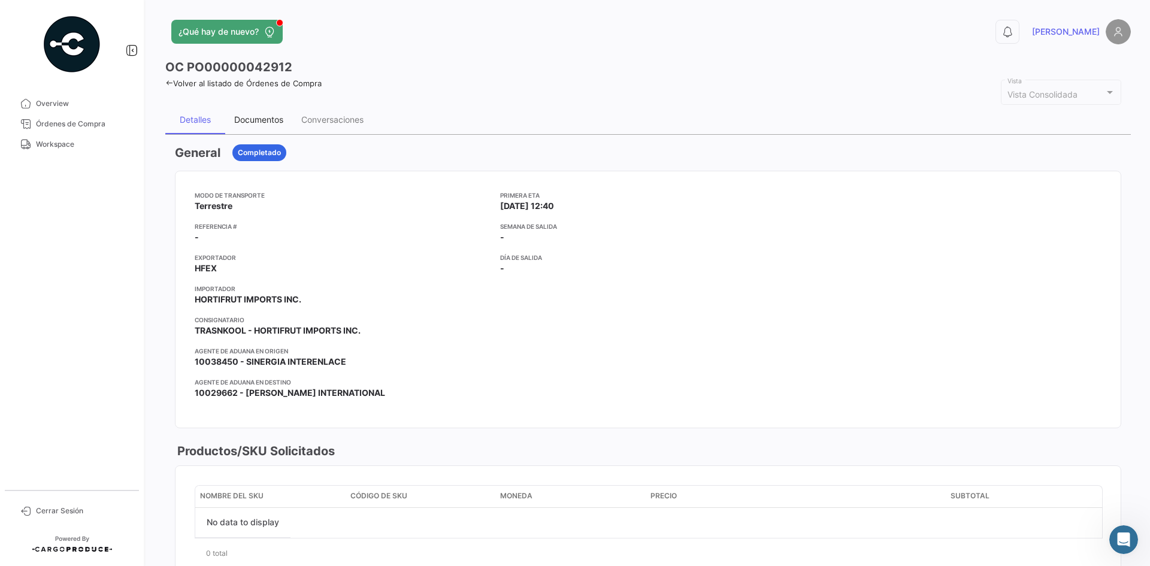
click at [259, 132] on div "Documentos" at bounding box center [258, 119] width 67 height 29
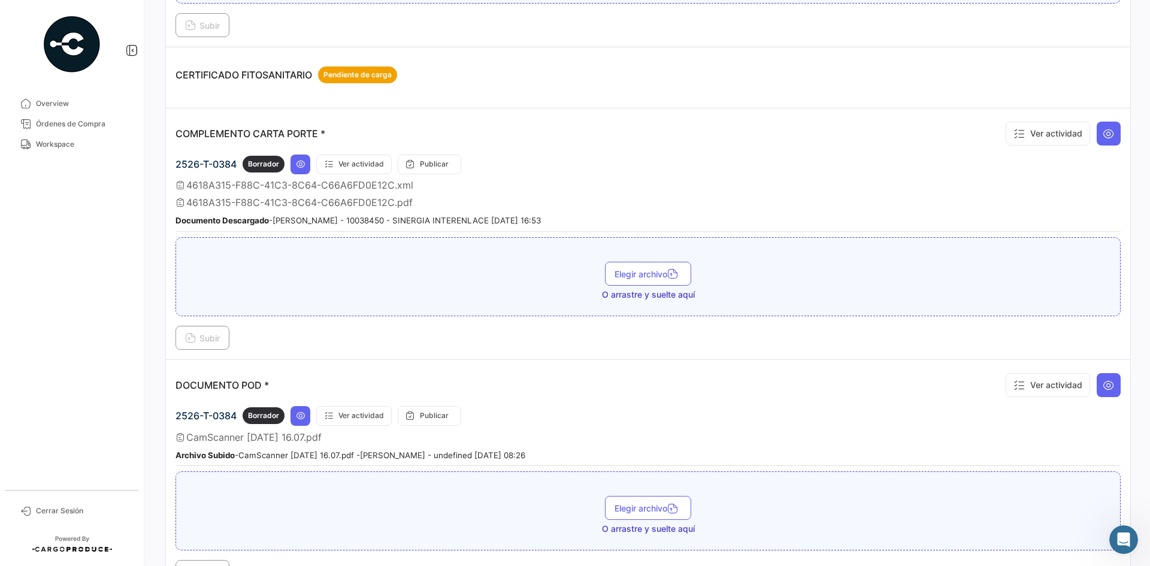
scroll to position [300, 0]
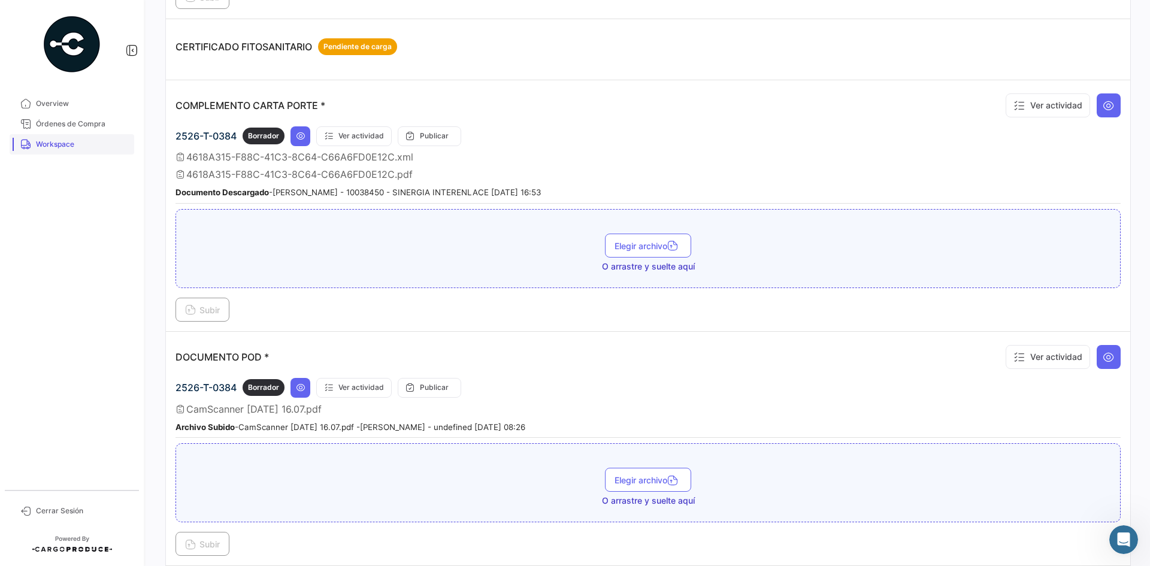
click at [89, 138] on link "Workspace" at bounding box center [72, 144] width 125 height 20
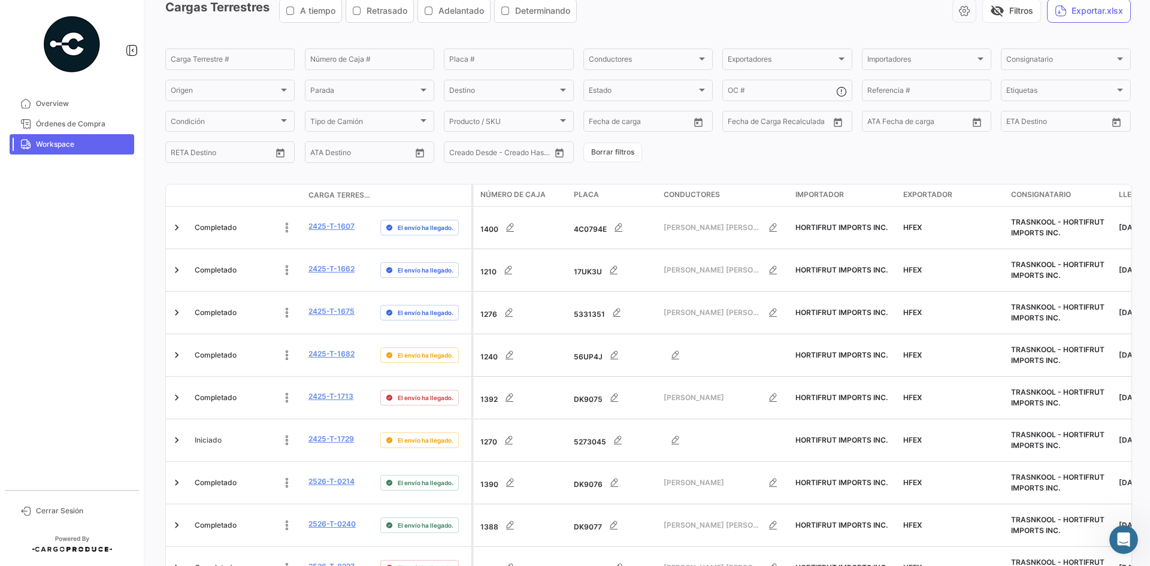
scroll to position [1057, 0]
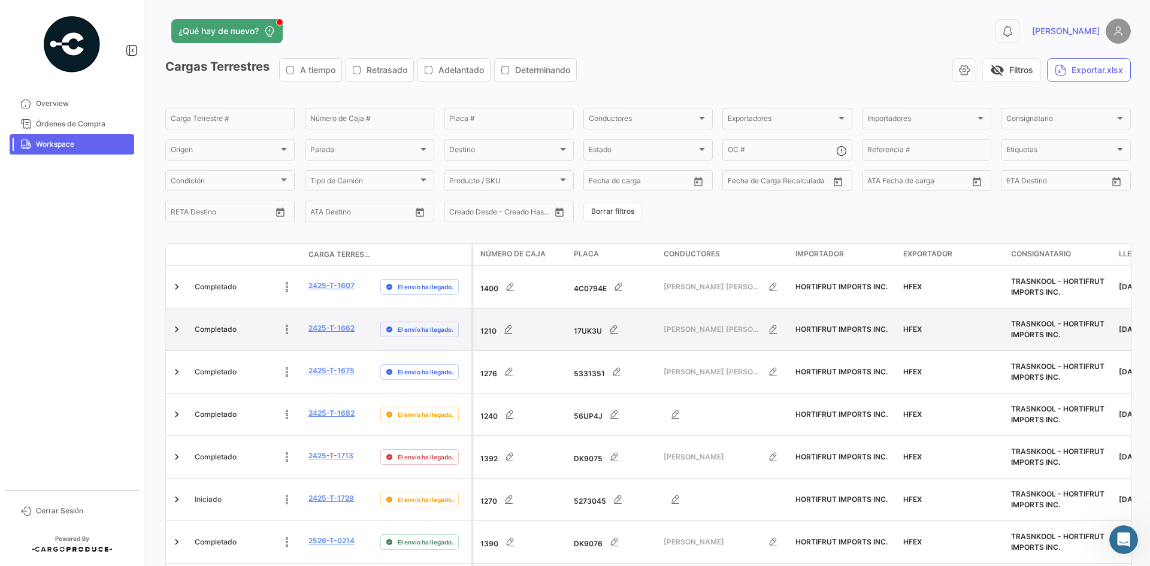
scroll to position [0, 0]
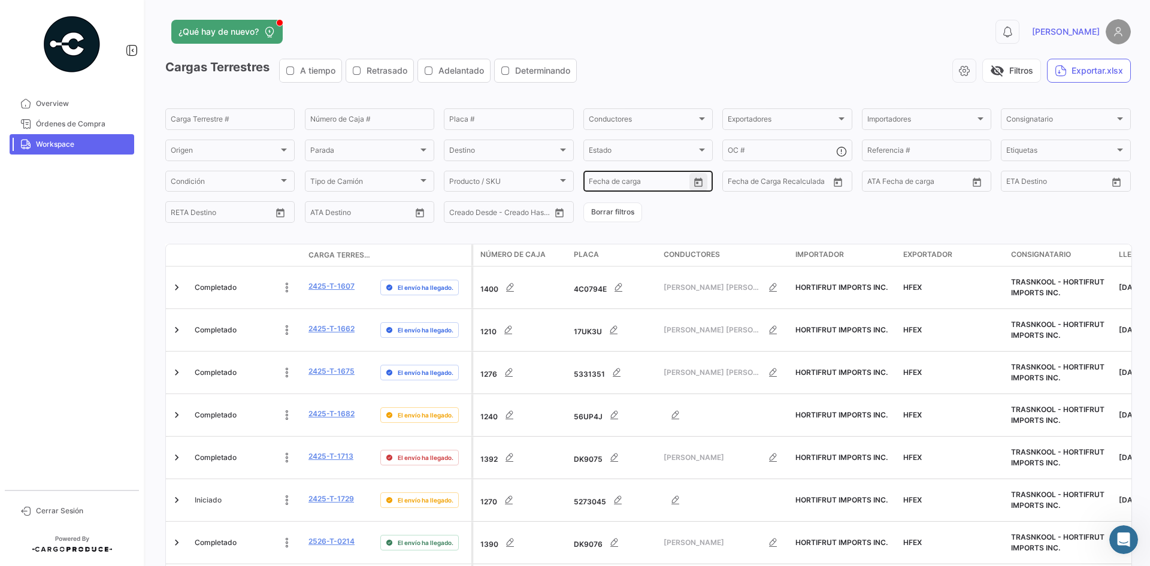
click at [694, 183] on icon "Open calendar" at bounding box center [698, 181] width 8 height 9
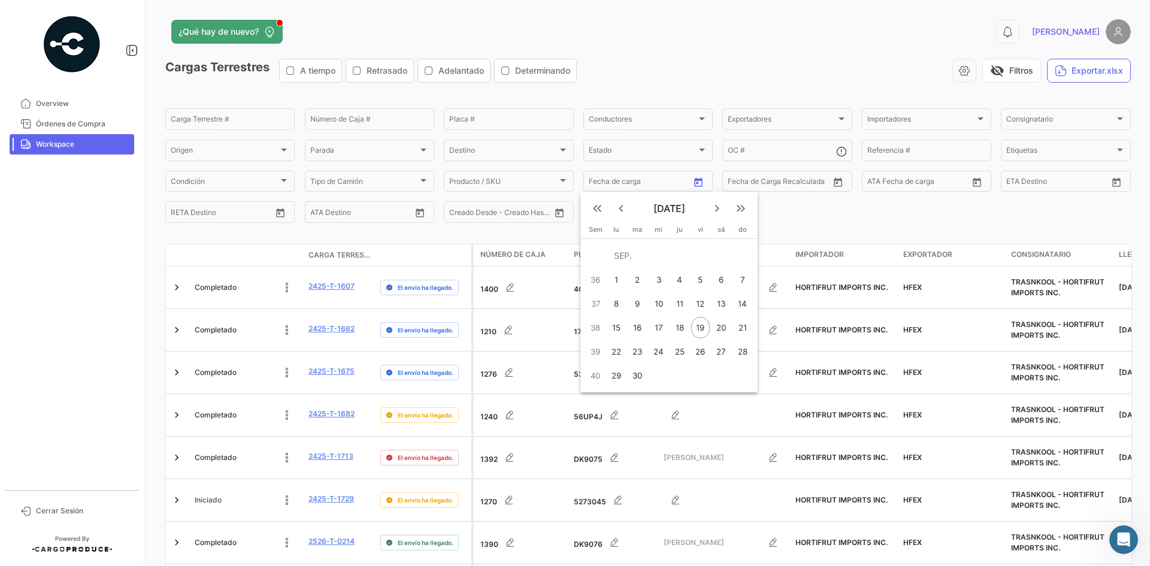
click at [702, 326] on div "19" at bounding box center [700, 328] width 19 height 22
type input "[DATE]"
click at [702, 326] on div "19" at bounding box center [700, 328] width 19 height 22
type input "[DATE]"
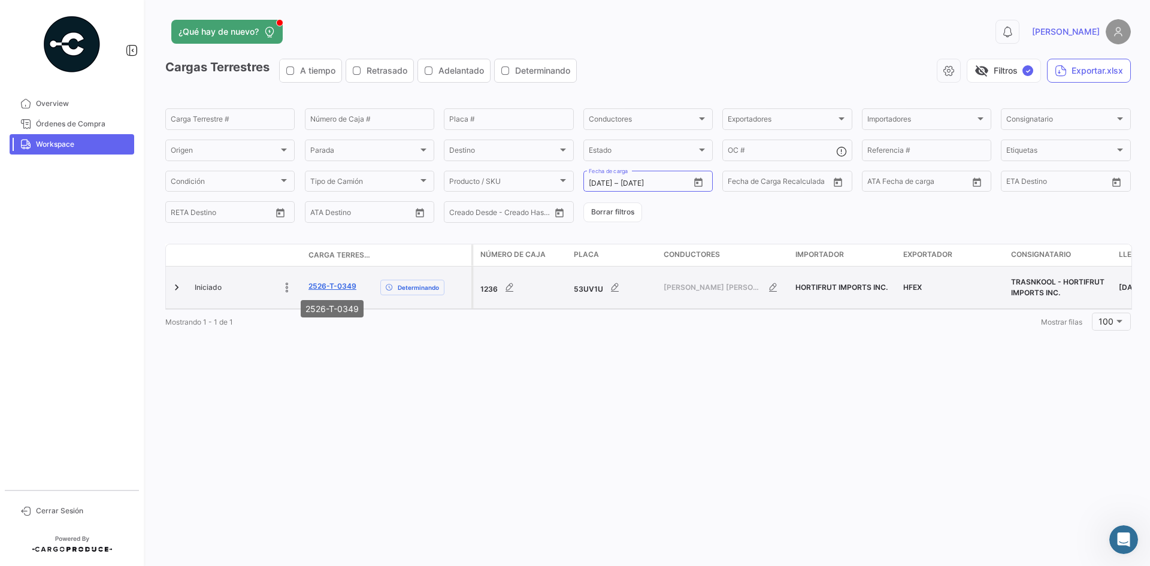
click at [331, 284] on link "2526-T-0349" at bounding box center [333, 286] width 48 height 11
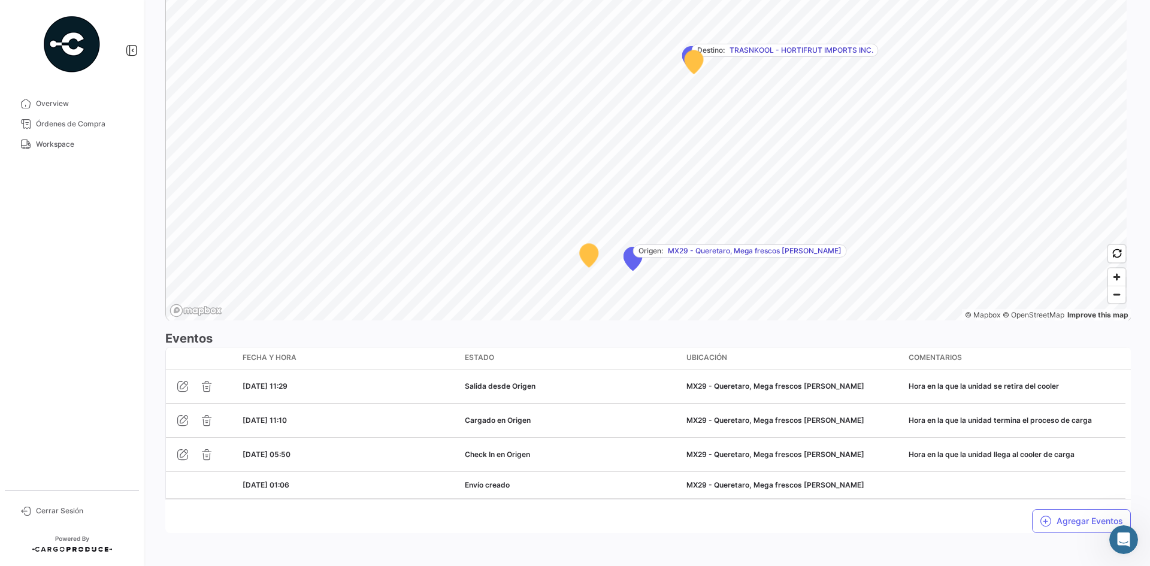
scroll to position [765, 0]
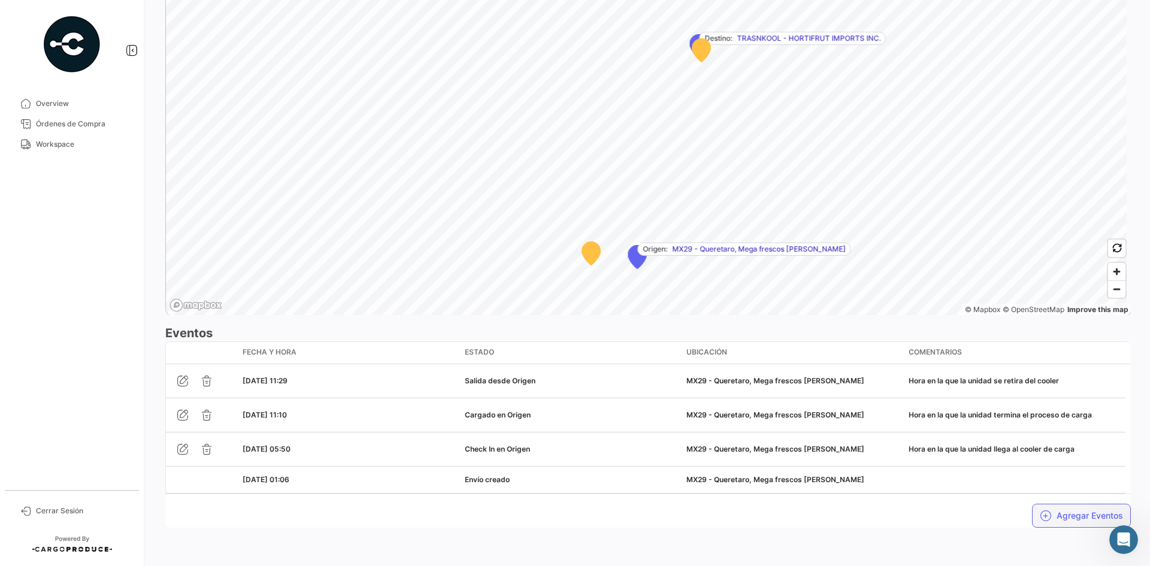
click at [1045, 510] on button "Agregar Eventos" at bounding box center [1081, 516] width 99 height 24
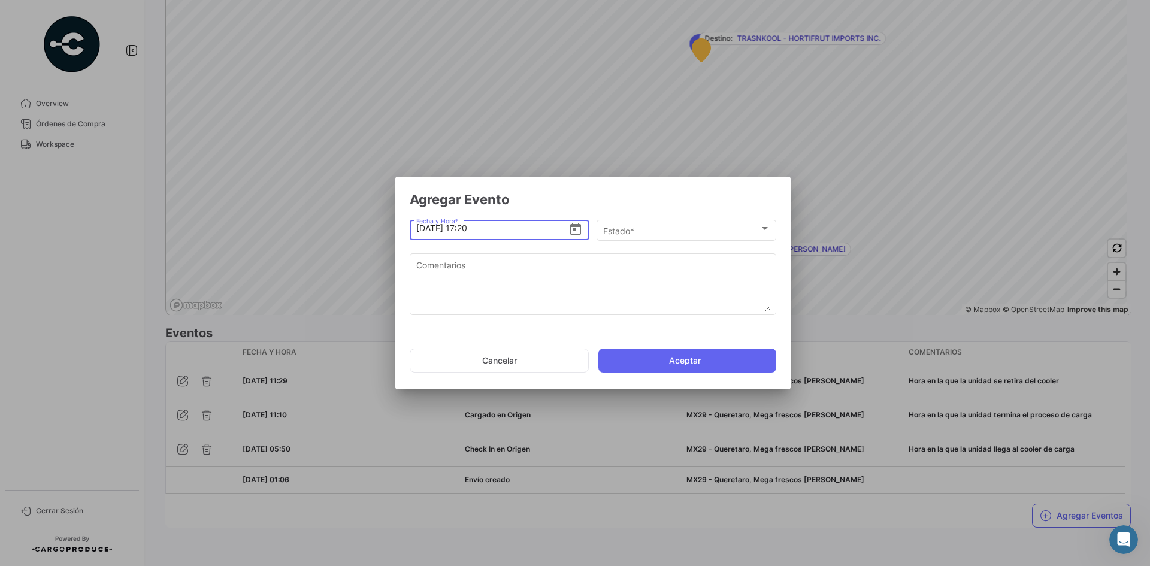
click at [469, 228] on input "[DATE] 17:20" at bounding box center [492, 228] width 153 height 42
type input "[DATE] 16:50"
click at [667, 239] on div "Estado * Estado *" at bounding box center [686, 228] width 167 height 23
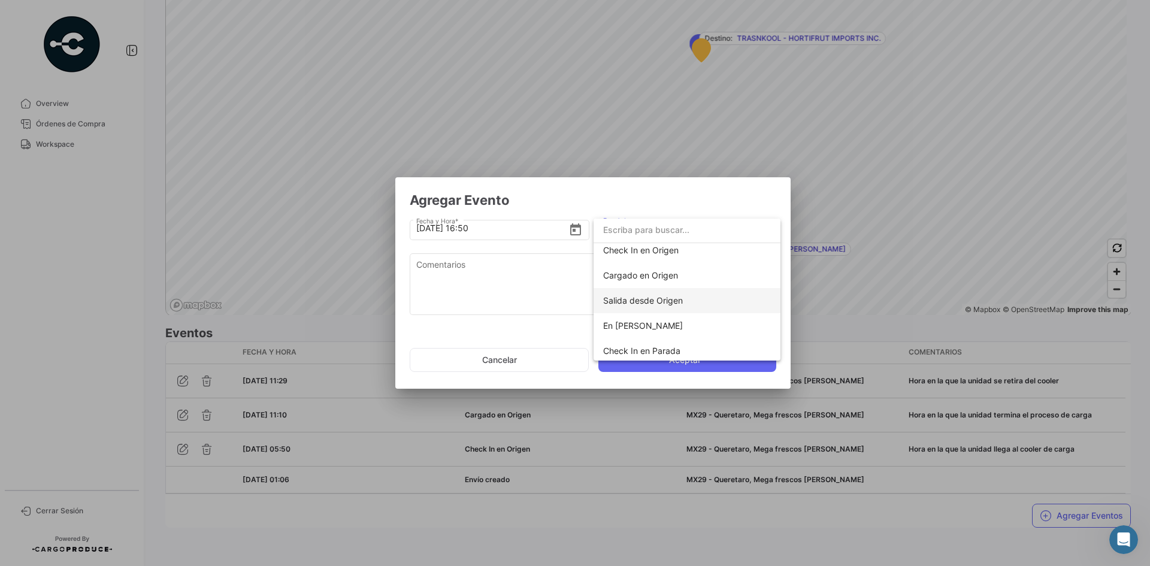
scroll to position [31, 0]
click at [660, 347] on span "Check In en Parada" at bounding box center [641, 351] width 77 height 10
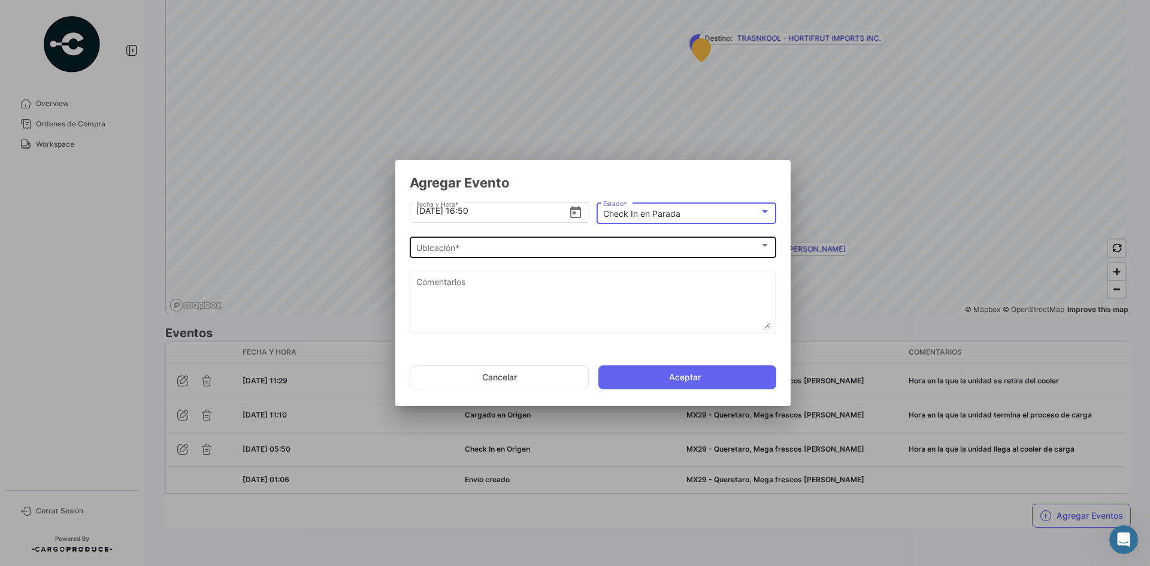
click at [526, 241] on div "Ubicación * Ubicación *" at bounding box center [593, 246] width 354 height 23
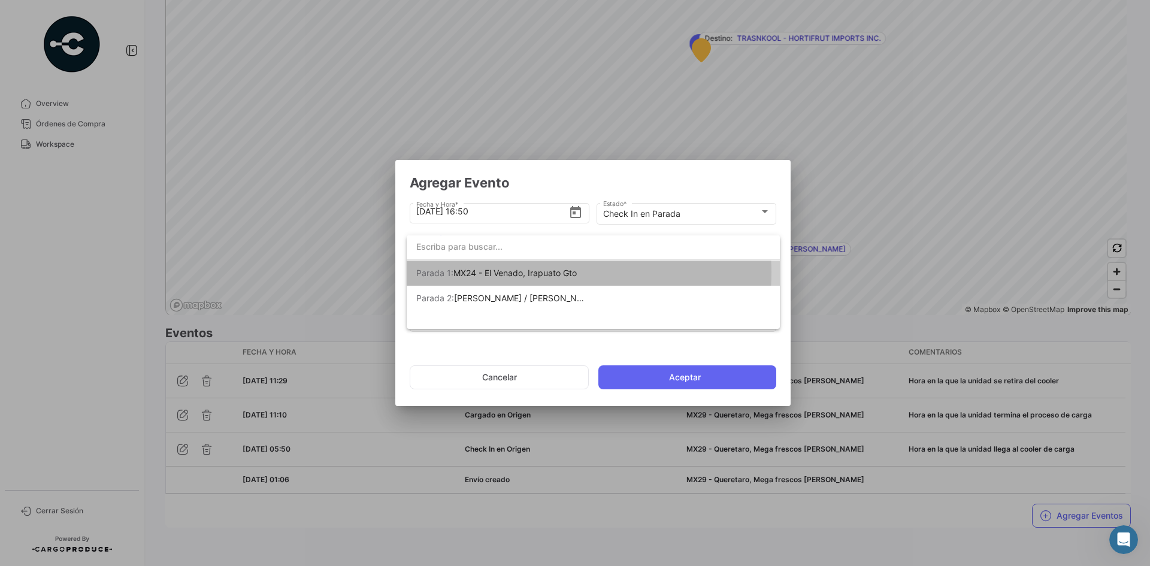
click at [551, 272] on span "MX24 - El Venado, Irapuato Gto" at bounding box center [515, 273] width 123 height 10
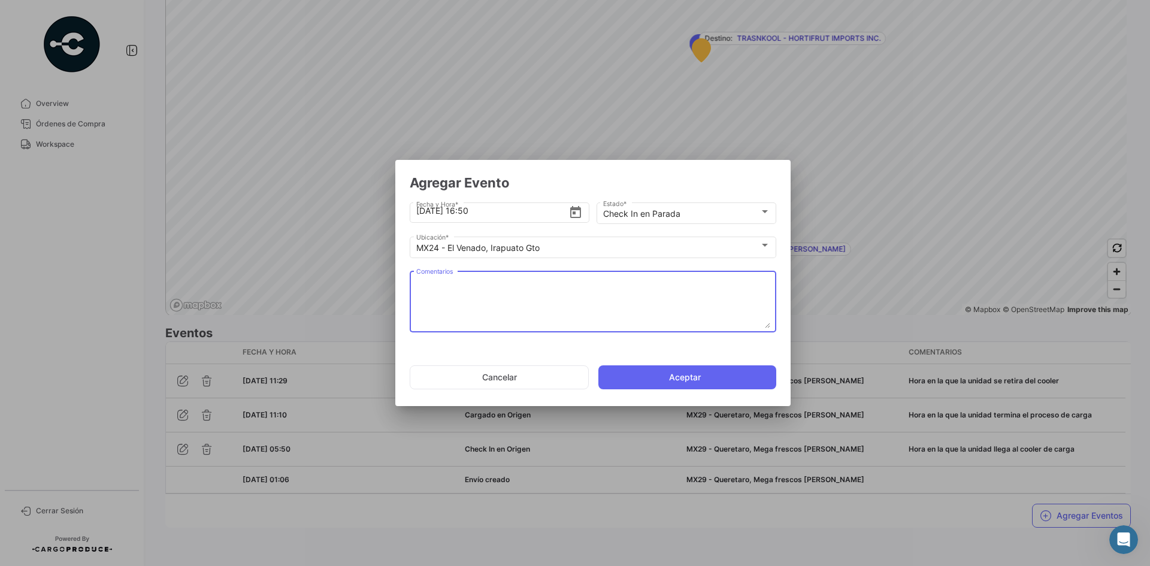
click at [482, 298] on textarea "Comentarios" at bounding box center [593, 302] width 354 height 53
paste textarea "Hora de llegada al 2do cooler de carga"
type textarea "Hora de llegada al 2do cooler de carga"
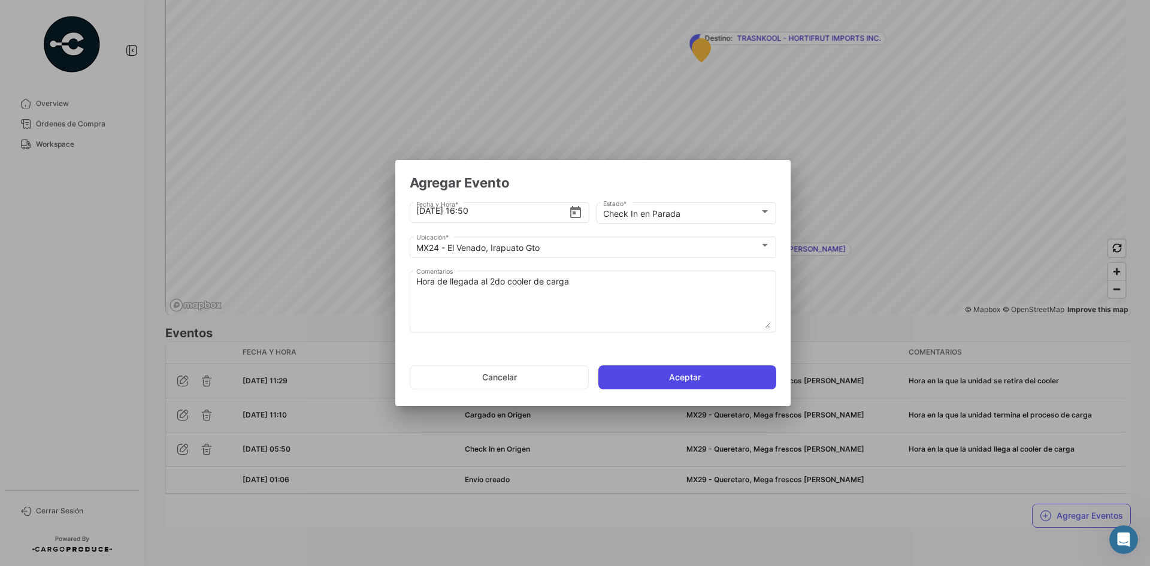
click at [660, 379] on button "Aceptar" at bounding box center [688, 377] width 178 height 24
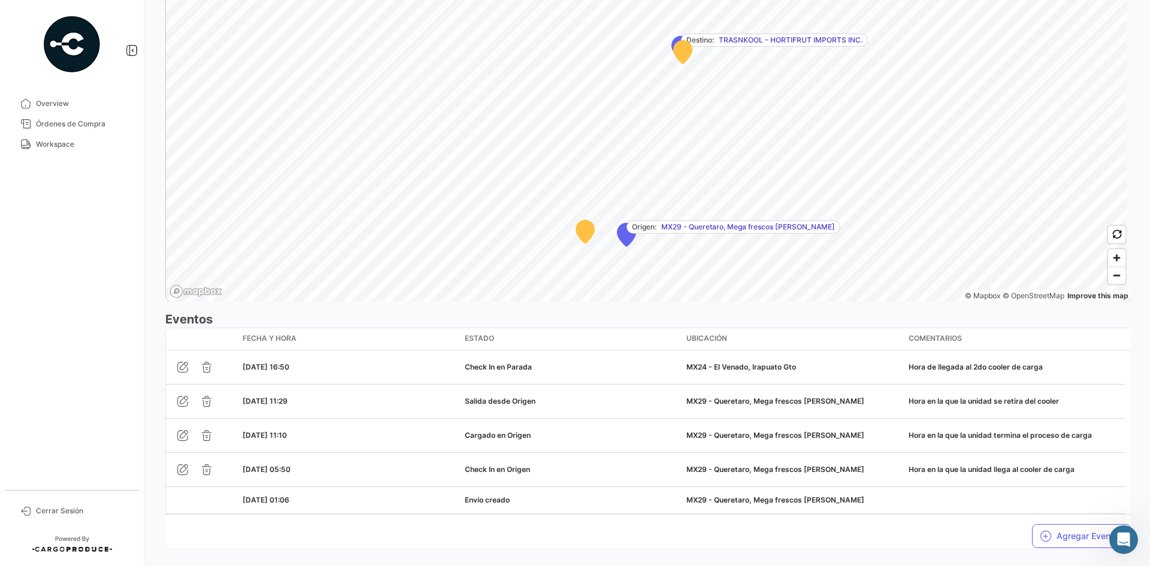
scroll to position [799, 0]
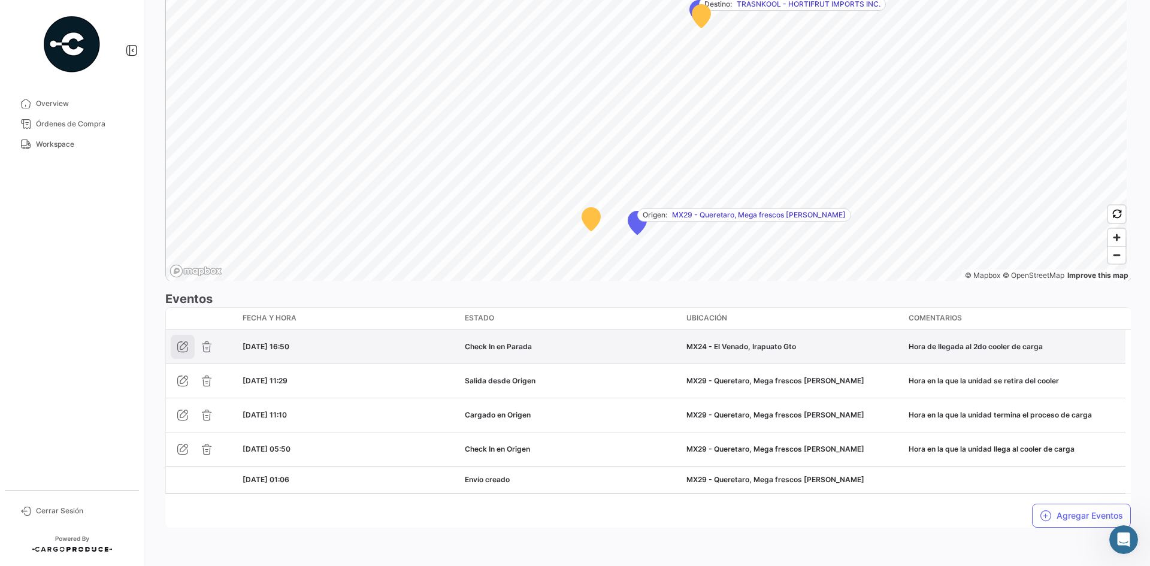
click at [185, 349] on icon "button" at bounding box center [183, 347] width 12 height 12
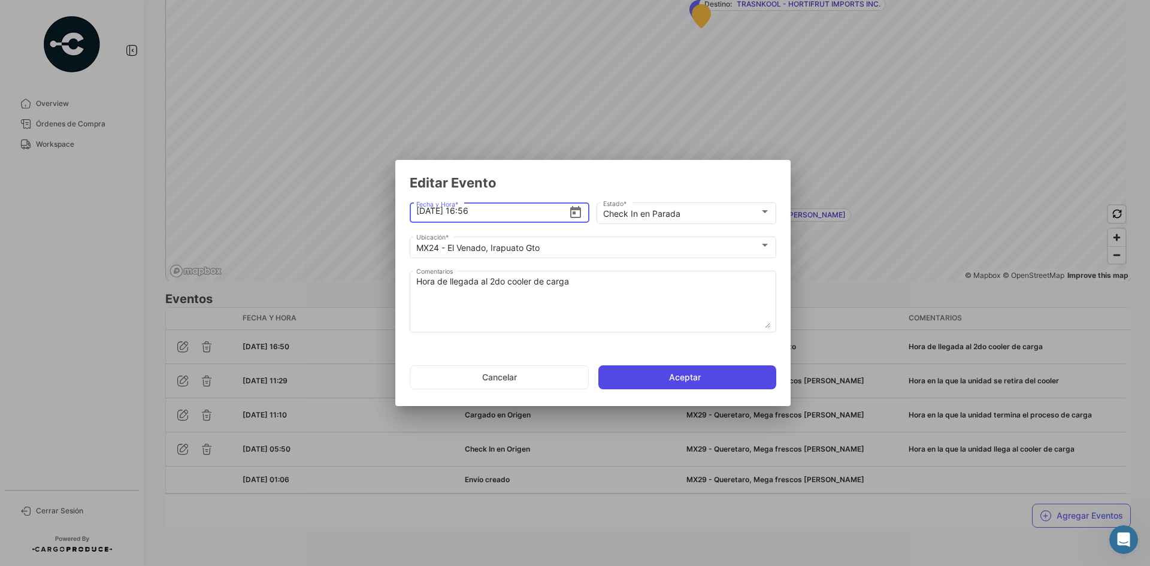
type input "[DATE] 16:56"
click at [656, 371] on button "Aceptar" at bounding box center [688, 377] width 178 height 24
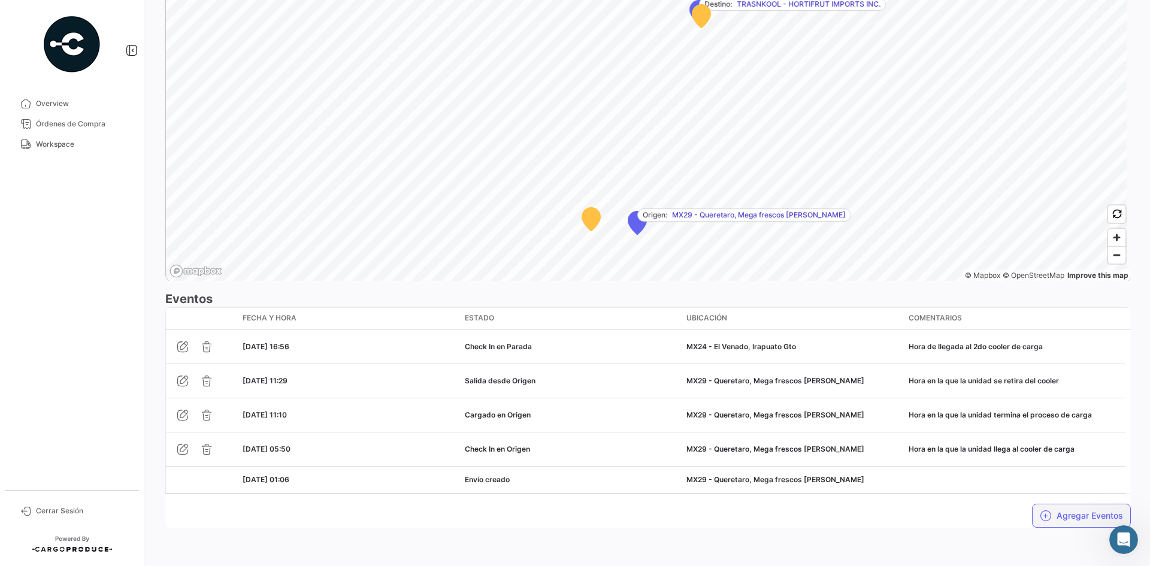
click at [1040, 510] on icon "button" at bounding box center [1046, 516] width 12 height 12
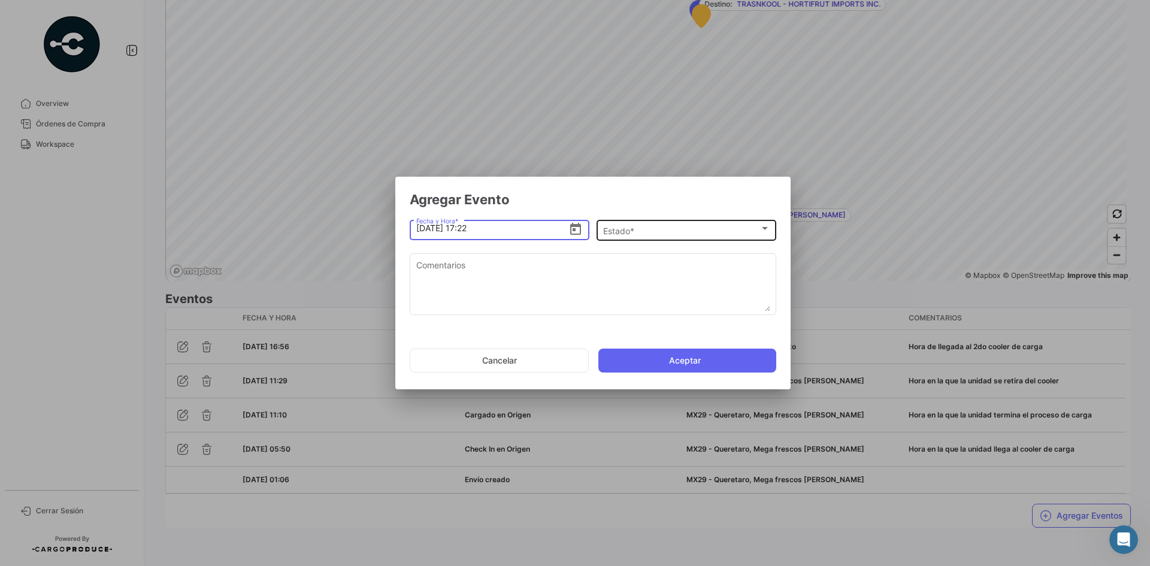
click at [681, 231] on div "Estado *" at bounding box center [681, 231] width 156 height 10
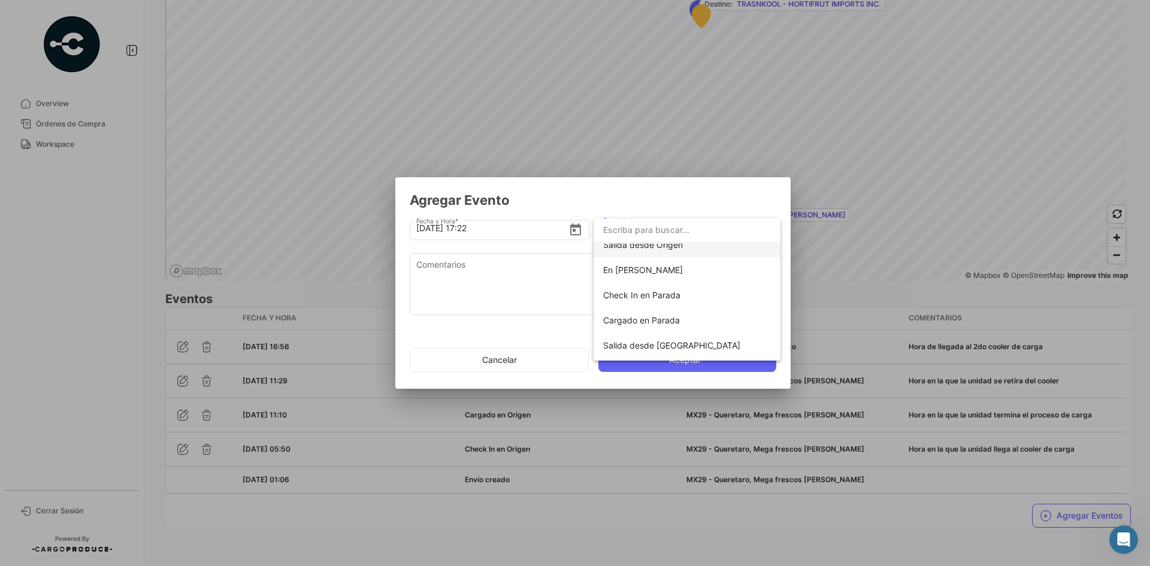
scroll to position [120, 0]
click at [679, 288] on span "Cargado en Parada" at bounding box center [641, 287] width 77 height 10
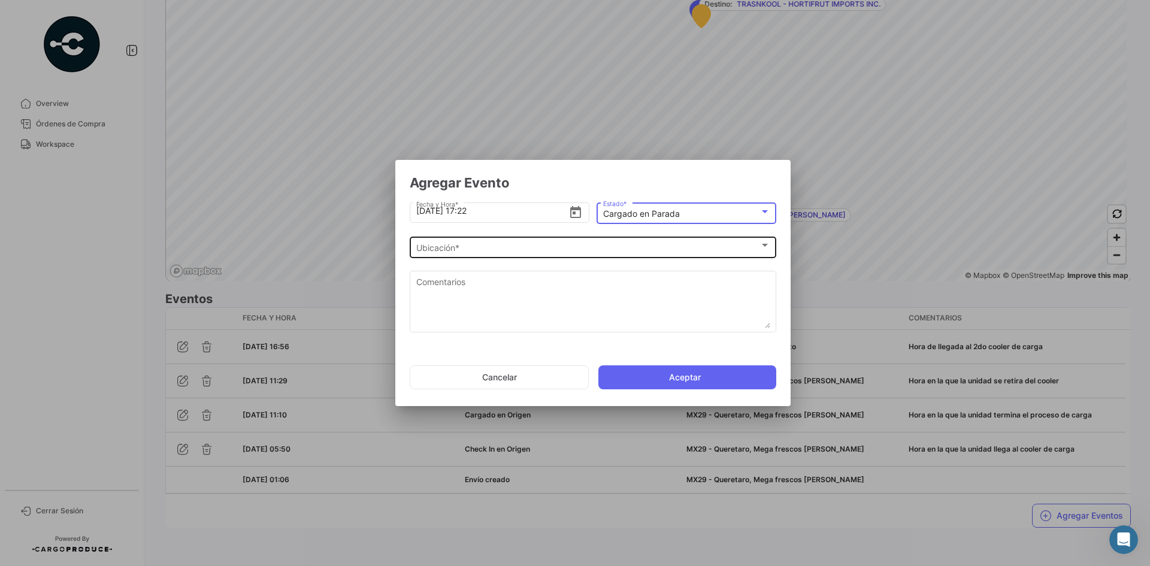
click at [537, 242] on div "Ubicación * Ubicación *" at bounding box center [593, 246] width 354 height 23
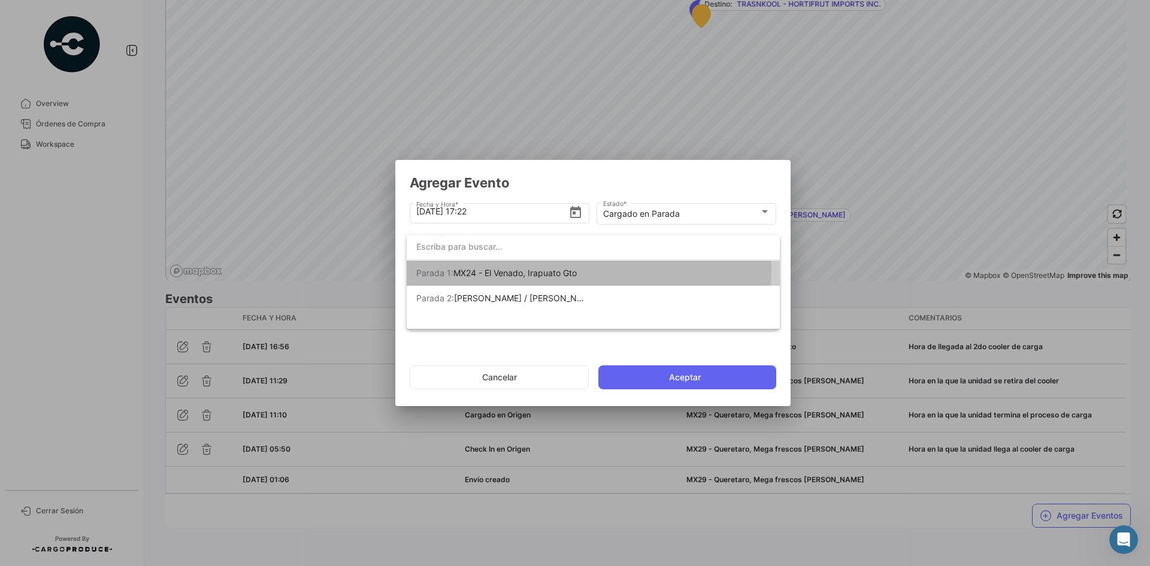
click at [552, 269] on span "MX24 - El Venado, Irapuato Gto" at bounding box center [515, 273] width 123 height 10
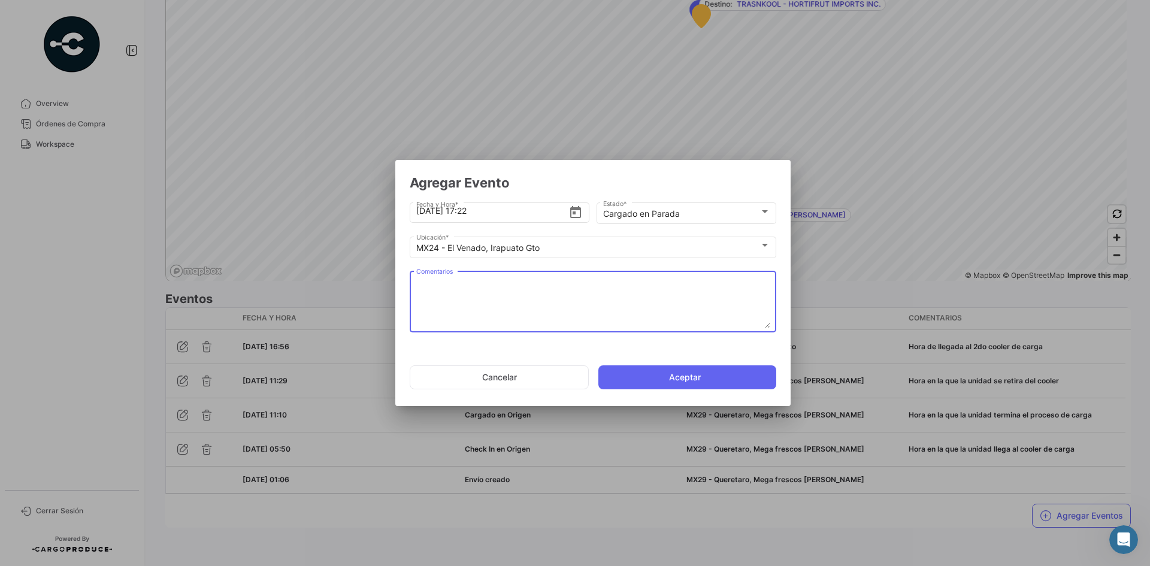
click at [537, 288] on textarea "Comentarios" at bounding box center [593, 302] width 354 height 53
paste textarea "Hora en la que termina carga en el 2do cooler"
type textarea "Hora en la que termina carga en el 2do cooler"
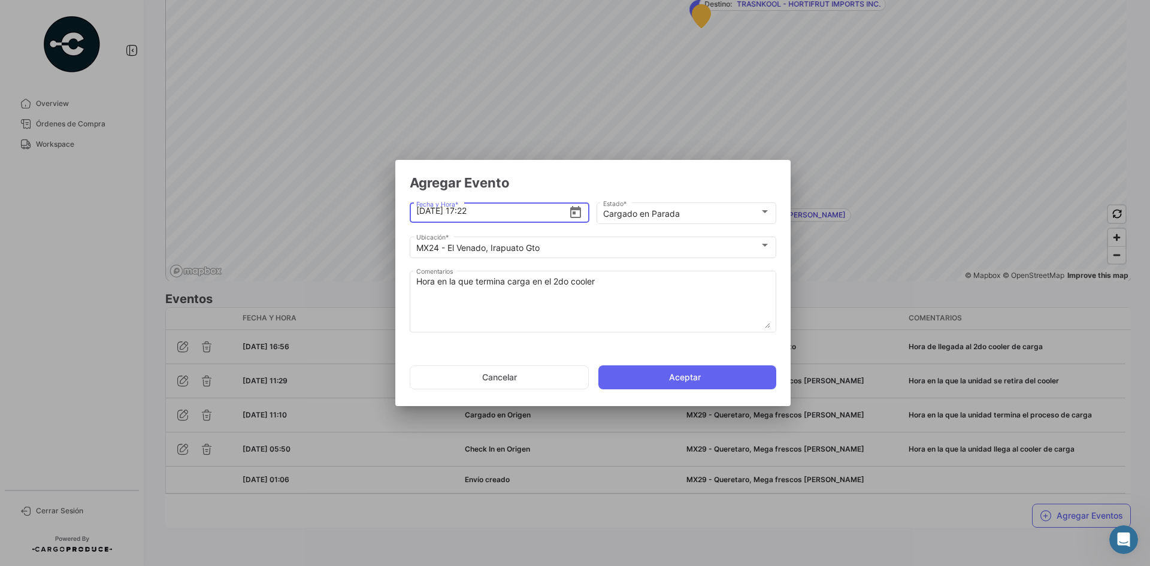
click at [492, 221] on input "[DATE] 17:22" at bounding box center [492, 211] width 153 height 42
type input "[DATE] 17:50"
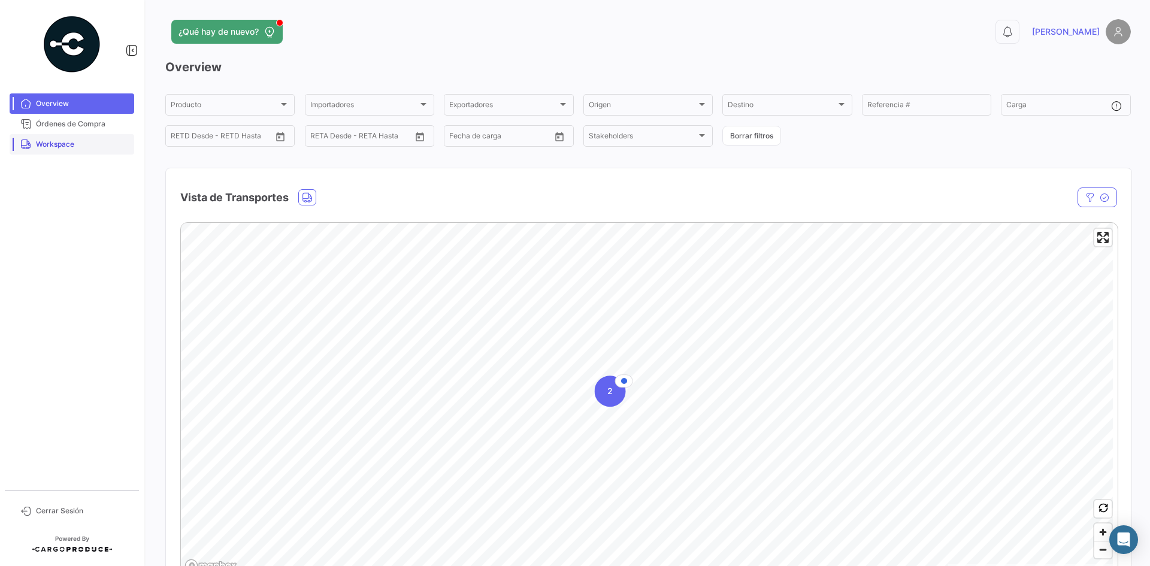
click at [65, 152] on link "Workspace" at bounding box center [72, 144] width 125 height 20
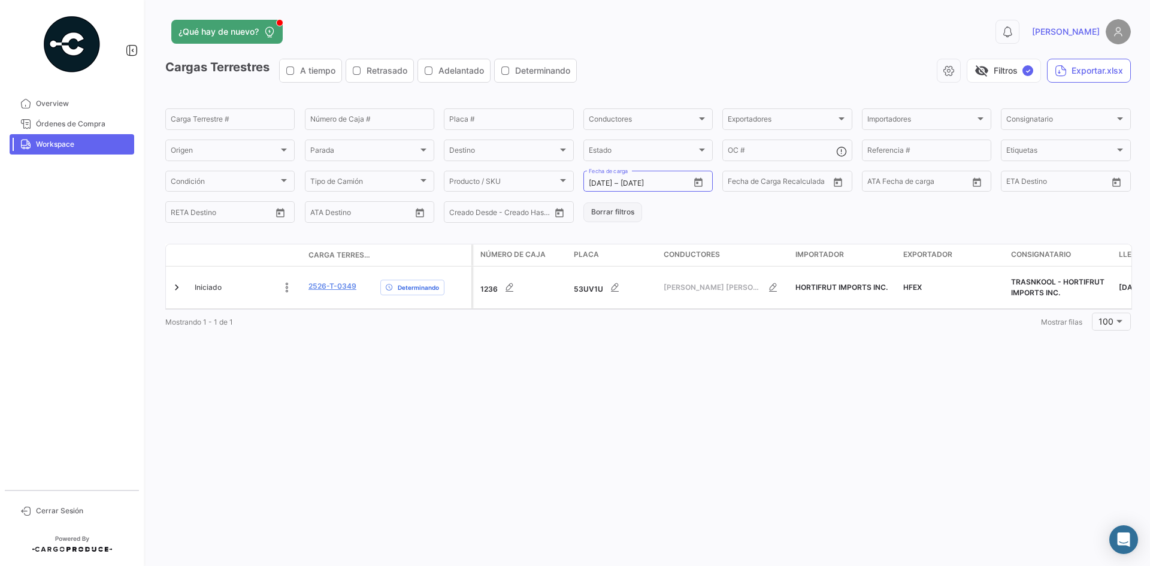
click at [599, 220] on button "Borrar filtros" at bounding box center [613, 212] width 59 height 20
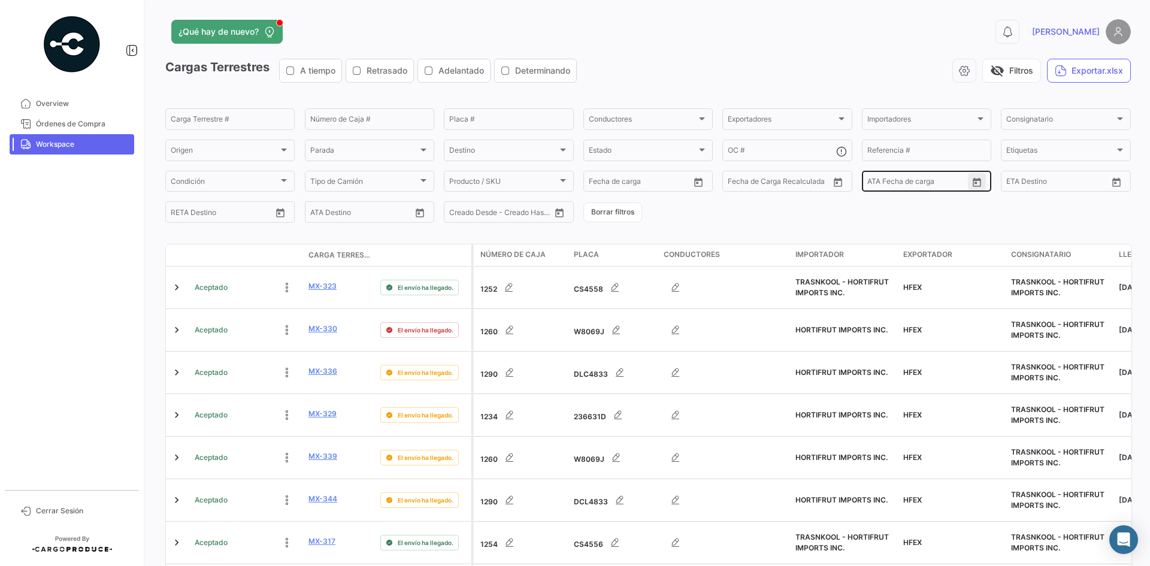
click at [975, 183] on icon "Open calendar" at bounding box center [977, 182] width 11 height 11
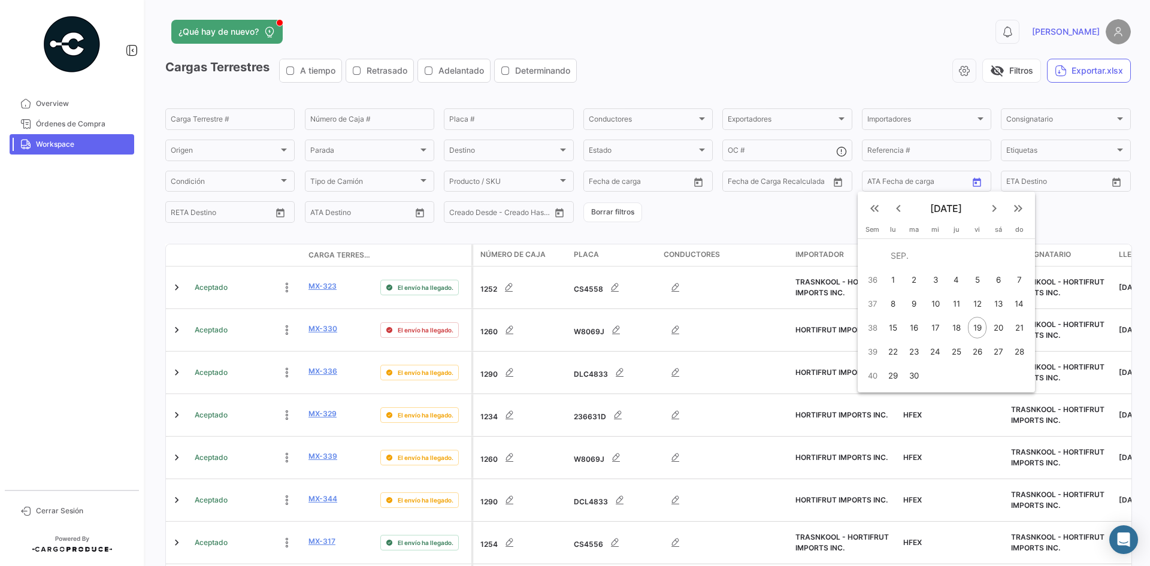
click at [688, 182] on div at bounding box center [575, 283] width 1150 height 566
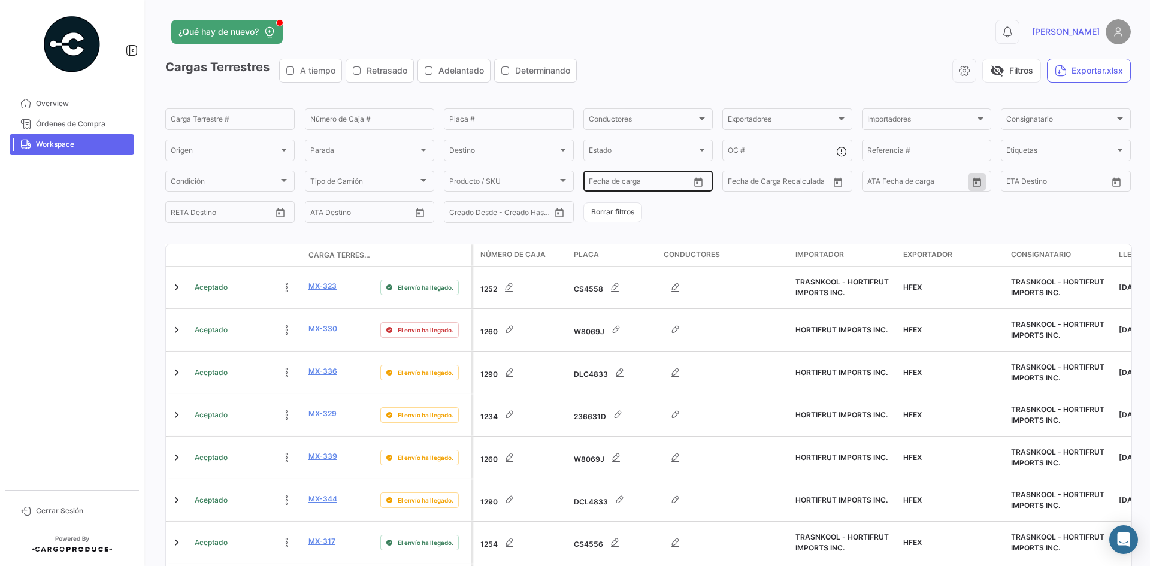
click at [697, 182] on icon "Open calendar" at bounding box center [698, 182] width 11 height 11
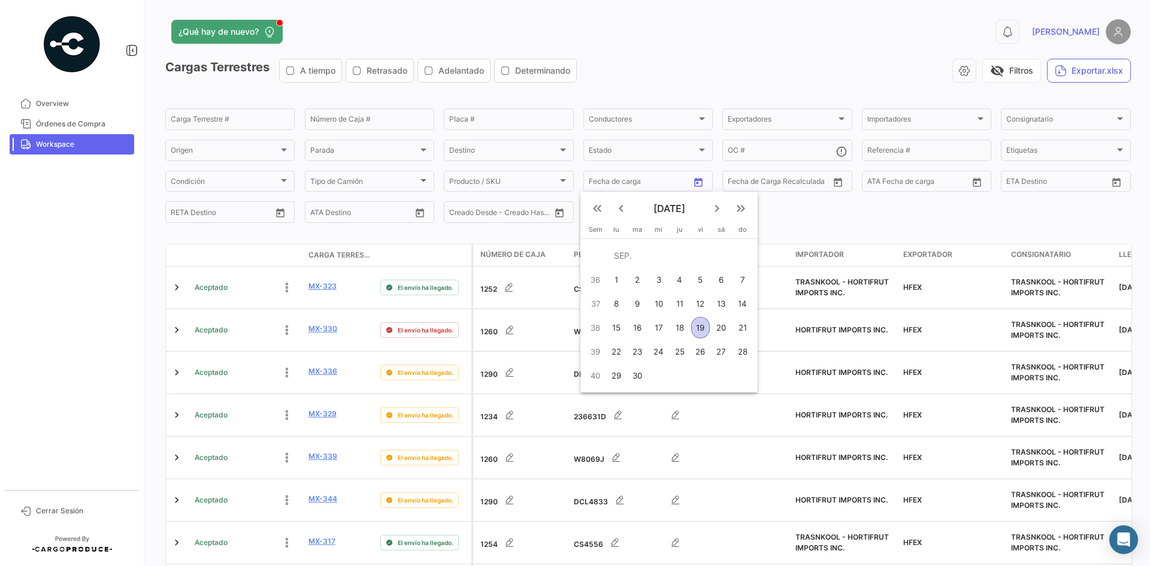
click at [697, 330] on div "19" at bounding box center [700, 328] width 19 height 22
type input "[DATE]"
click at [697, 330] on div "19" at bounding box center [700, 328] width 19 height 22
type input "[DATE]"
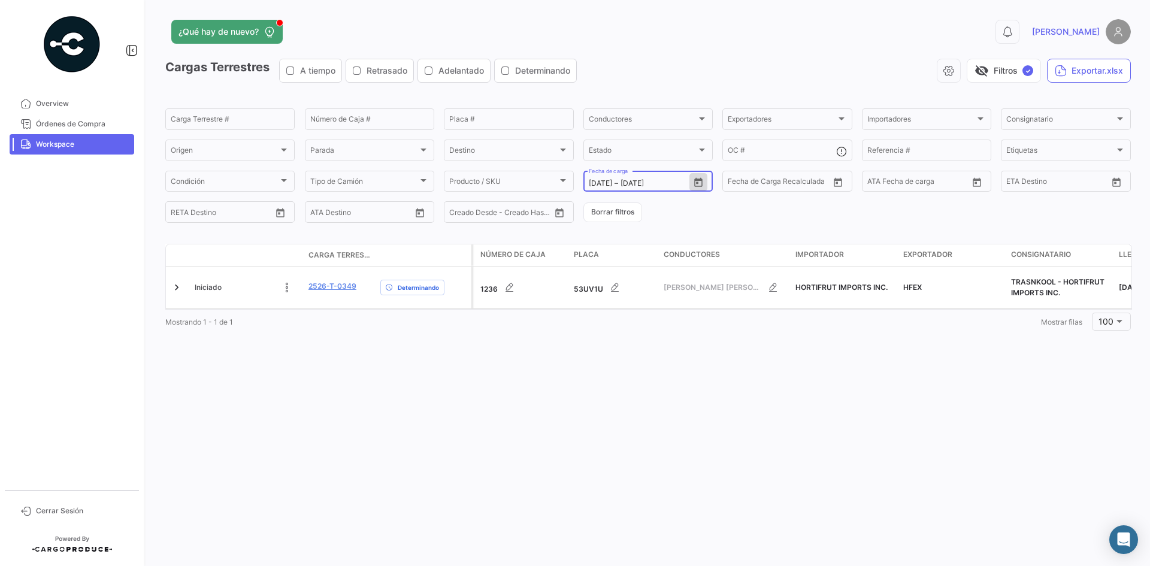
click at [699, 189] on button "Open calendar" at bounding box center [699, 182] width 18 height 18
click at [682, 328] on div "18" at bounding box center [682, 328] width 19 height 22
type input "[DATE]"
click at [682, 328] on div "18" at bounding box center [682, 328] width 19 height 22
type input "[DATE]"
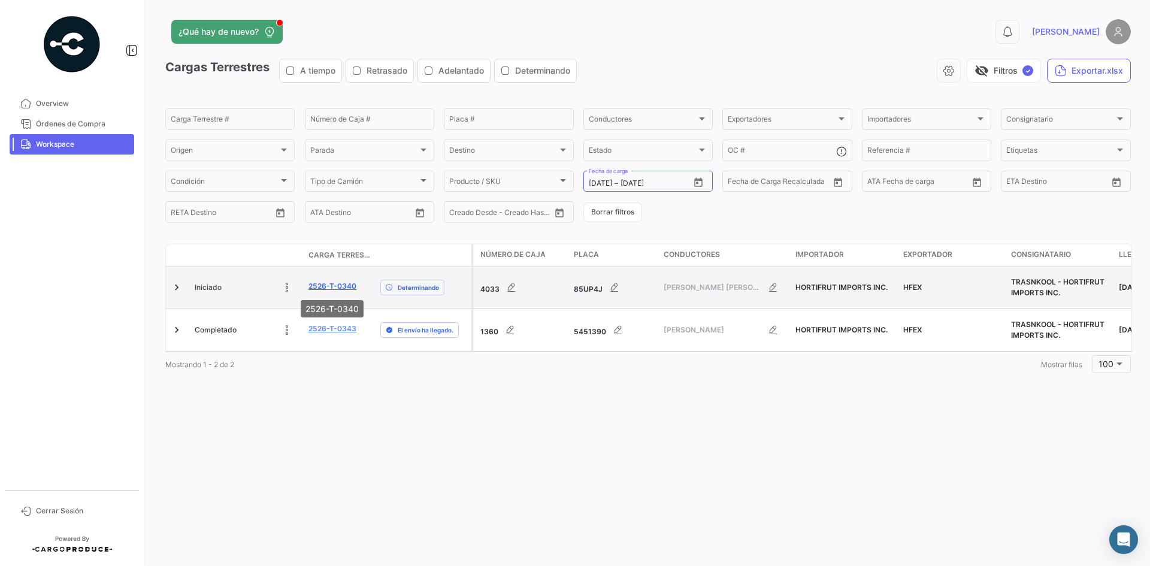
click at [328, 284] on link "2526-T-0340" at bounding box center [333, 286] width 48 height 11
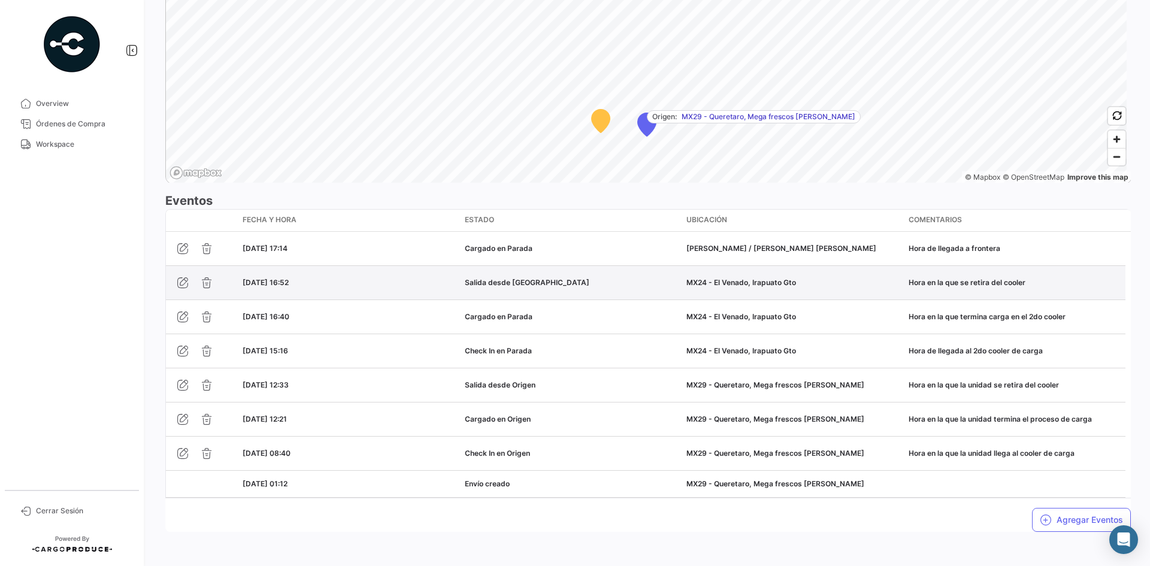
scroll to position [899, 0]
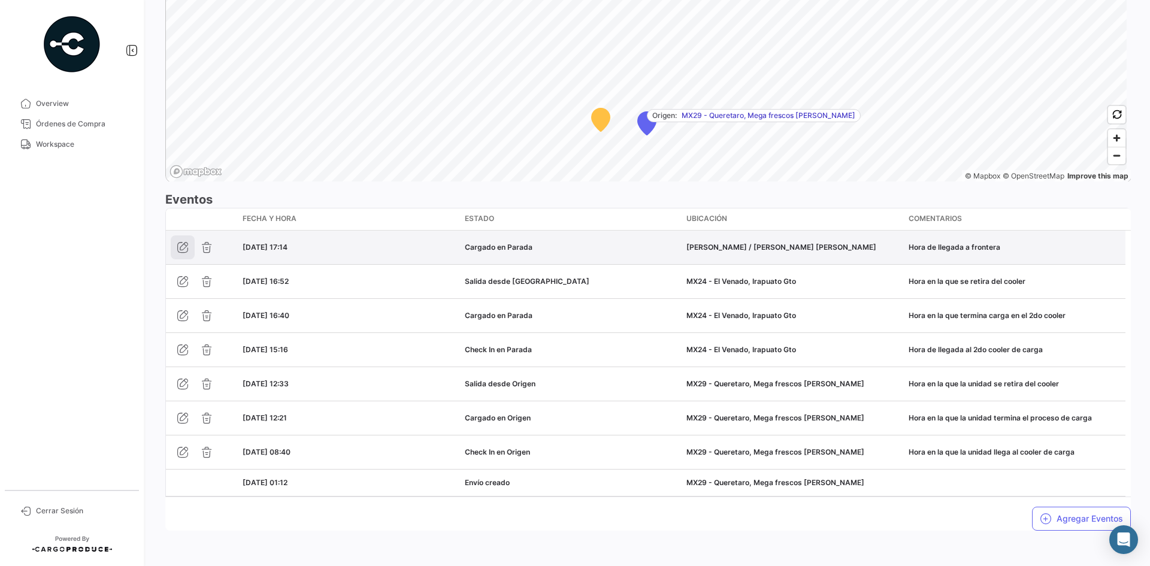
click at [184, 246] on icon "button" at bounding box center [183, 247] width 12 height 12
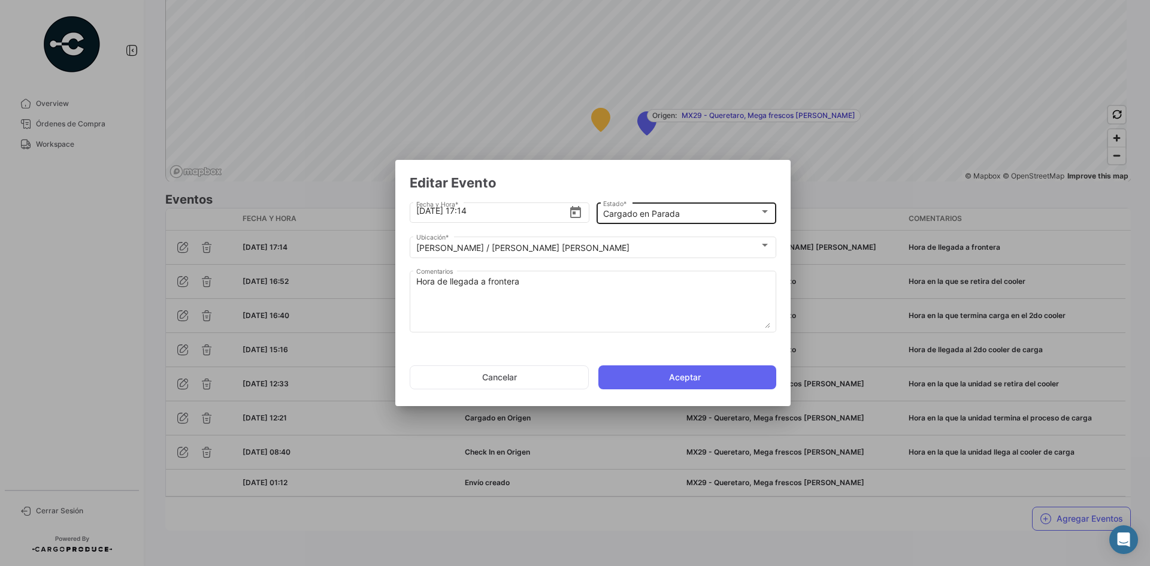
click at [645, 211] on mat-select-trigger "Cargado en Parada" at bounding box center [641, 213] width 77 height 10
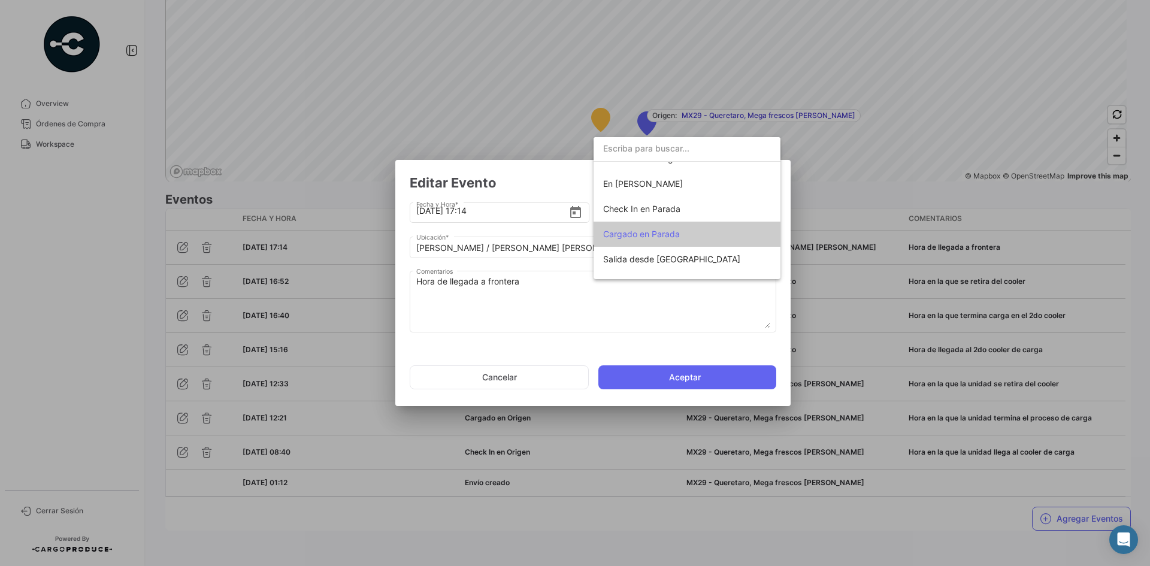
scroll to position [90, 0]
click at [664, 216] on span "Check In en Parada" at bounding box center [687, 210] width 168 height 25
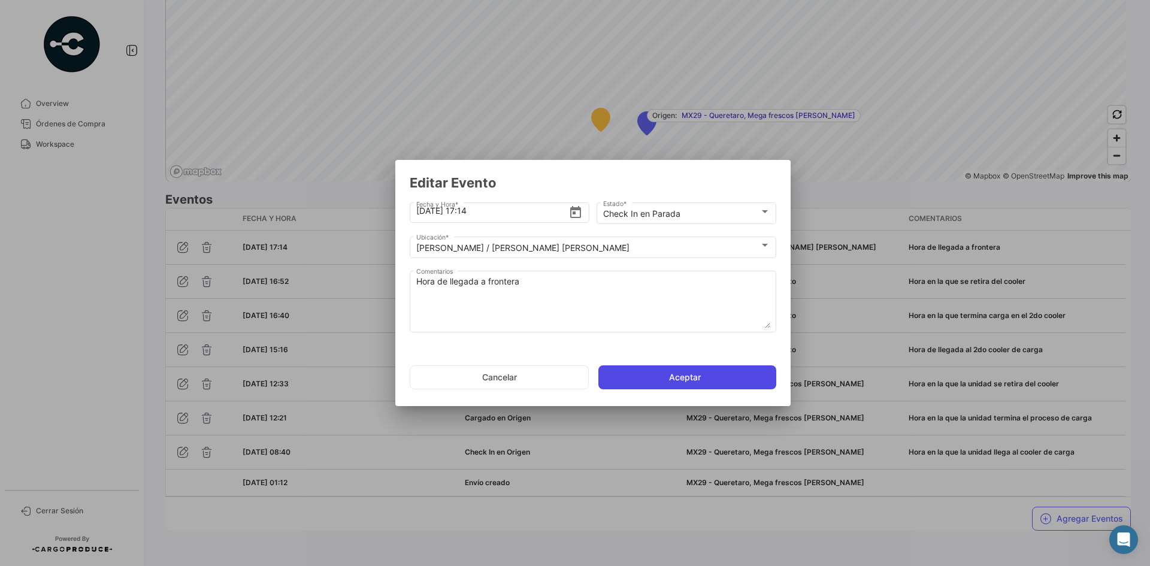
click at [623, 376] on button "Aceptar" at bounding box center [688, 377] width 178 height 24
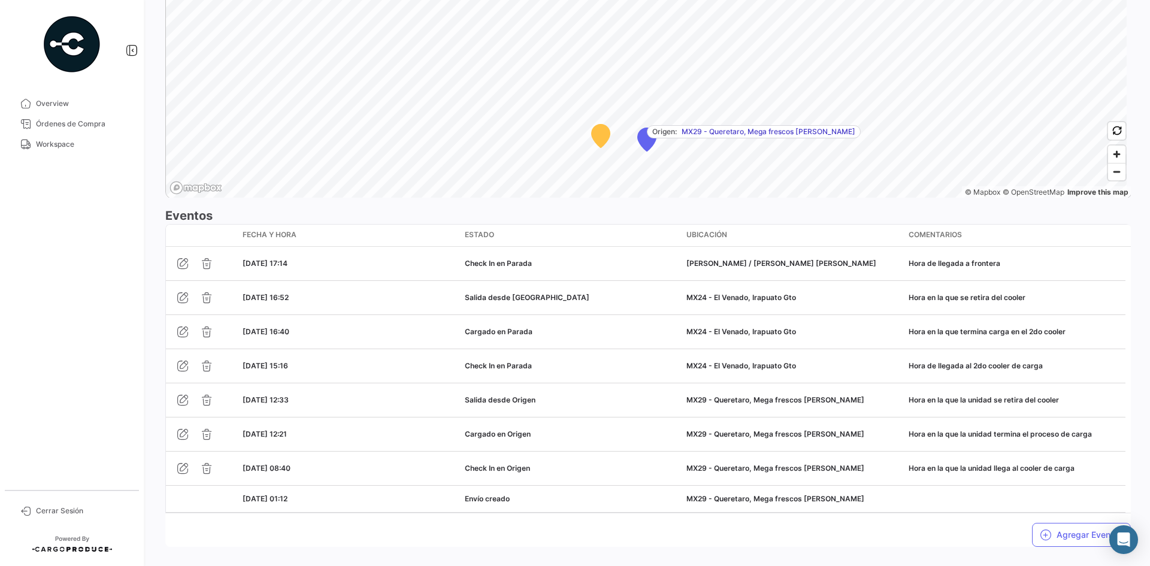
scroll to position [902, 0]
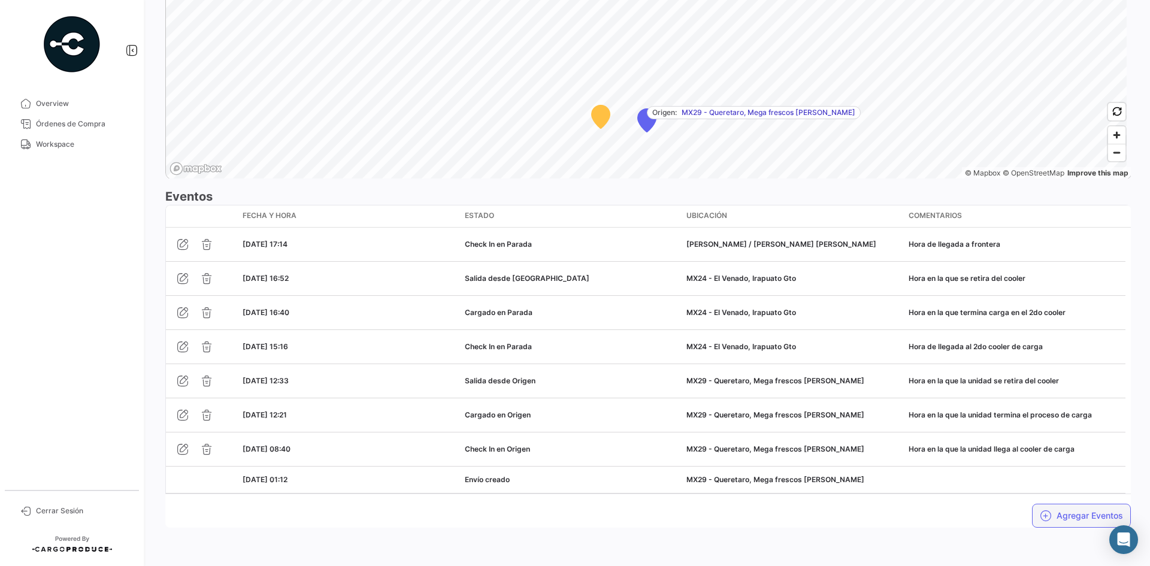
click at [1050, 510] on button "Agregar Eventos" at bounding box center [1081, 516] width 99 height 24
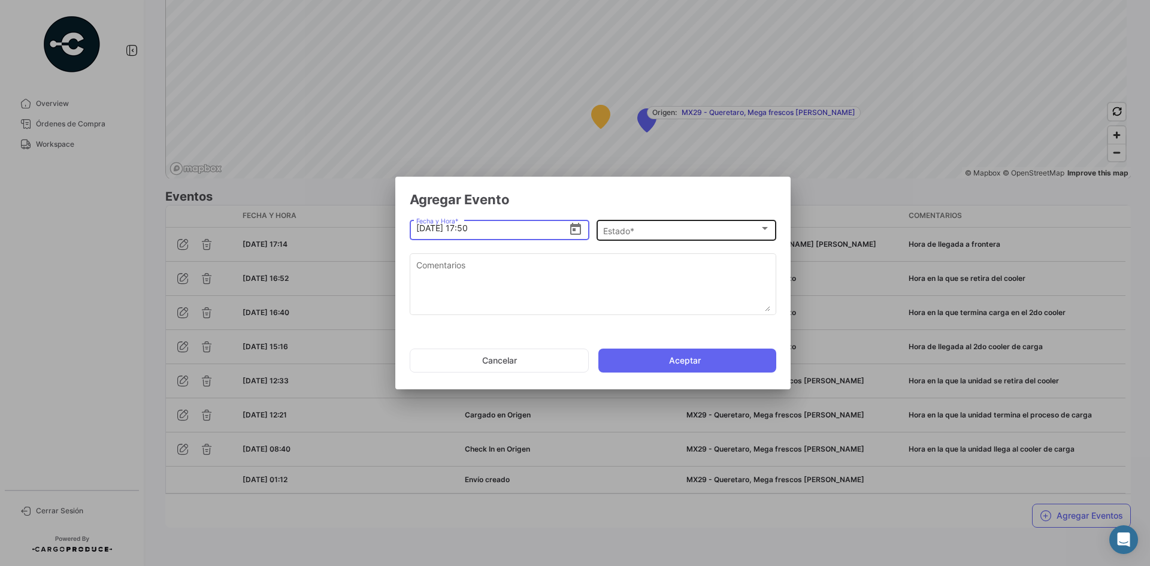
click at [687, 227] on div "Estado *" at bounding box center [681, 231] width 156 height 10
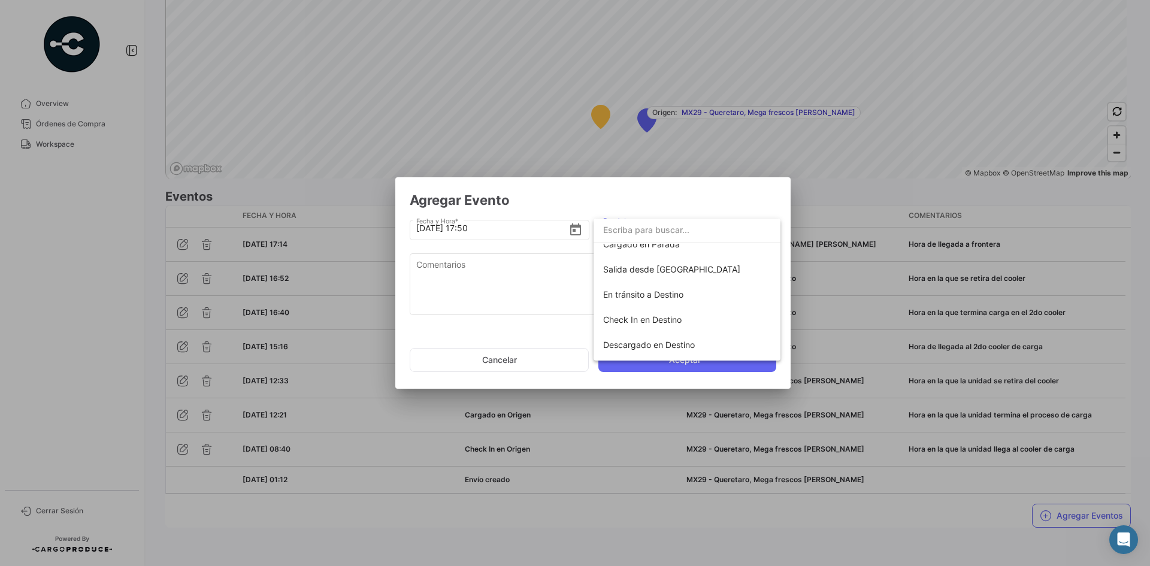
scroll to position [180, 0]
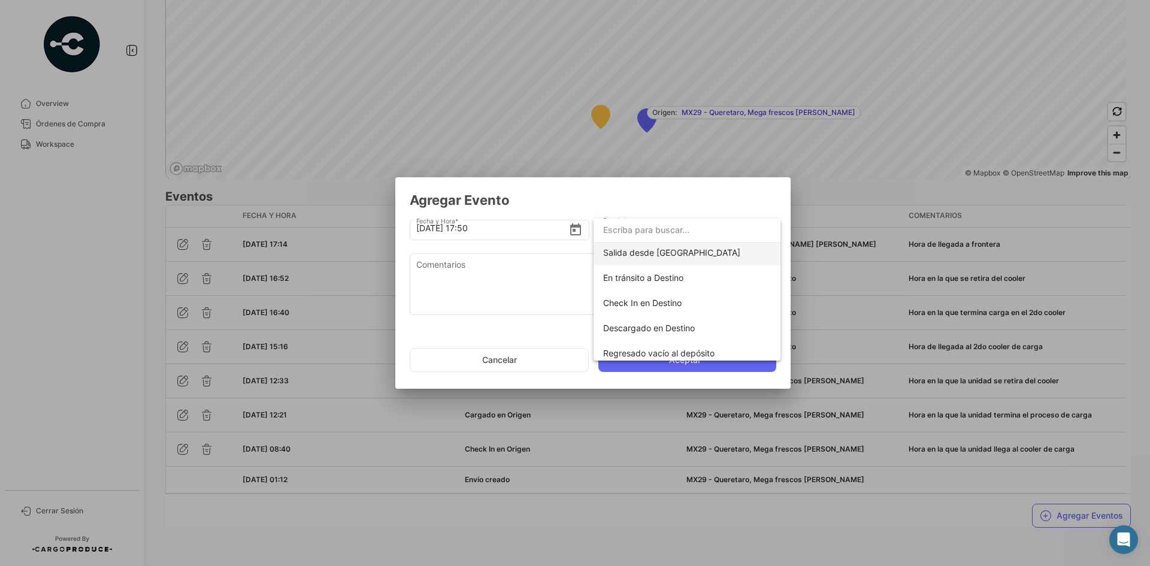
click at [677, 252] on span "Salida desde [GEOGRAPHIC_DATA]" at bounding box center [671, 252] width 137 height 10
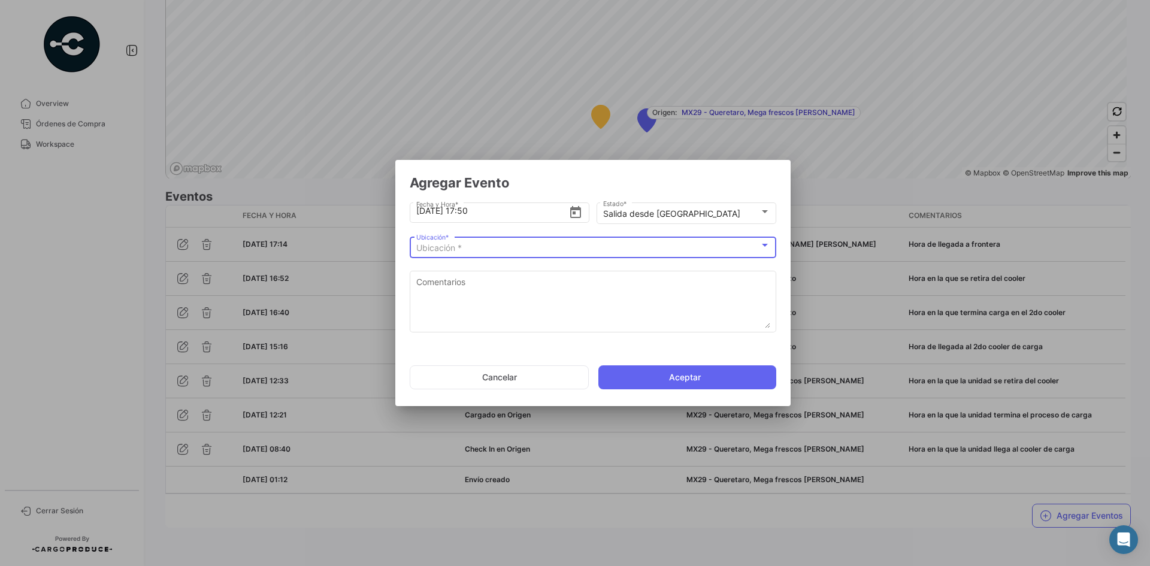
click at [649, 247] on div "Ubicación *" at bounding box center [587, 248] width 343 height 10
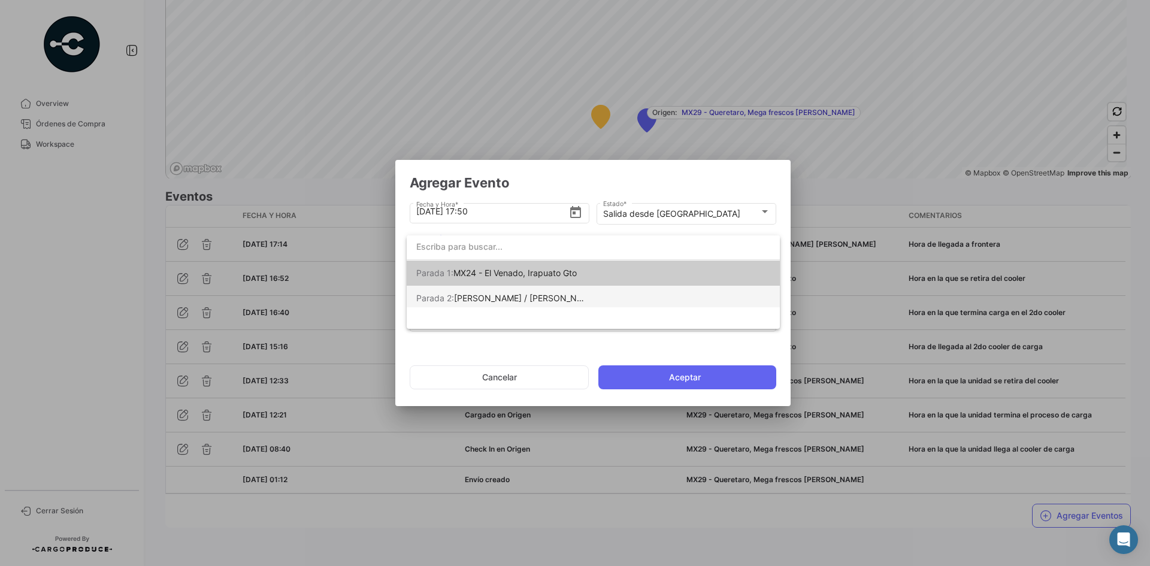
click at [607, 295] on mat-option "[PERSON_NAME] 2: [PERSON_NAME] / [PERSON_NAME] [PERSON_NAME]" at bounding box center [593, 298] width 373 height 25
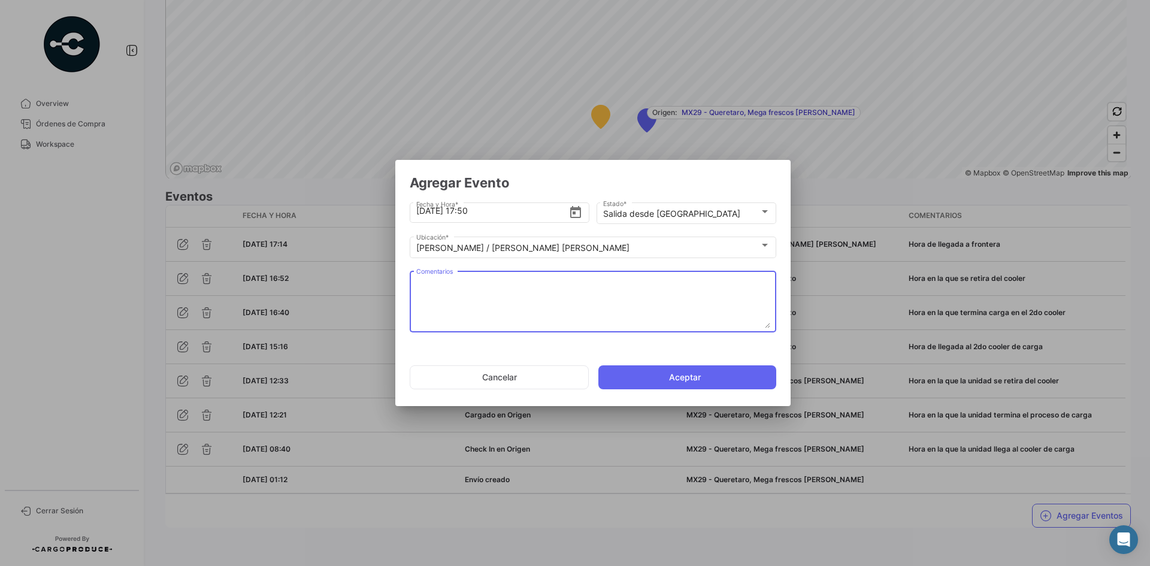
click at [594, 295] on textarea "Comentarios" at bounding box center [593, 302] width 354 height 53
paste textarea "Hora de salida a cruce"
type textarea "Hora de salida a cruce"
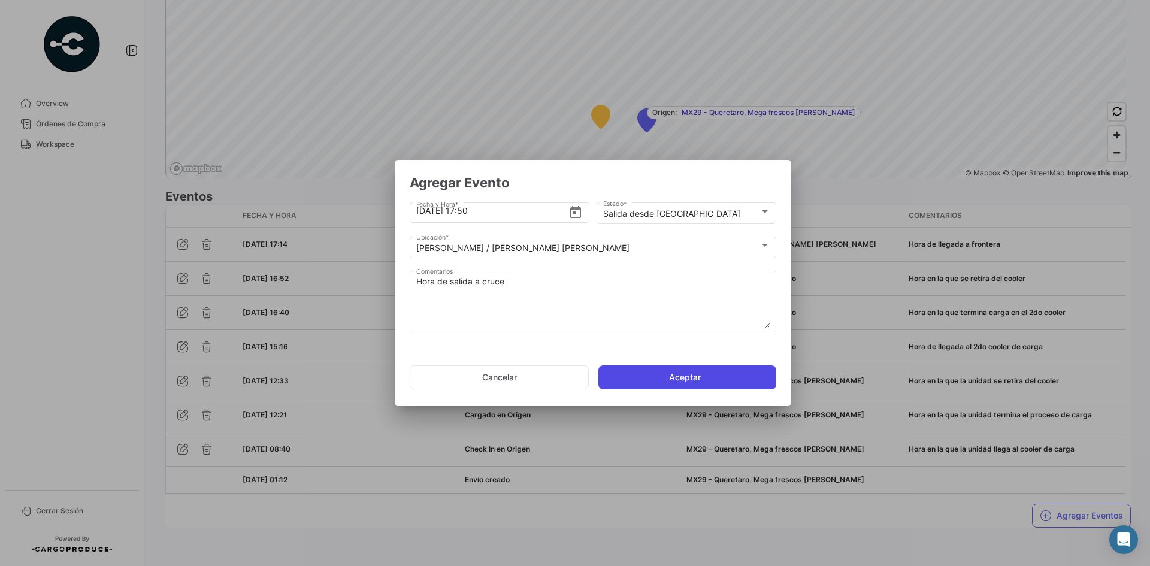
click at [670, 376] on button "Aceptar" at bounding box center [688, 377] width 178 height 24
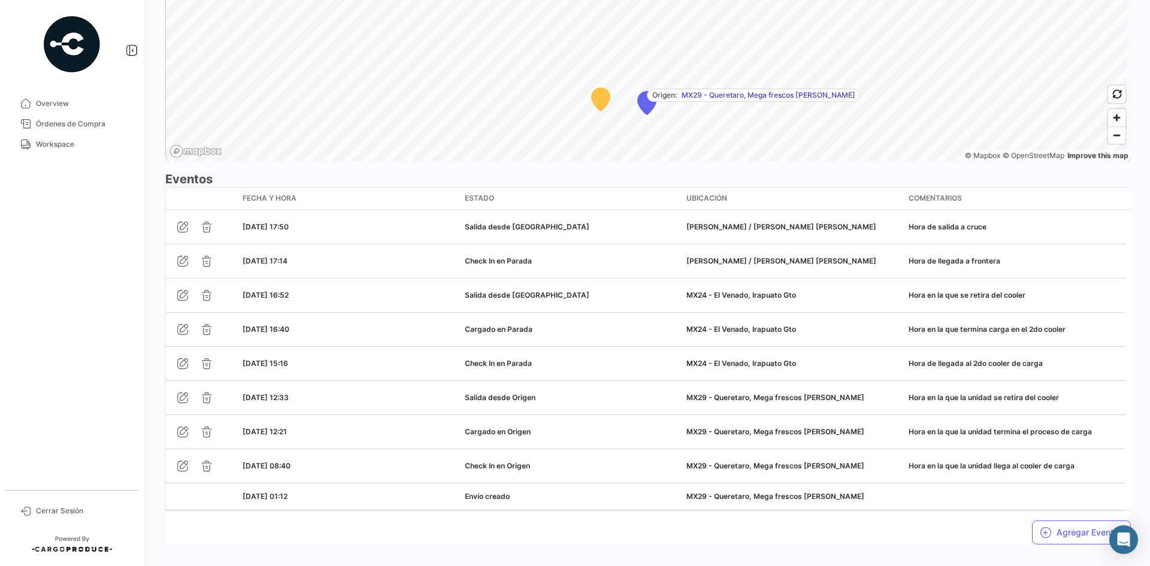
scroll to position [936, 0]
